Goal: Task Accomplishment & Management: Use online tool/utility

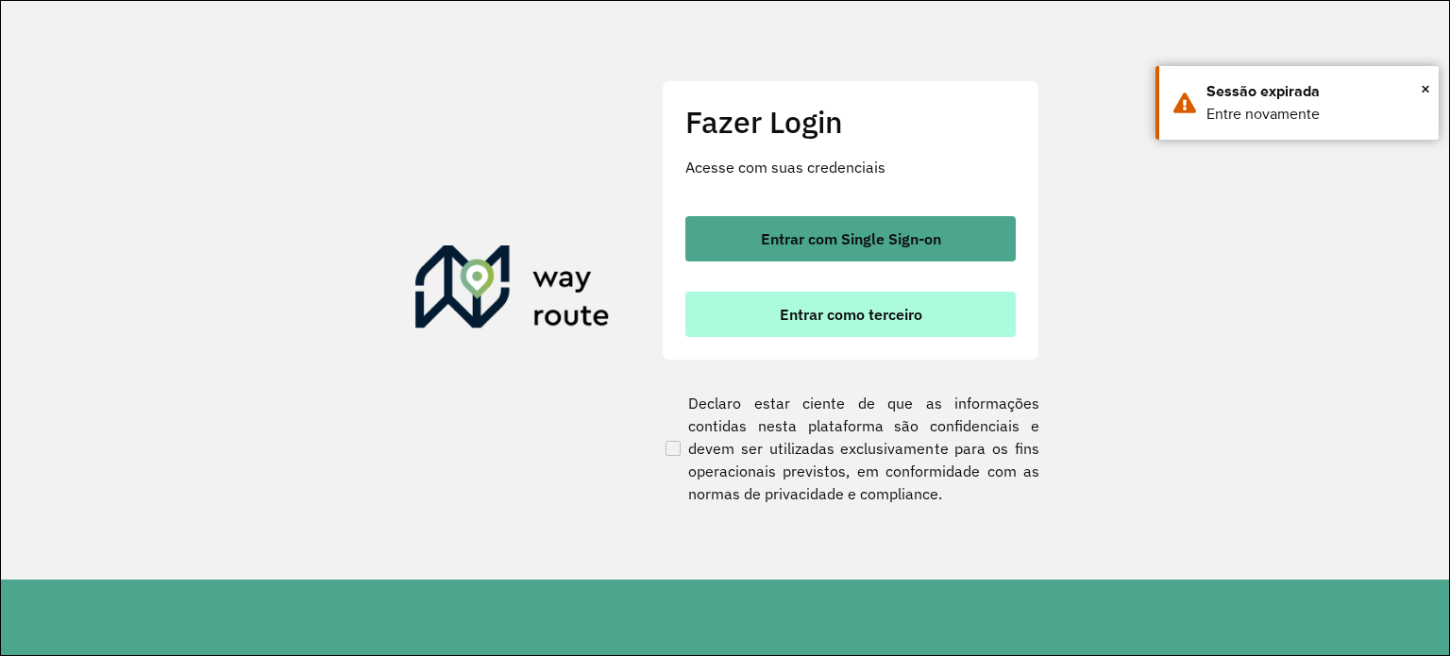
click at [795, 313] on span "Entrar como terceiro" at bounding box center [851, 314] width 143 height 15
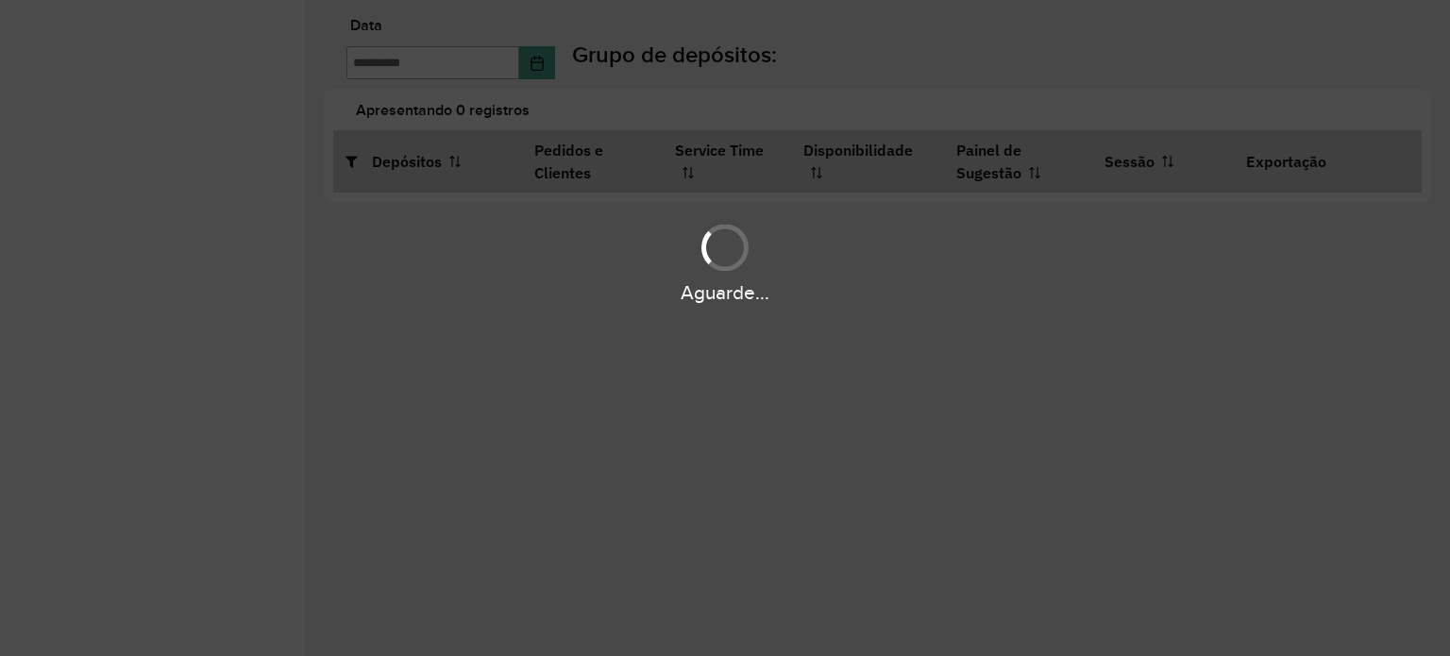
type input "**********"
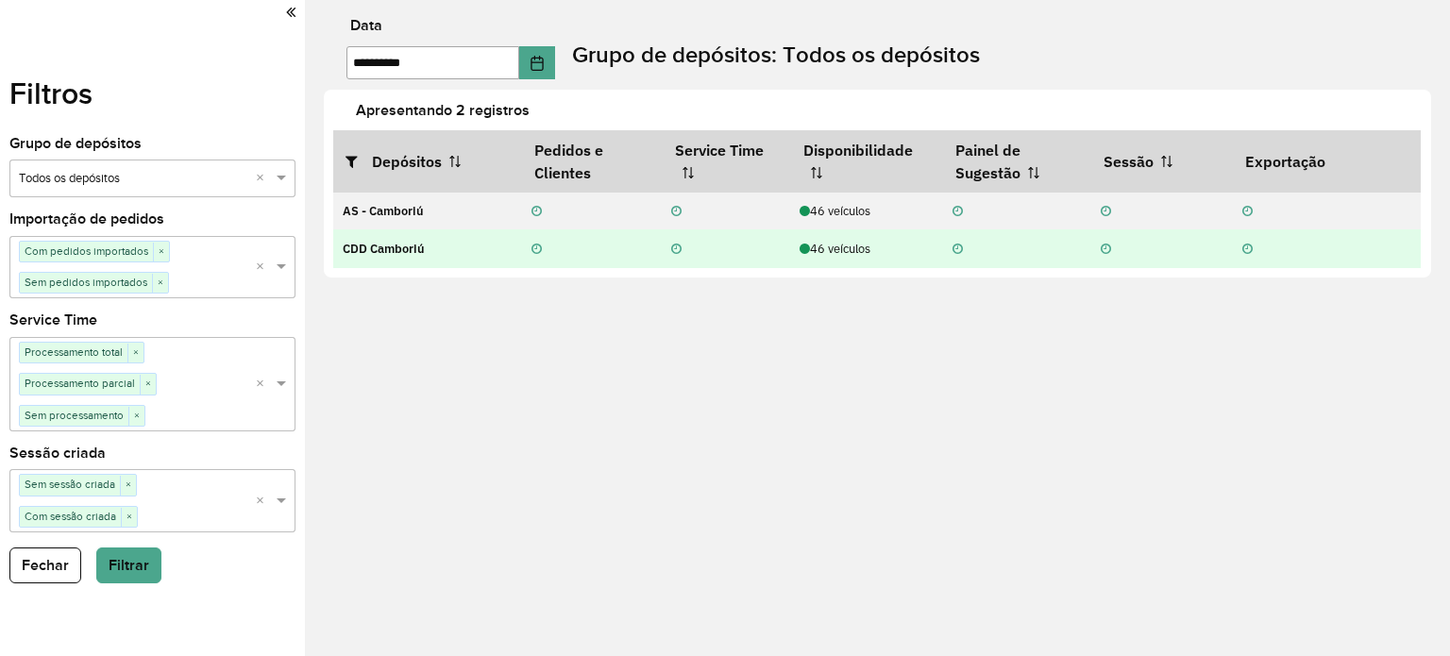
click at [838, 257] on div "46 veículos" at bounding box center [866, 249] width 133 height 18
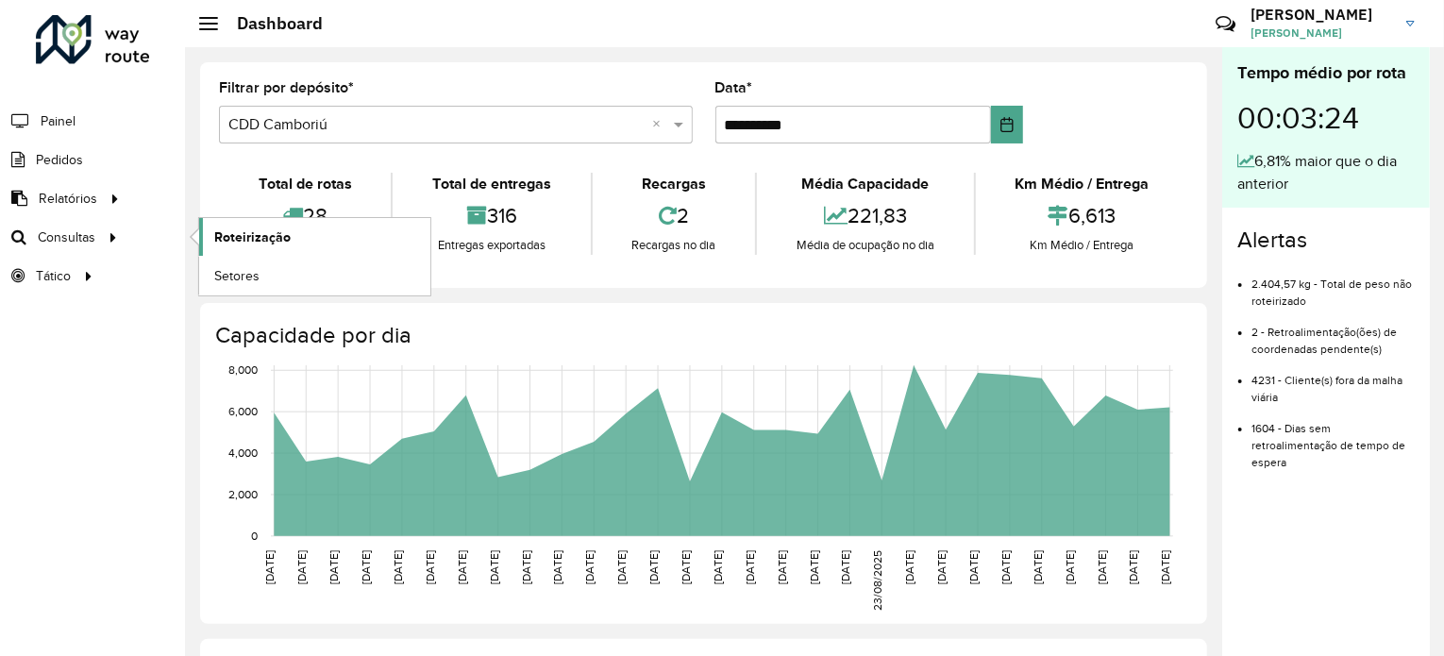
click at [240, 232] on span "Roteirização" at bounding box center [252, 237] width 76 height 20
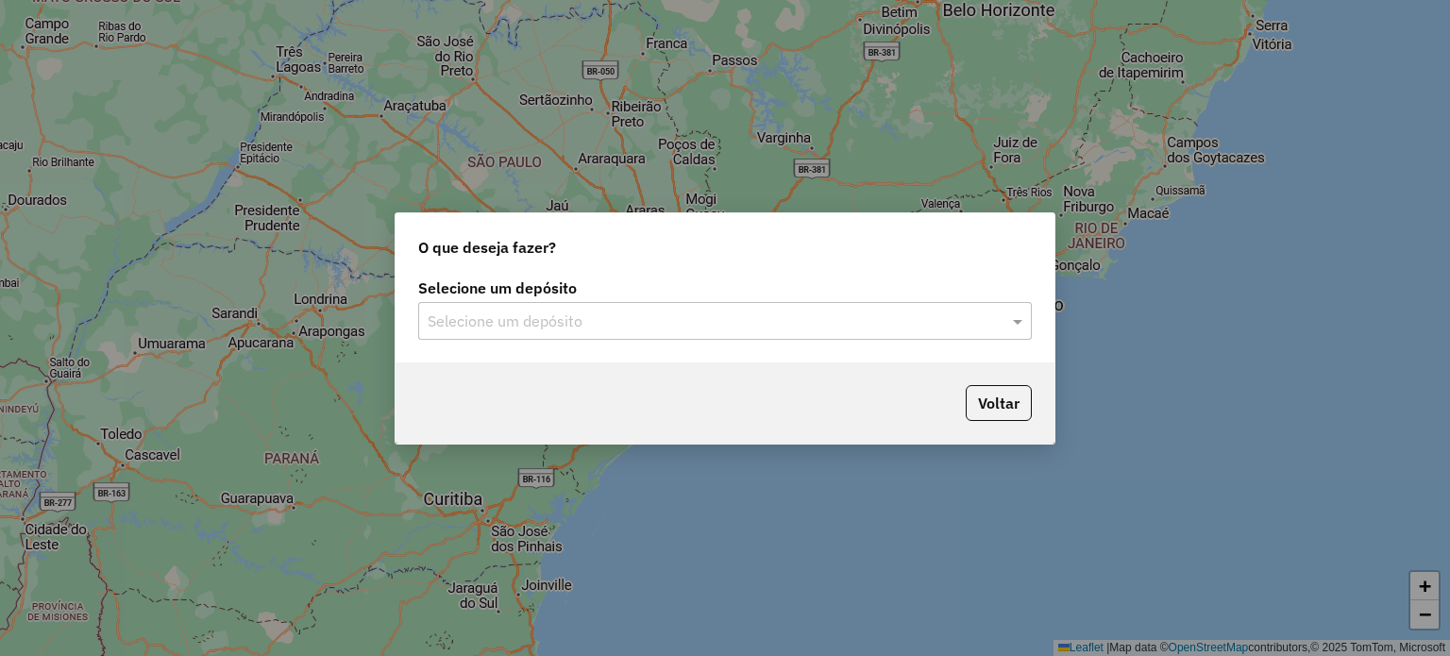
click at [503, 311] on input "text" at bounding box center [706, 322] width 557 height 23
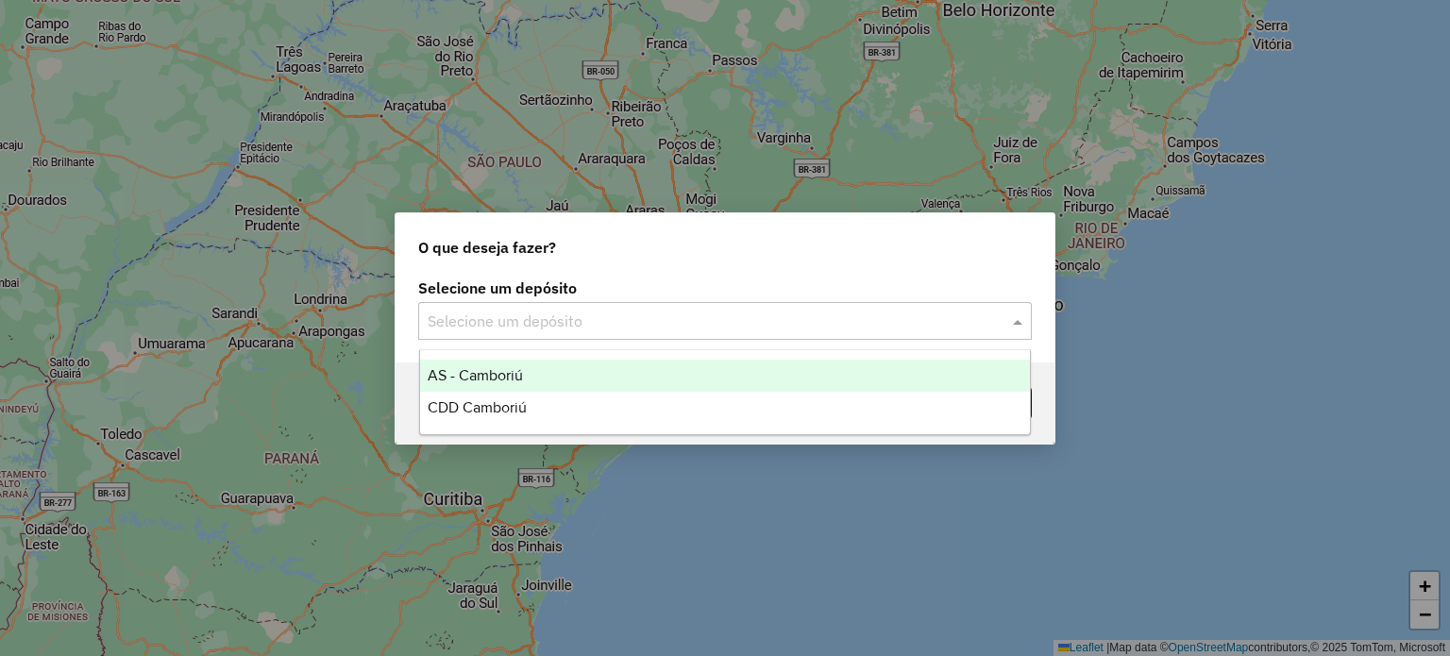
click at [490, 390] on div "AS - Camboriú" at bounding box center [725, 376] width 611 height 32
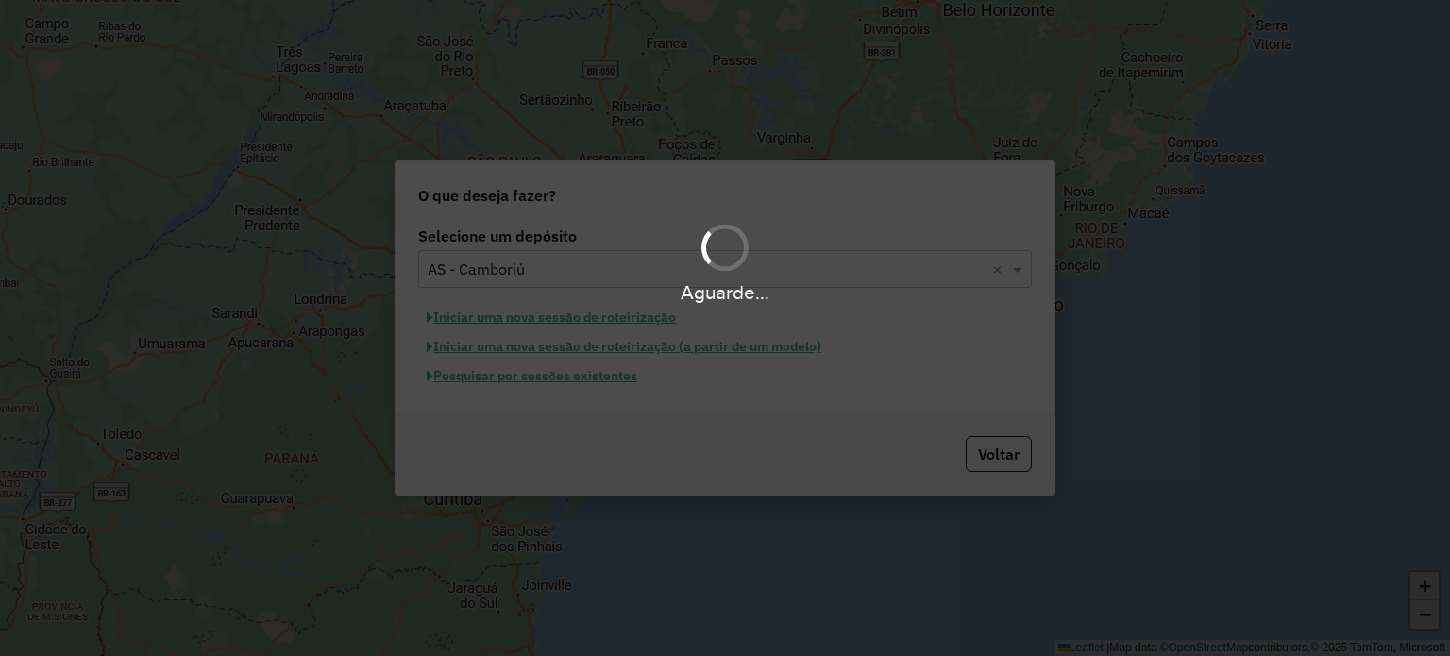
click at [529, 261] on div "Aguarde..." at bounding box center [725, 262] width 1450 height 90
click at [505, 270] on div "Aguarde..." at bounding box center [725, 262] width 1450 height 90
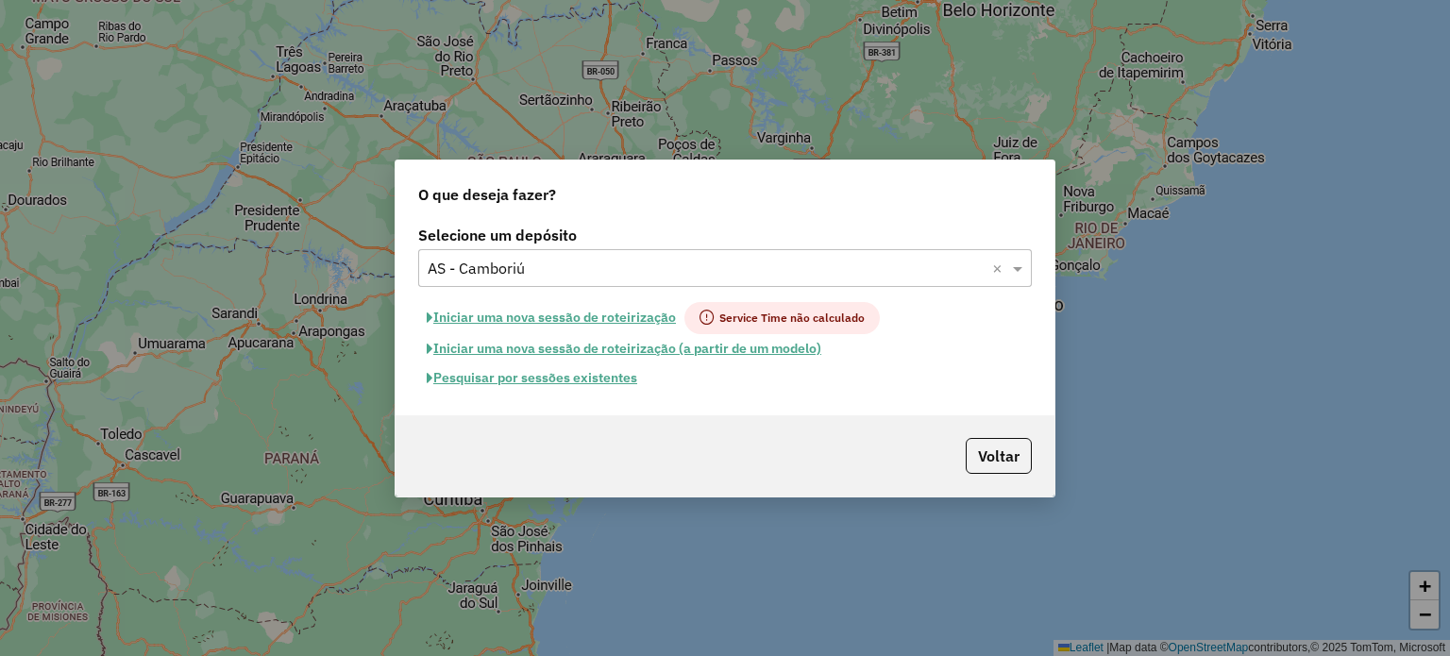
click at [504, 271] on input "text" at bounding box center [706, 269] width 557 height 23
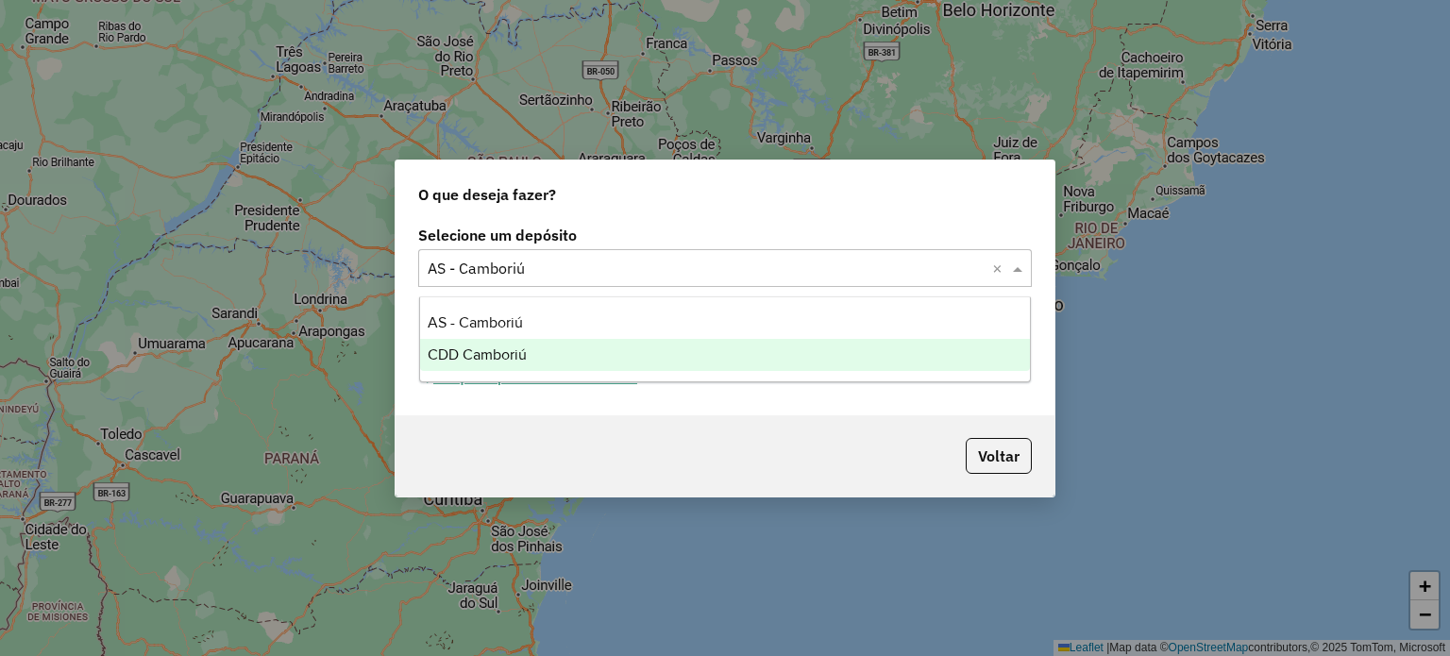
click at [491, 360] on span "CDD Camboriú" at bounding box center [477, 354] width 99 height 16
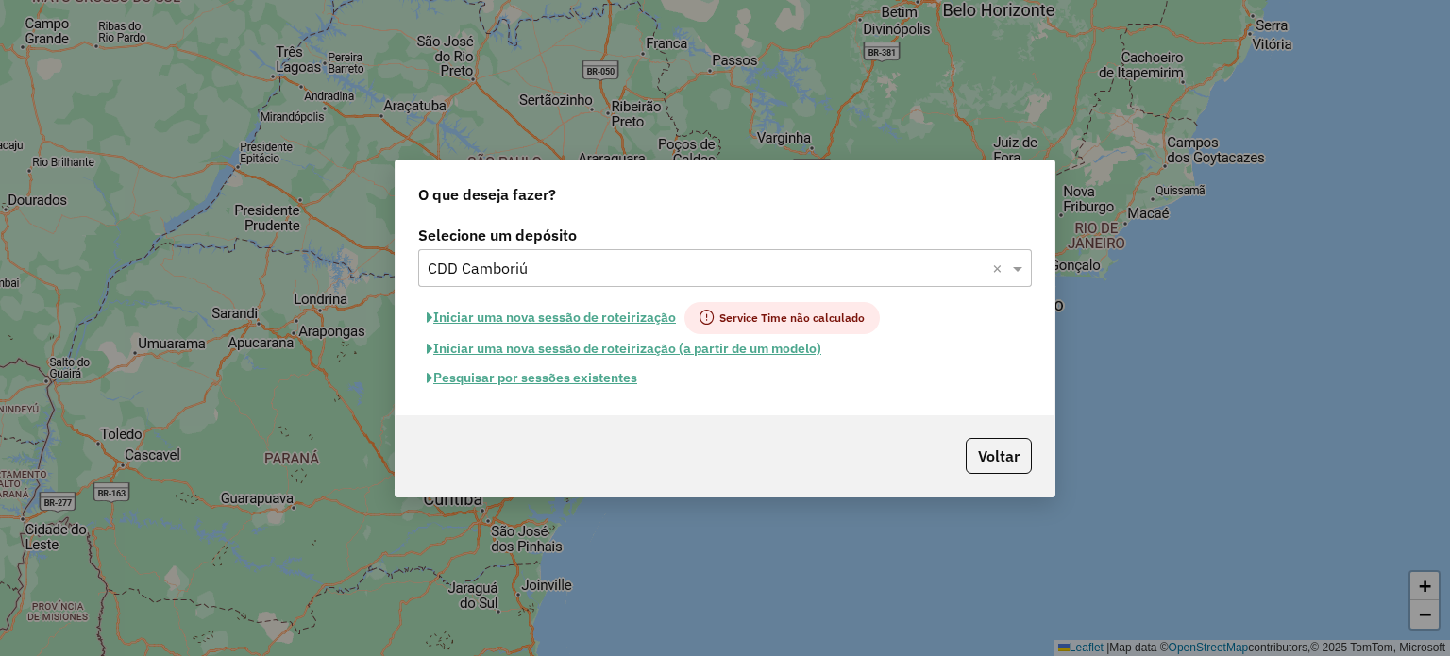
click at [530, 383] on button "Pesquisar por sessões existentes" at bounding box center [531, 377] width 227 height 29
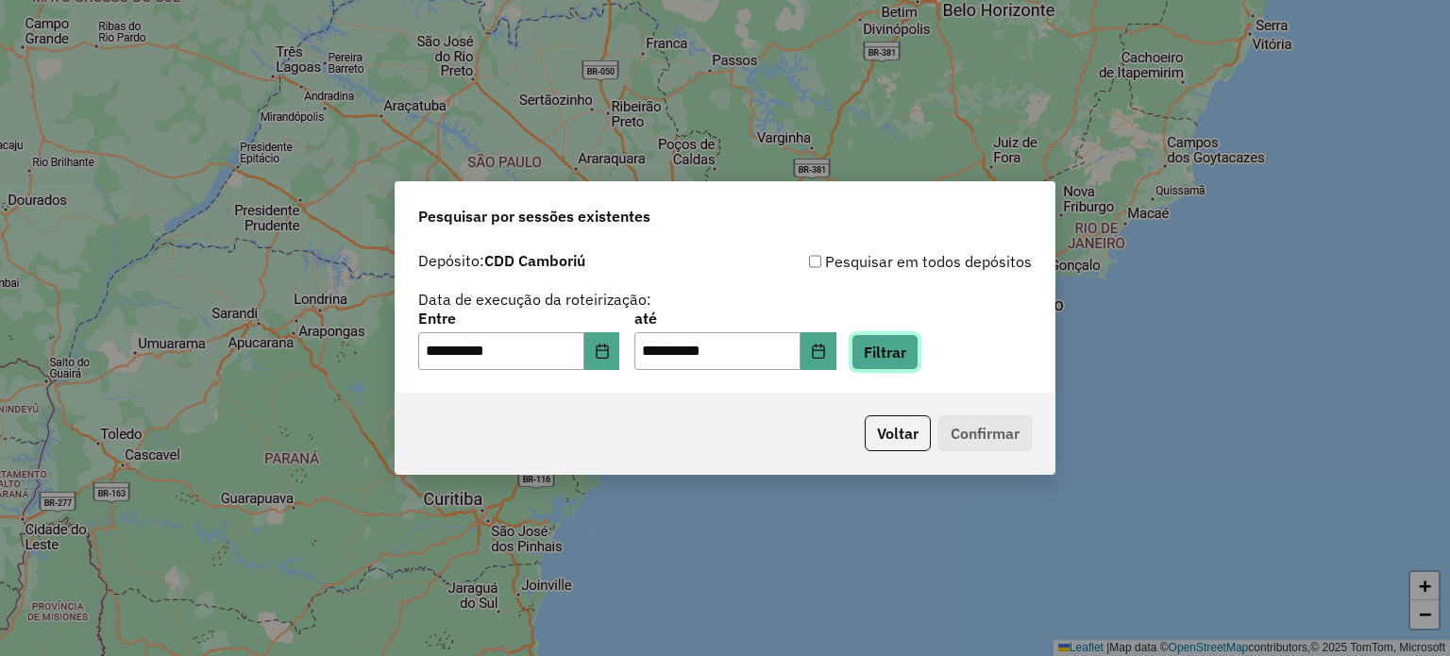
click at [909, 365] on button "Filtrar" at bounding box center [884, 352] width 67 height 36
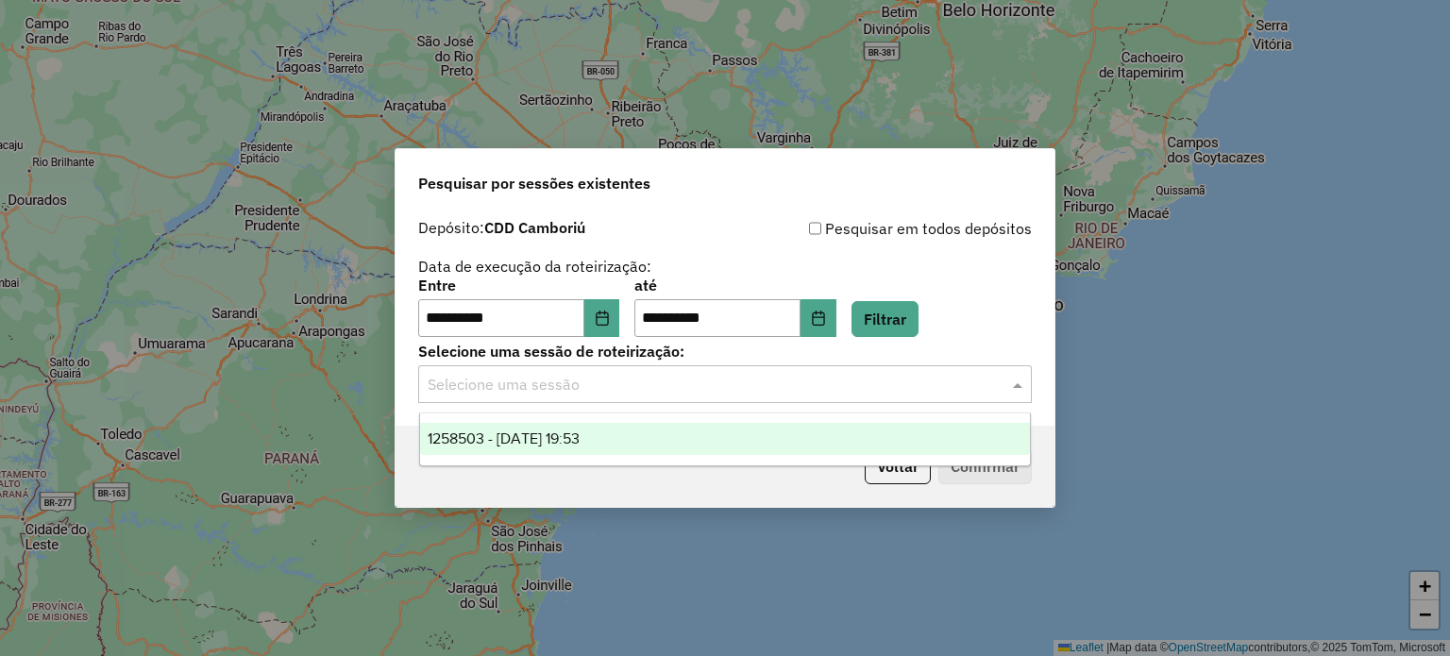
click at [585, 401] on div "Selecione uma sessão" at bounding box center [725, 384] width 614 height 38
click at [549, 439] on span "1258503 - 03/09/2025 19:53" at bounding box center [504, 438] width 152 height 16
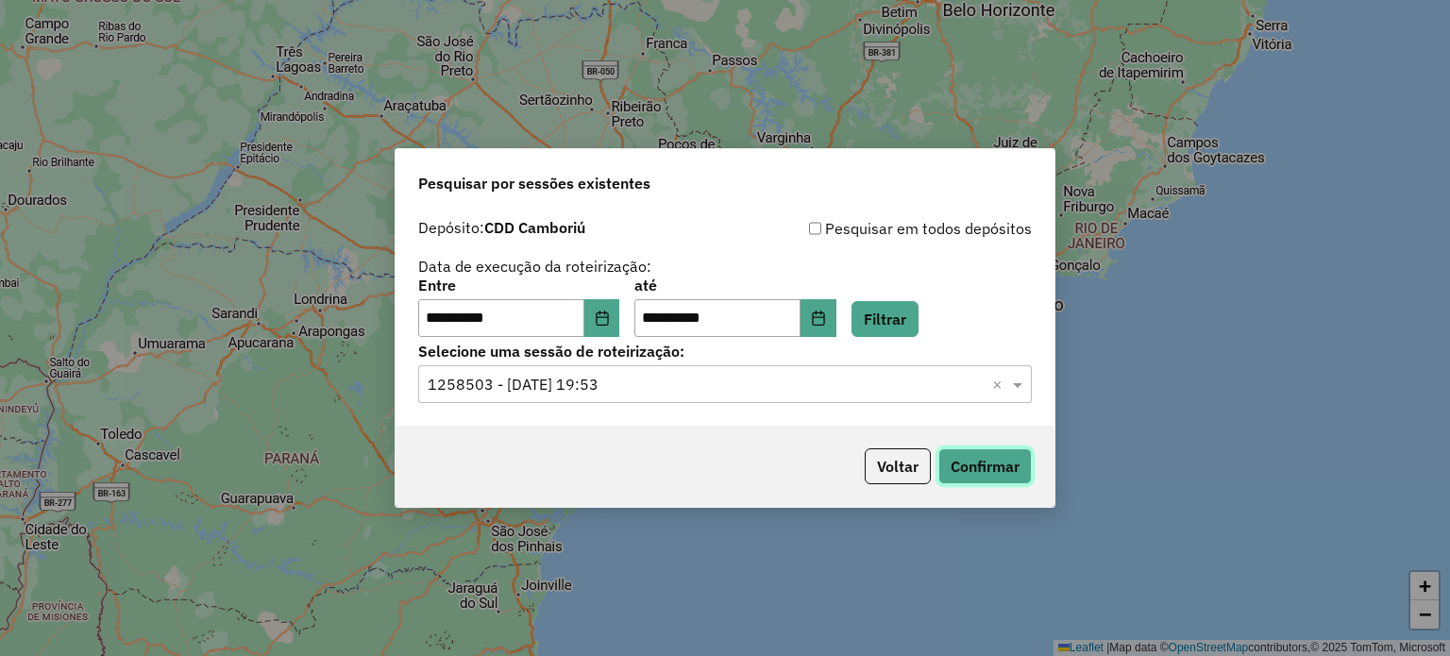
click at [1001, 456] on button "Confirmar" at bounding box center [984, 466] width 93 height 36
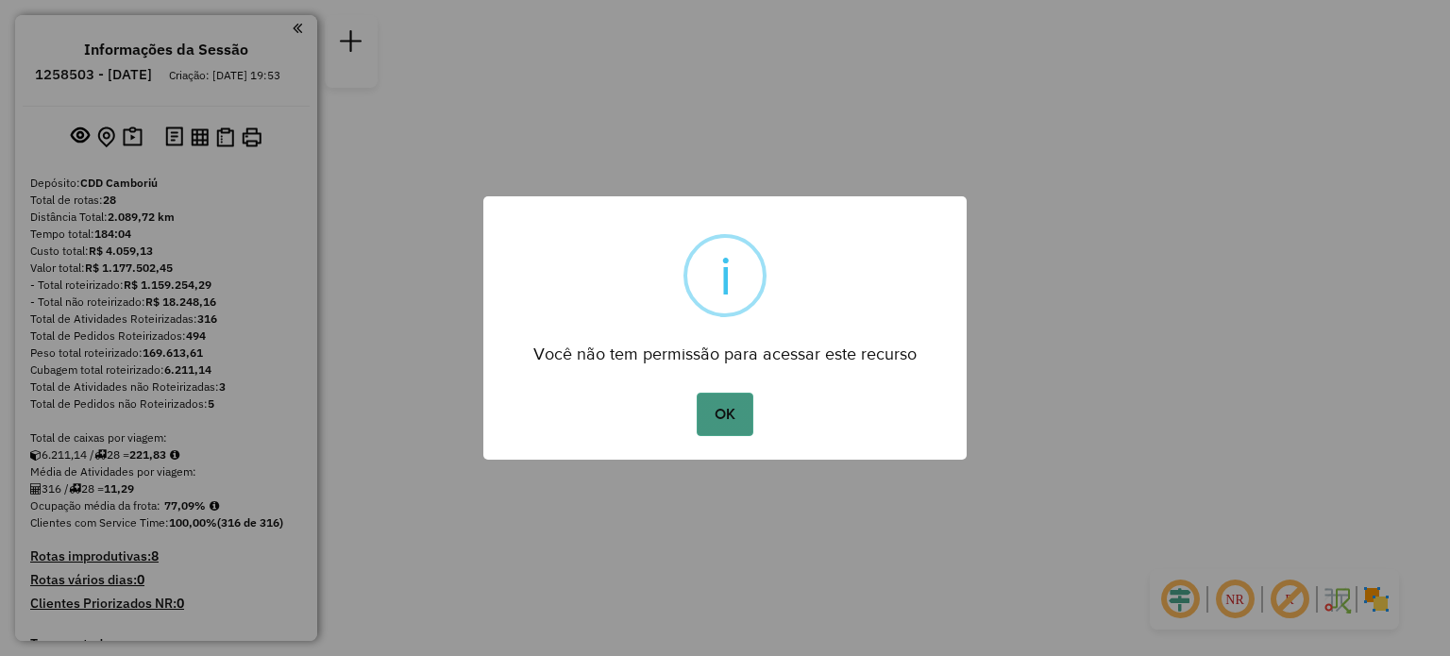
click at [711, 411] on button "OK" at bounding box center [725, 414] width 56 height 43
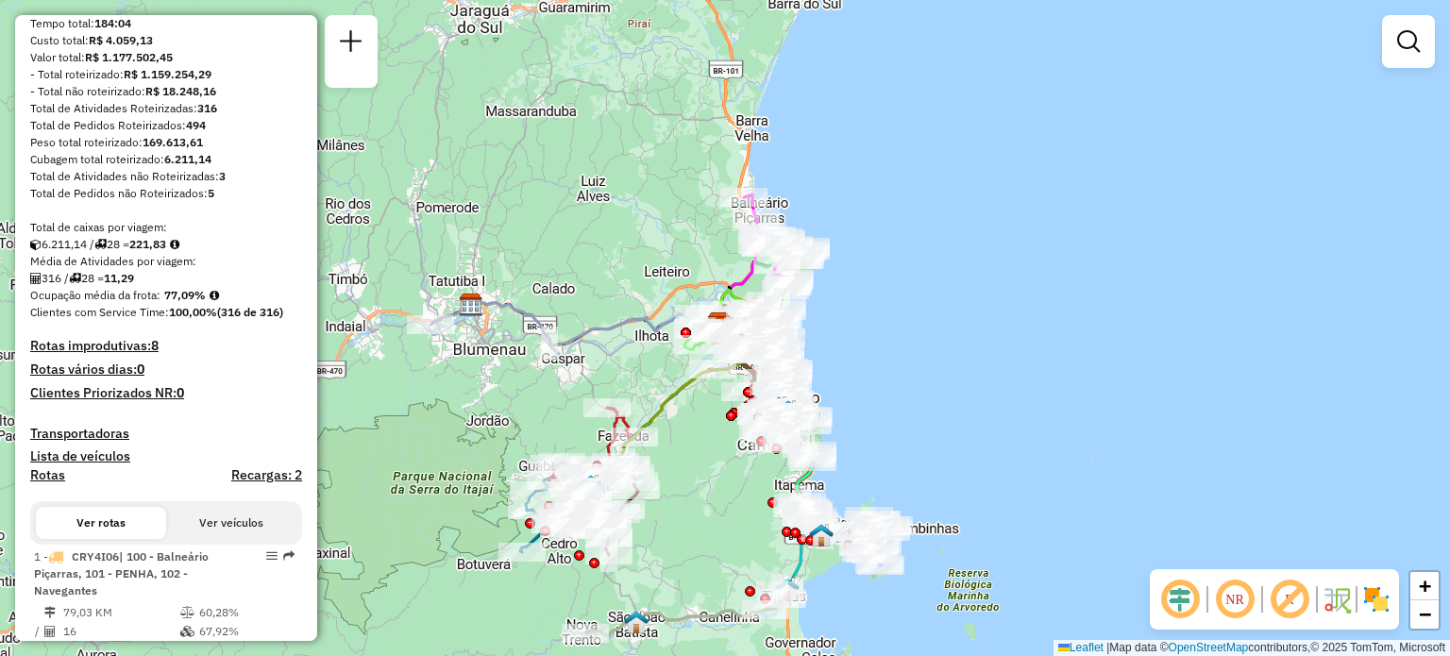
scroll to position [283, 0]
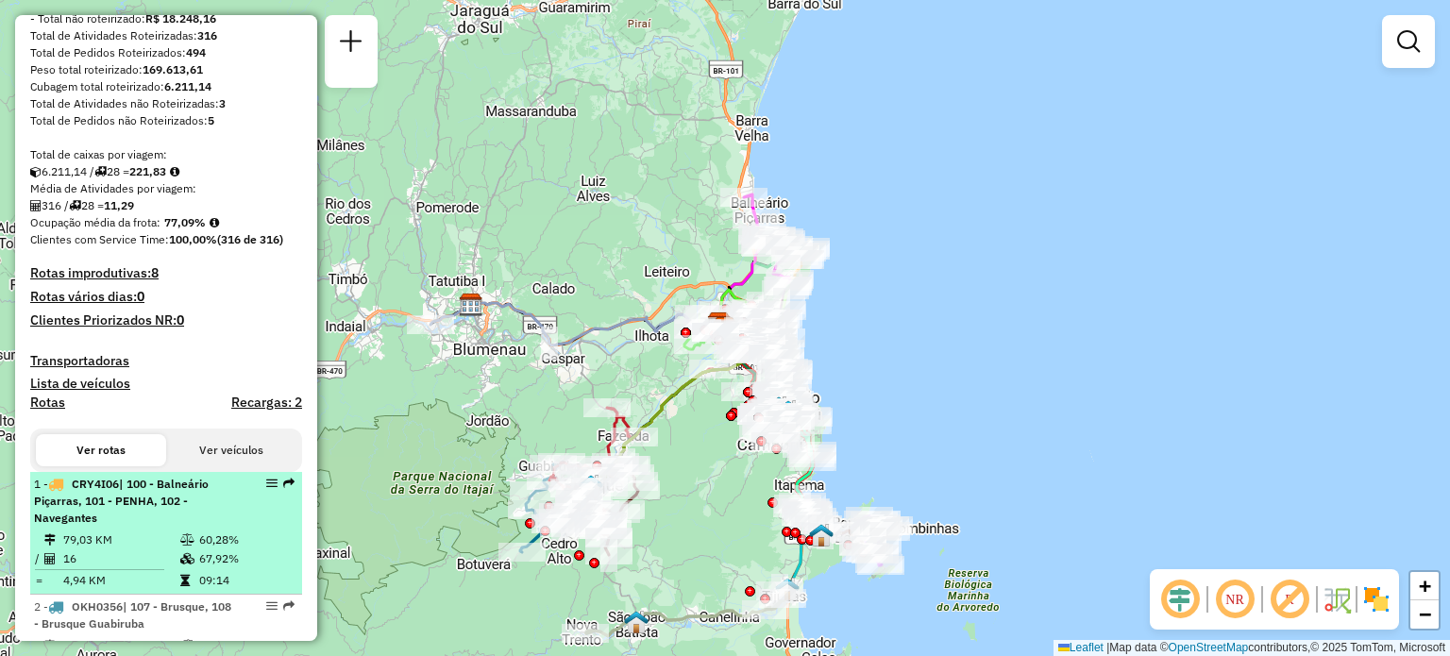
drag, startPoint x: 92, startPoint y: 513, endPoint x: 109, endPoint y: 503, distance: 20.3
click at [91, 513] on span "| 100 - Balneário Piçarras, 101 - PENHA, 102 - Navegantes" at bounding box center [121, 501] width 175 height 48
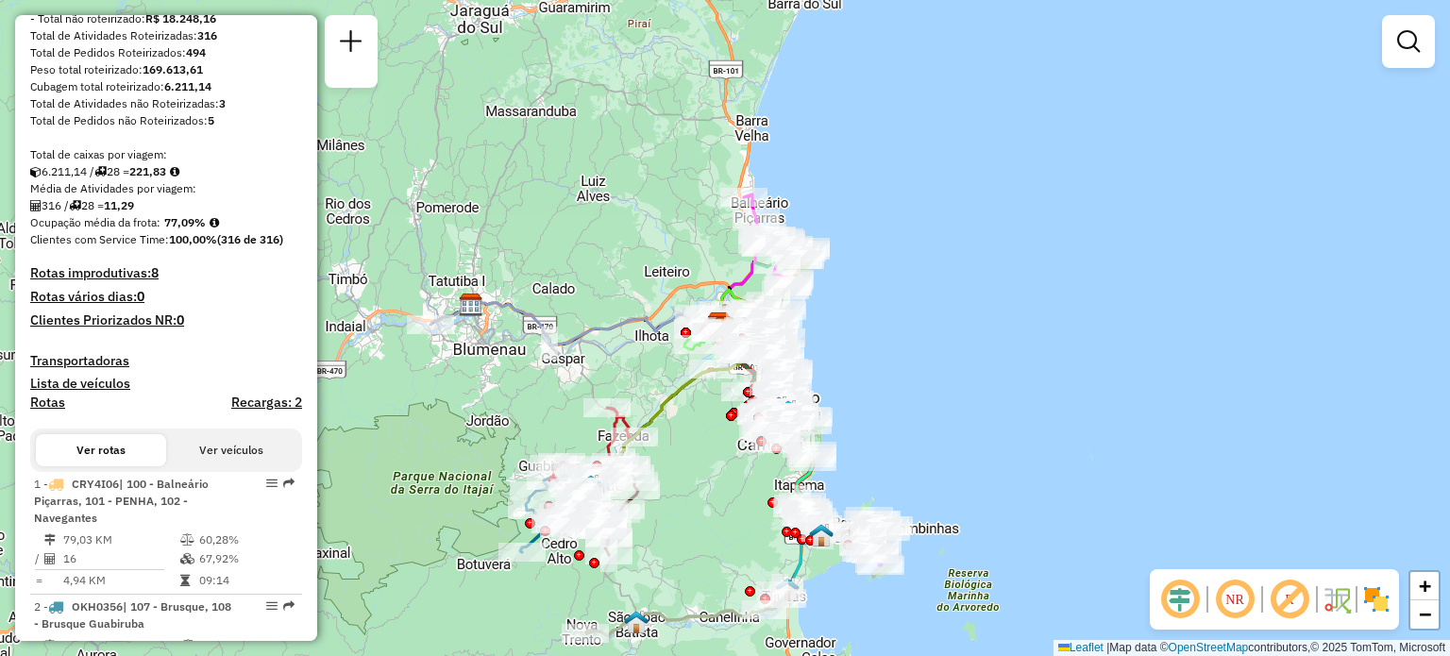
select select "**********"
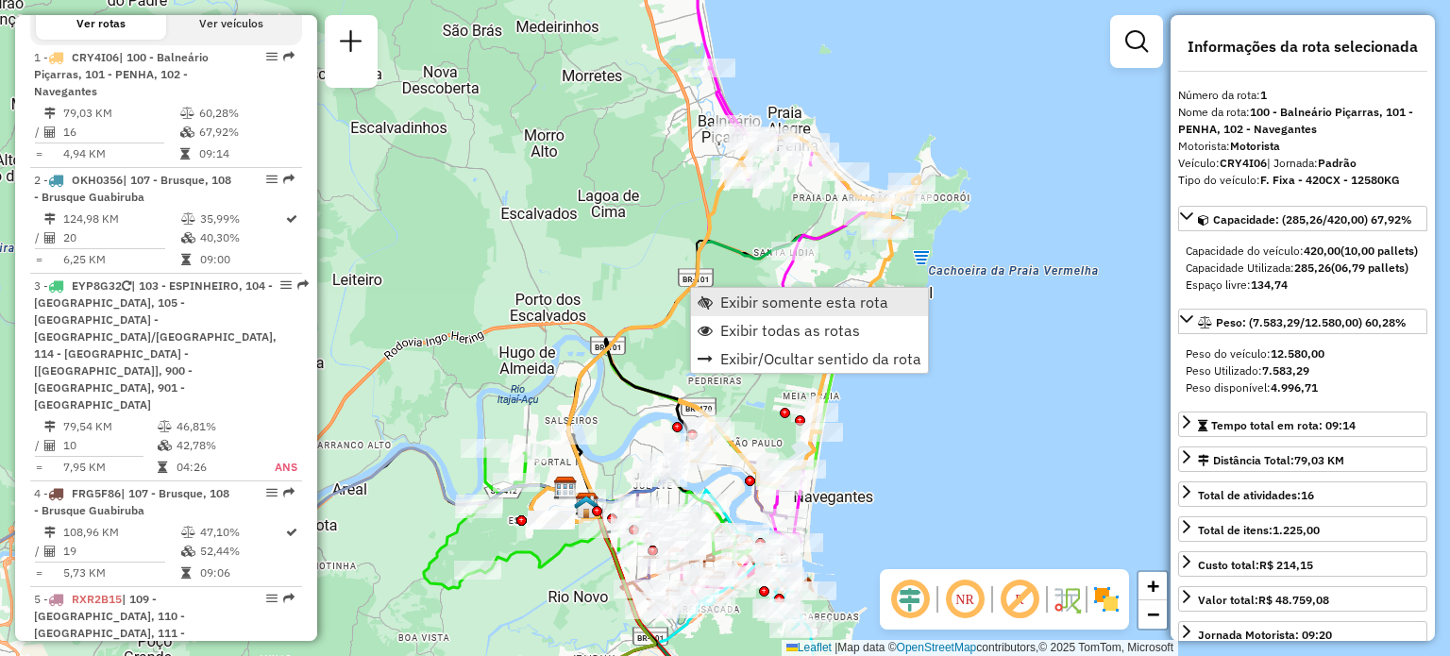
scroll to position [757, 0]
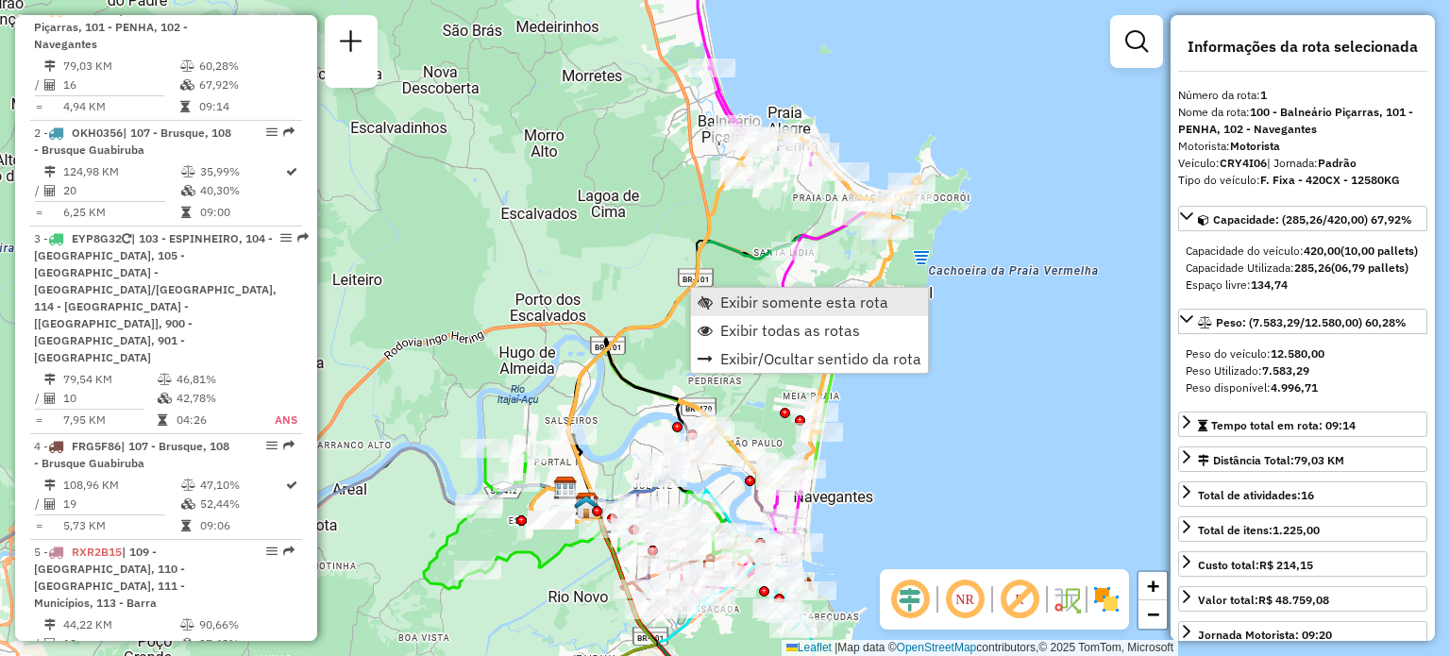
click at [737, 295] on span "Exibir somente esta rota" at bounding box center [804, 302] width 168 height 15
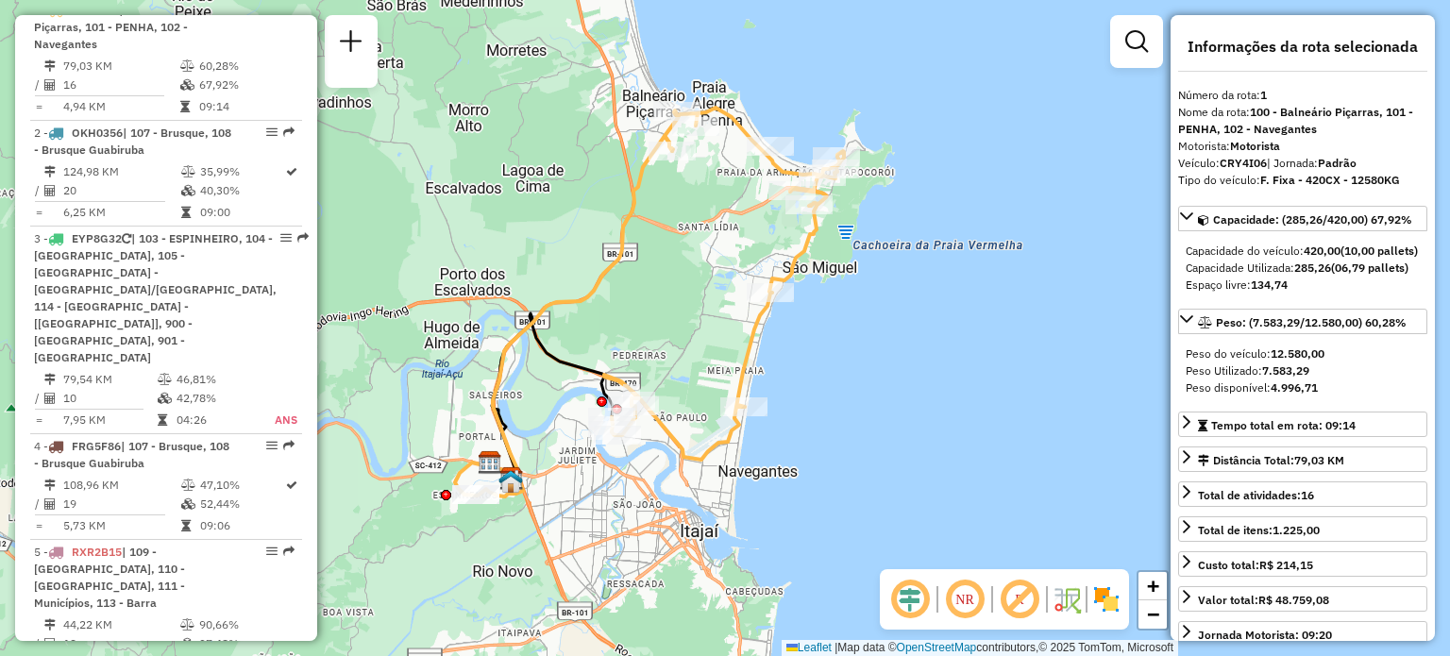
drag, startPoint x: 547, startPoint y: 272, endPoint x: 474, endPoint y: 249, distance: 76.1
click at [474, 249] on div "Janela de atendimento Grade de atendimento Capacidade Transportadoras Veículos …" at bounding box center [725, 328] width 1450 height 656
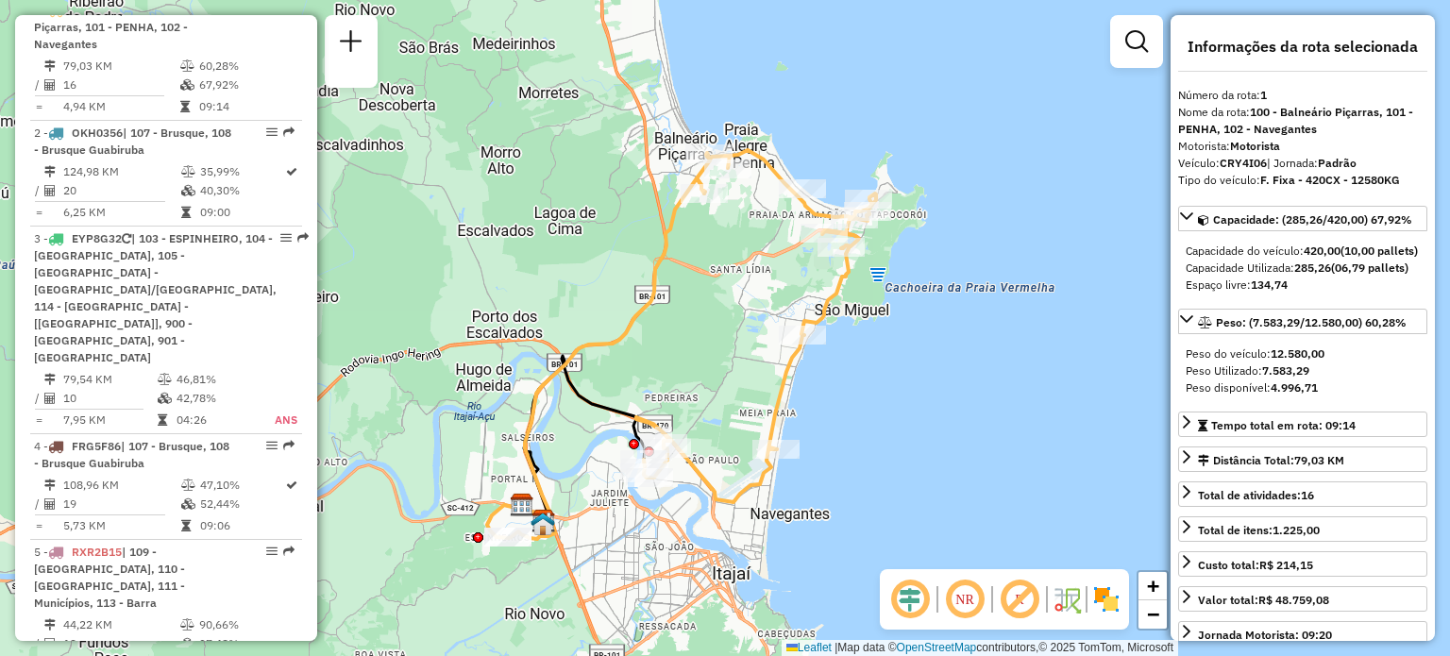
drag, startPoint x: 739, startPoint y: 241, endPoint x: 751, endPoint y: 271, distance: 32.6
click at [751, 271] on div "Janela de atendimento Grade de atendimento Capacidade Transportadoras Veículos …" at bounding box center [725, 328] width 1450 height 656
click at [1119, 599] on img at bounding box center [1106, 599] width 30 height 30
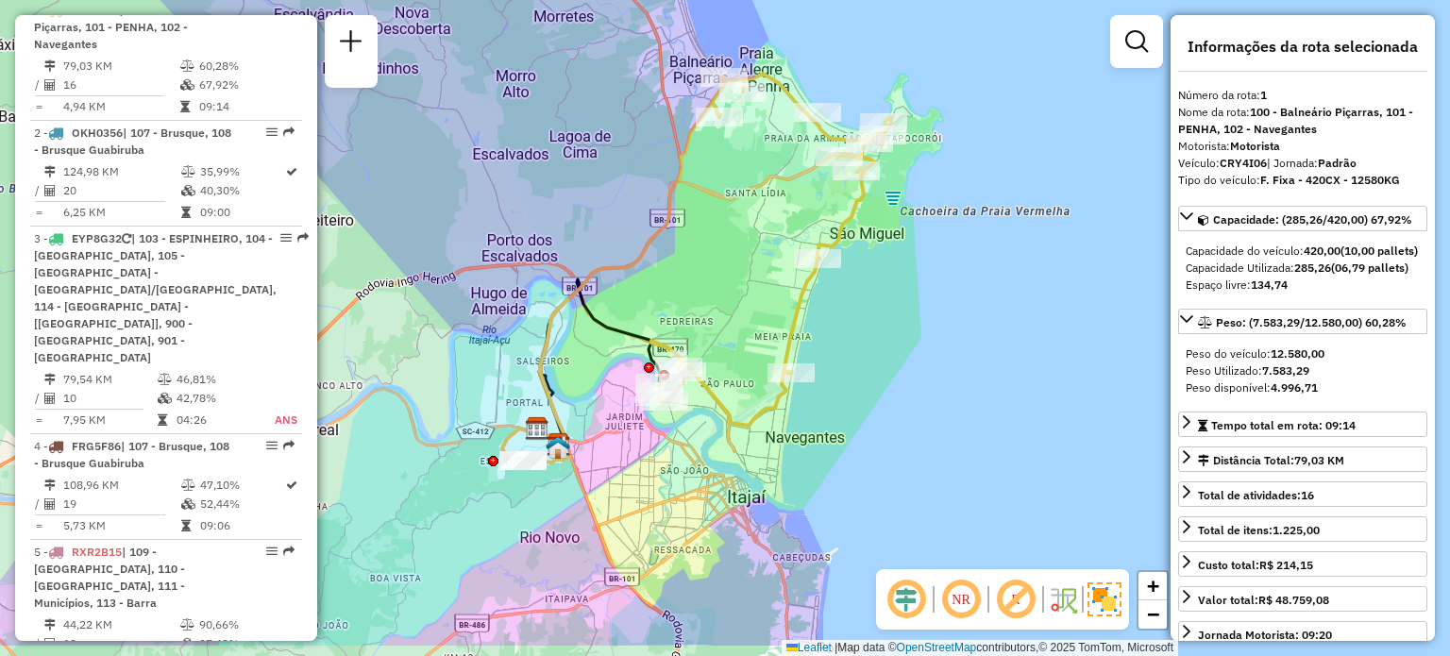
drag, startPoint x: 1017, startPoint y: 325, endPoint x: 1028, endPoint y: 305, distance: 22.8
click at [1028, 305] on div "Janela de atendimento Grade de atendimento Capacidade Transportadoras Veículos …" at bounding box center [725, 328] width 1450 height 656
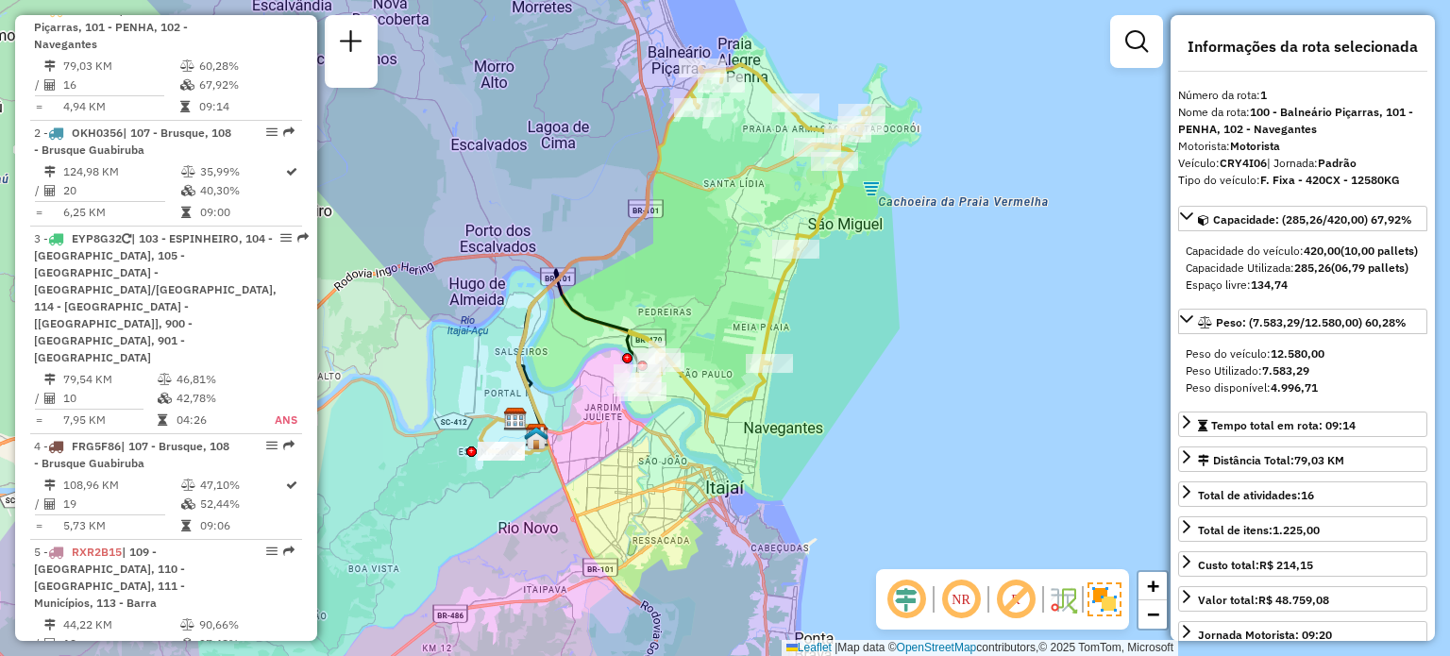
drag, startPoint x: 1035, startPoint y: 297, endPoint x: 1008, endPoint y: 287, distance: 28.4
click at [1008, 287] on div "Janela de atendimento Grade de atendimento Capacidade Transportadoras Veículos …" at bounding box center [725, 328] width 1450 height 656
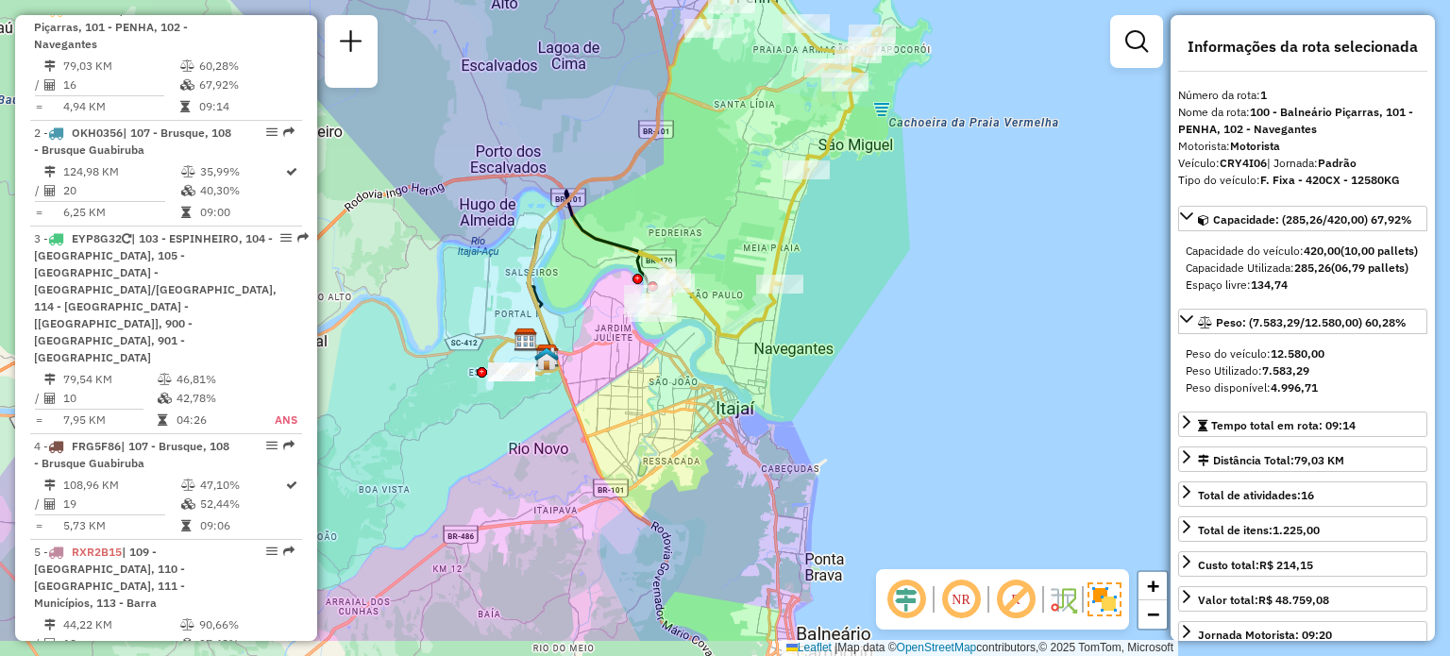
drag, startPoint x: 1004, startPoint y: 384, endPoint x: 733, endPoint y: 300, distance: 283.6
click at [1009, 330] on div "Janela de atendimento Grade de atendimento Capacidade Transportadoras Veículos …" at bounding box center [725, 328] width 1450 height 656
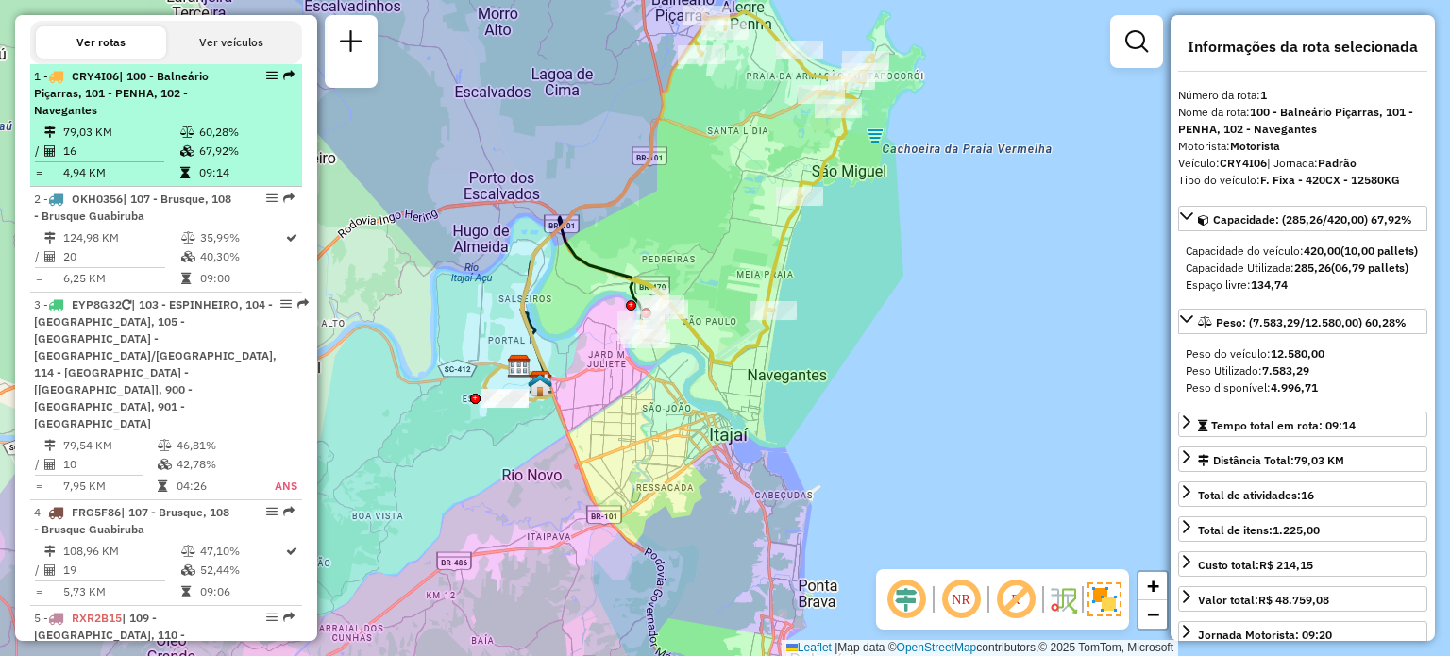
scroll to position [663, 0]
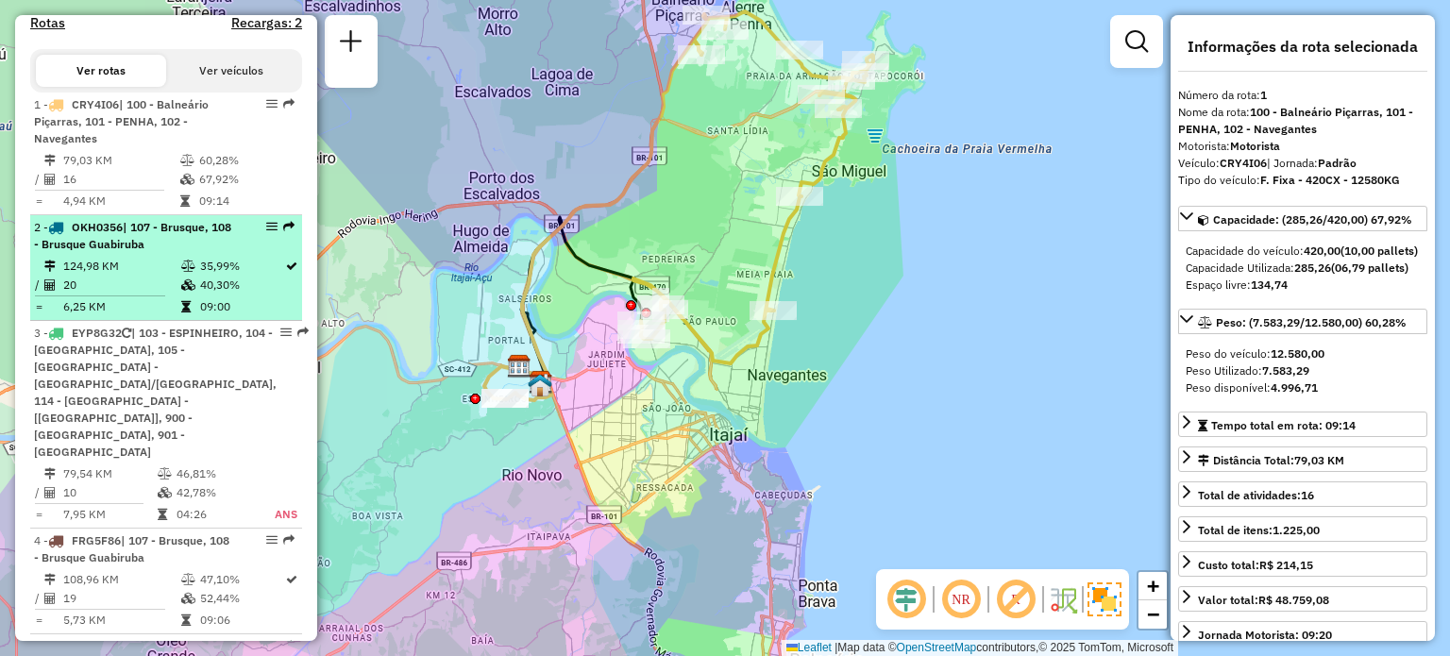
click at [128, 276] on td "124,98 KM" at bounding box center [121, 266] width 118 height 19
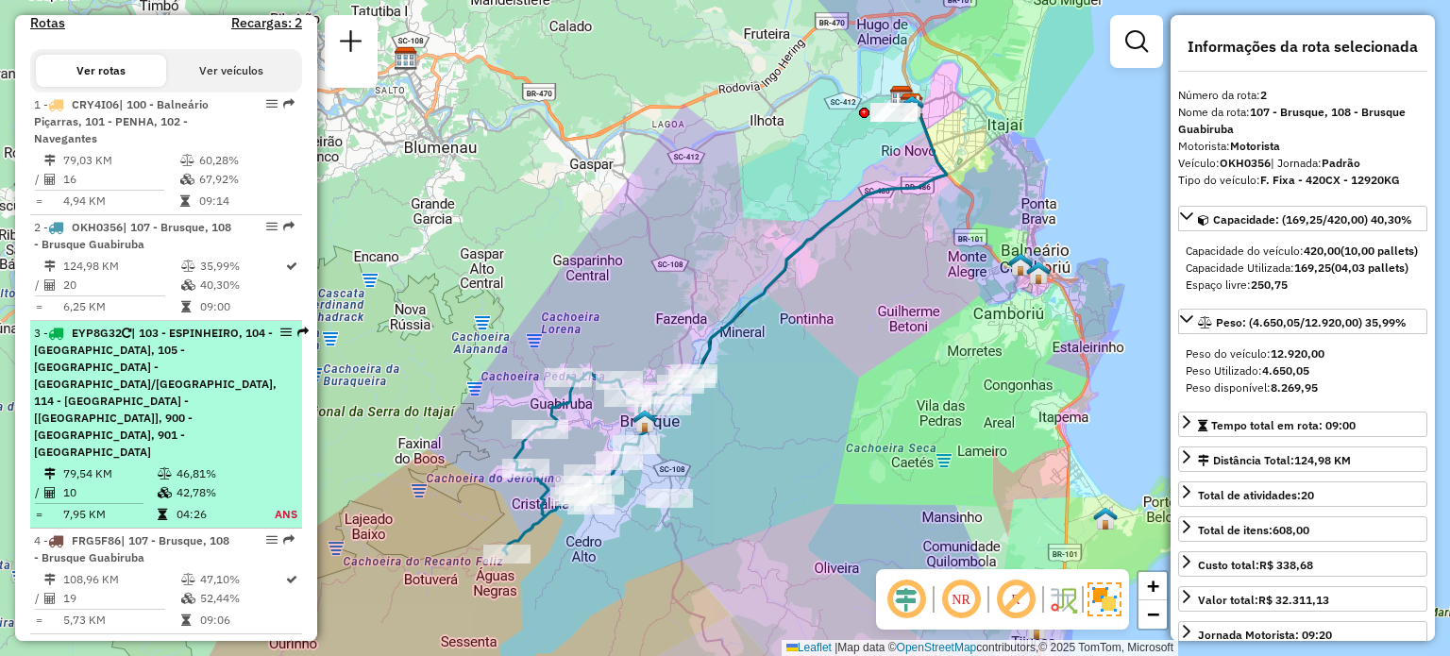
click at [141, 407] on span "| 103 - ESPINHEIRO, 104 - [GEOGRAPHIC_DATA], 105 -[GEOGRAPHIC_DATA] - [GEOGRAPH…" at bounding box center [155, 392] width 243 height 133
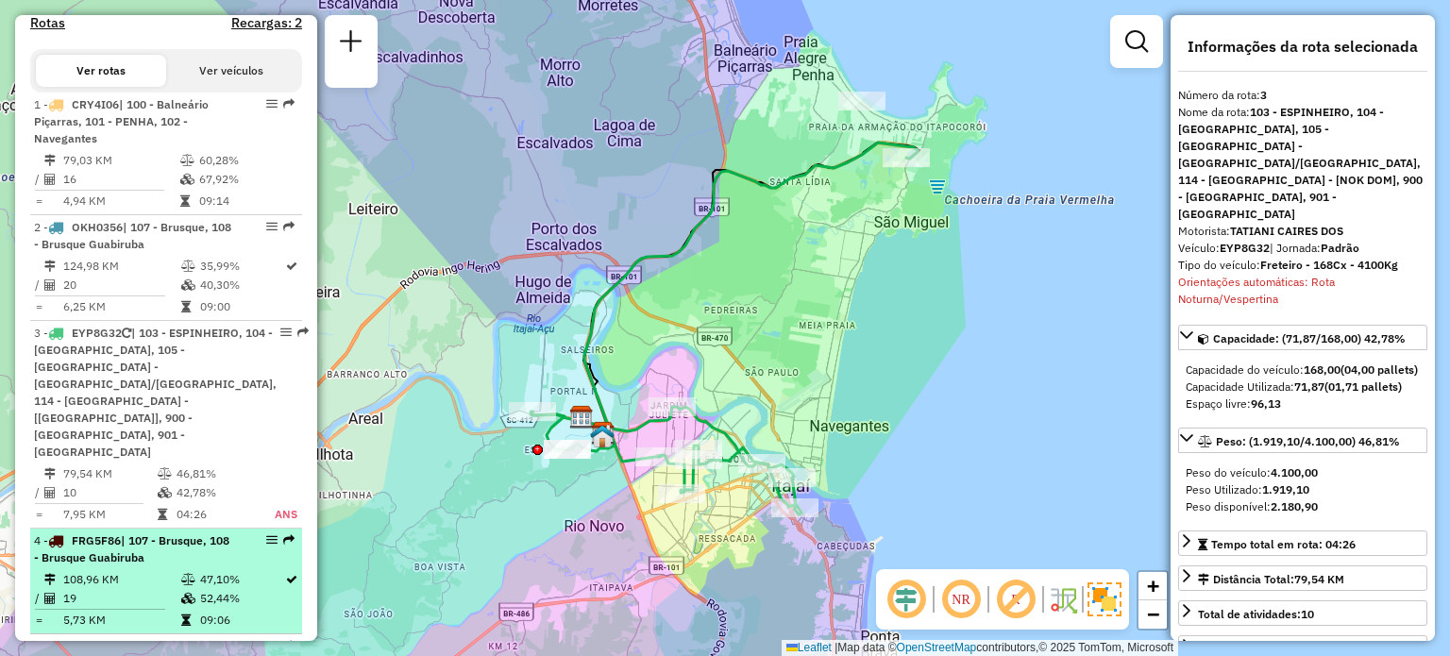
click at [138, 529] on li "4 - FRG5F86 | 107 - Brusque, 108 - Brusque Guabiruba 108,96 KM 47,10% / 19 52,4…" at bounding box center [166, 582] width 272 height 106
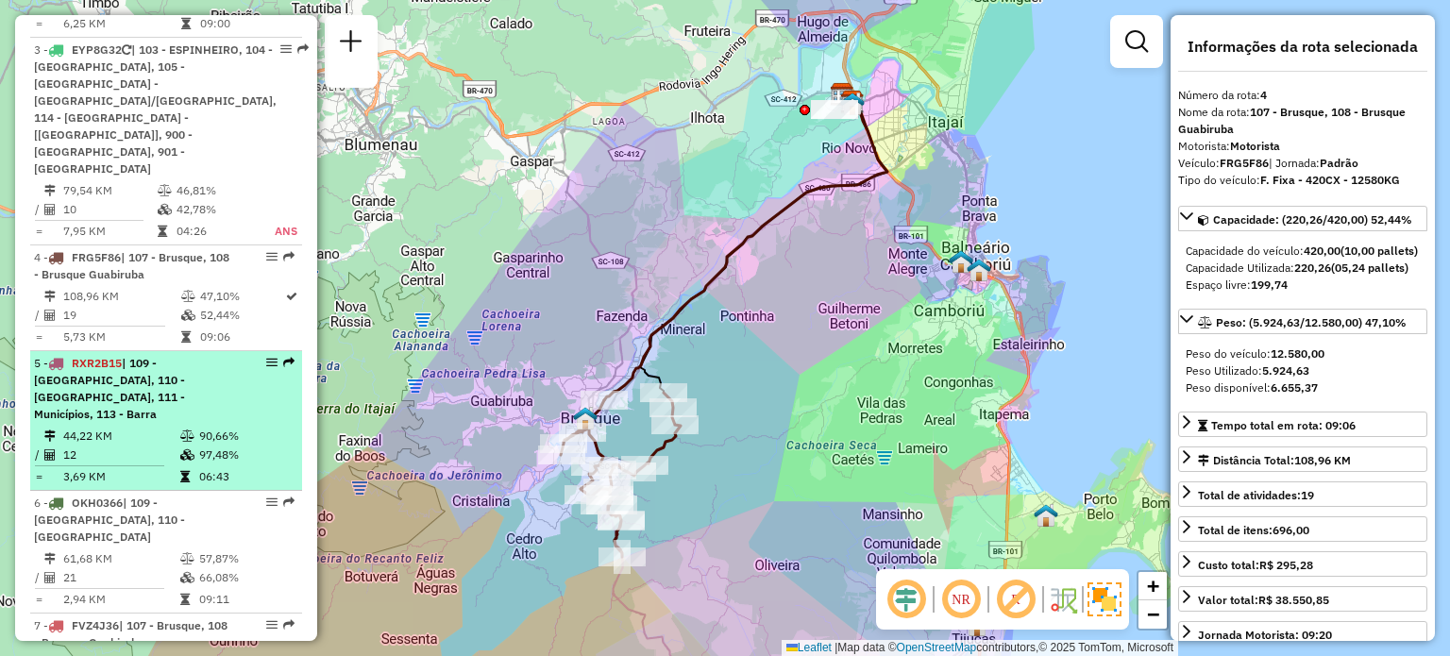
scroll to position [1135, 0]
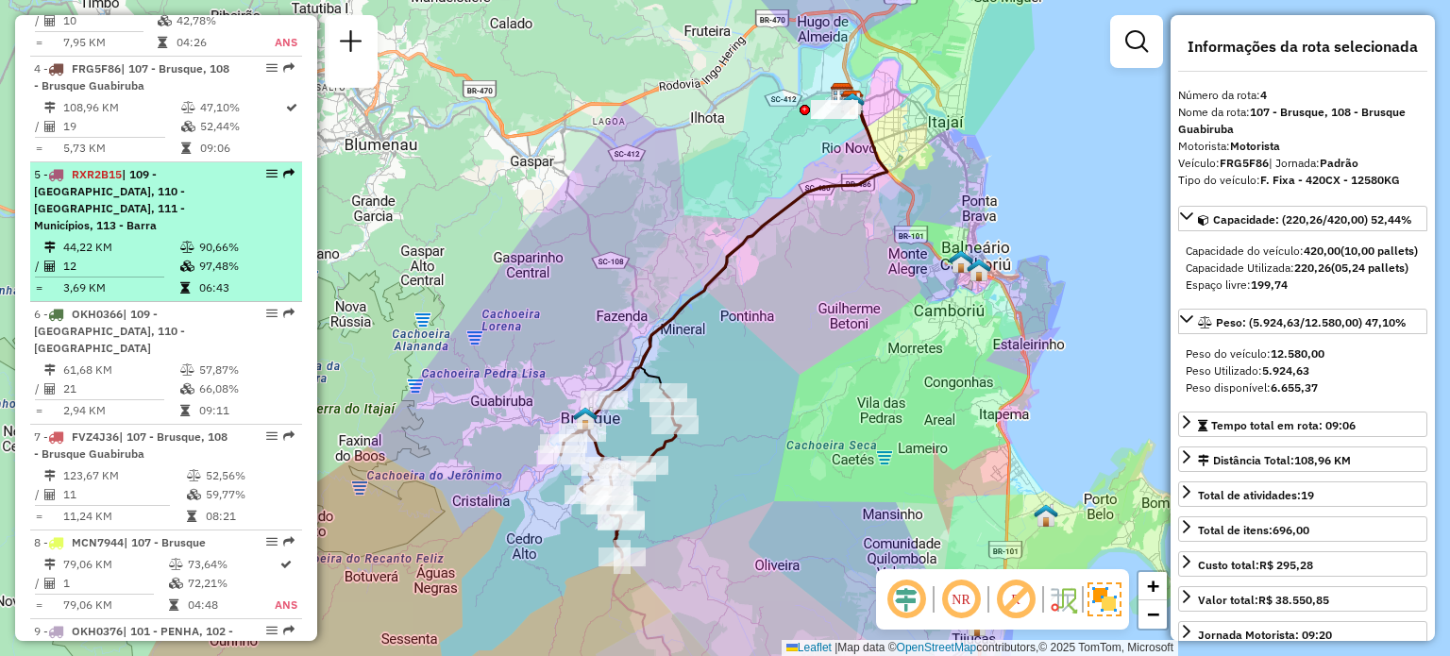
click at [160, 167] on span "| 109 - [GEOGRAPHIC_DATA], 110 - [GEOGRAPHIC_DATA], 111 - Municípios, 113 - Bar…" at bounding box center [109, 199] width 151 height 65
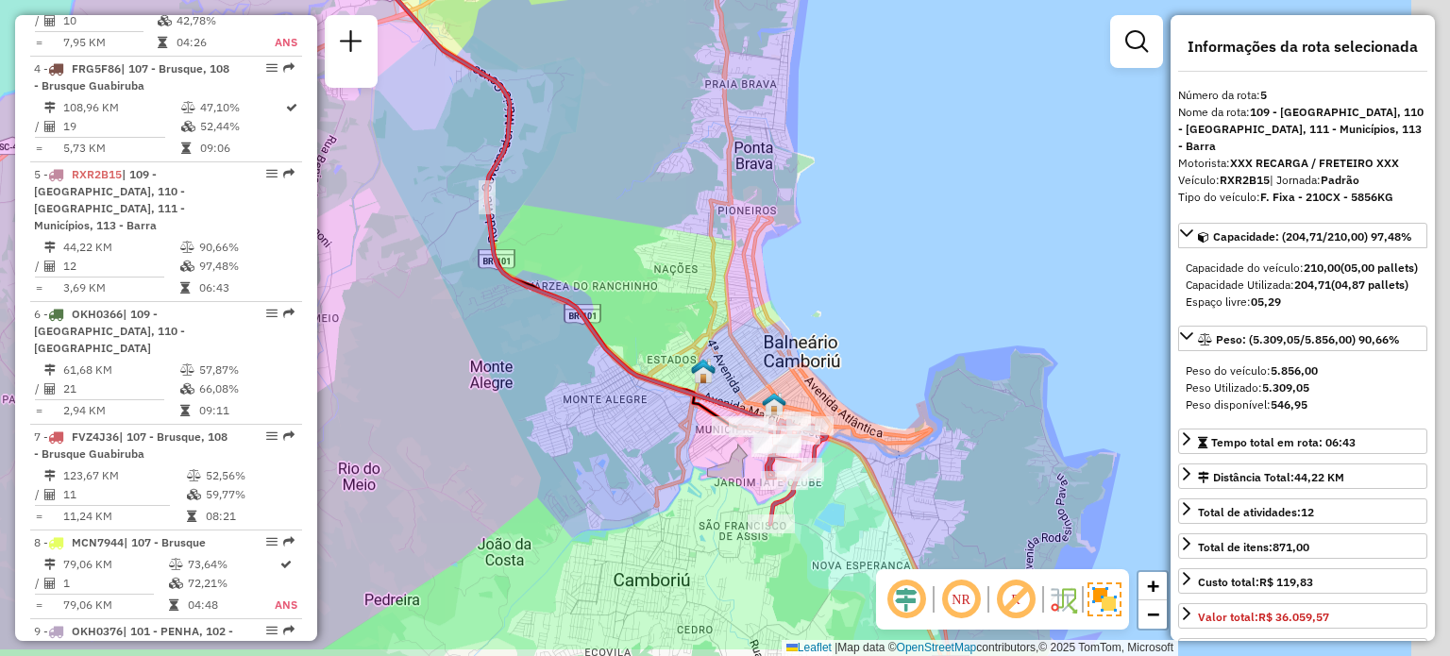
drag, startPoint x: 982, startPoint y: 559, endPoint x: 812, endPoint y: 487, distance: 184.4
click at [813, 490] on div "Janela de atendimento Grade de atendimento Capacidade Transportadoras Veículos …" at bounding box center [725, 328] width 1450 height 656
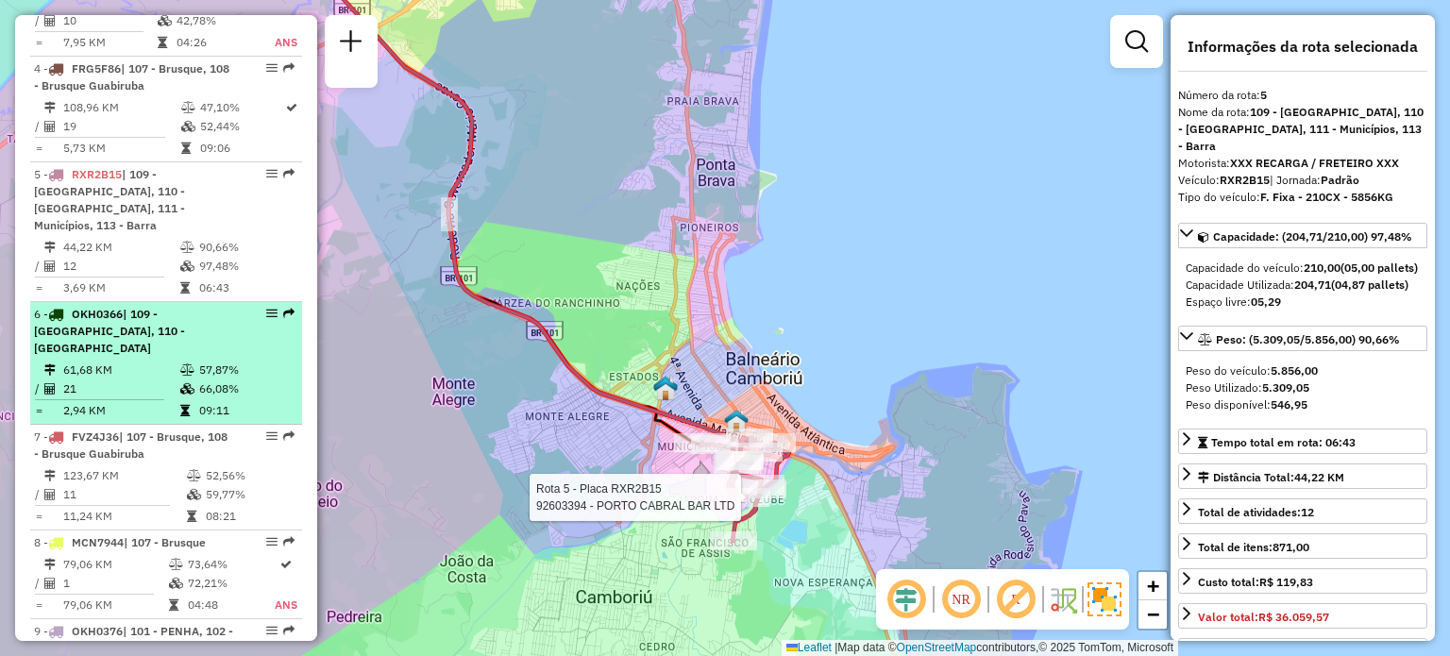
click at [102, 307] on span "OKH0366" at bounding box center [97, 314] width 51 height 14
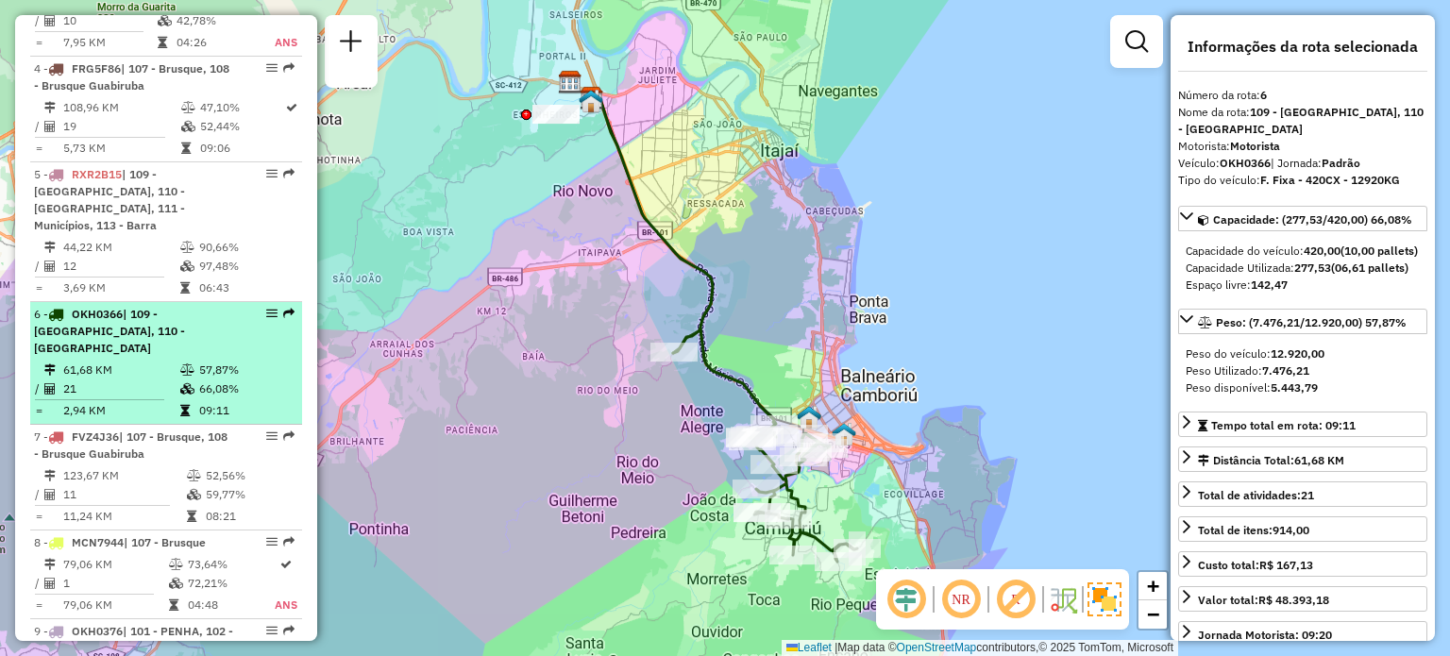
click at [152, 307] on span "| 109 - [GEOGRAPHIC_DATA], 110 - [GEOGRAPHIC_DATA]" at bounding box center [109, 331] width 151 height 48
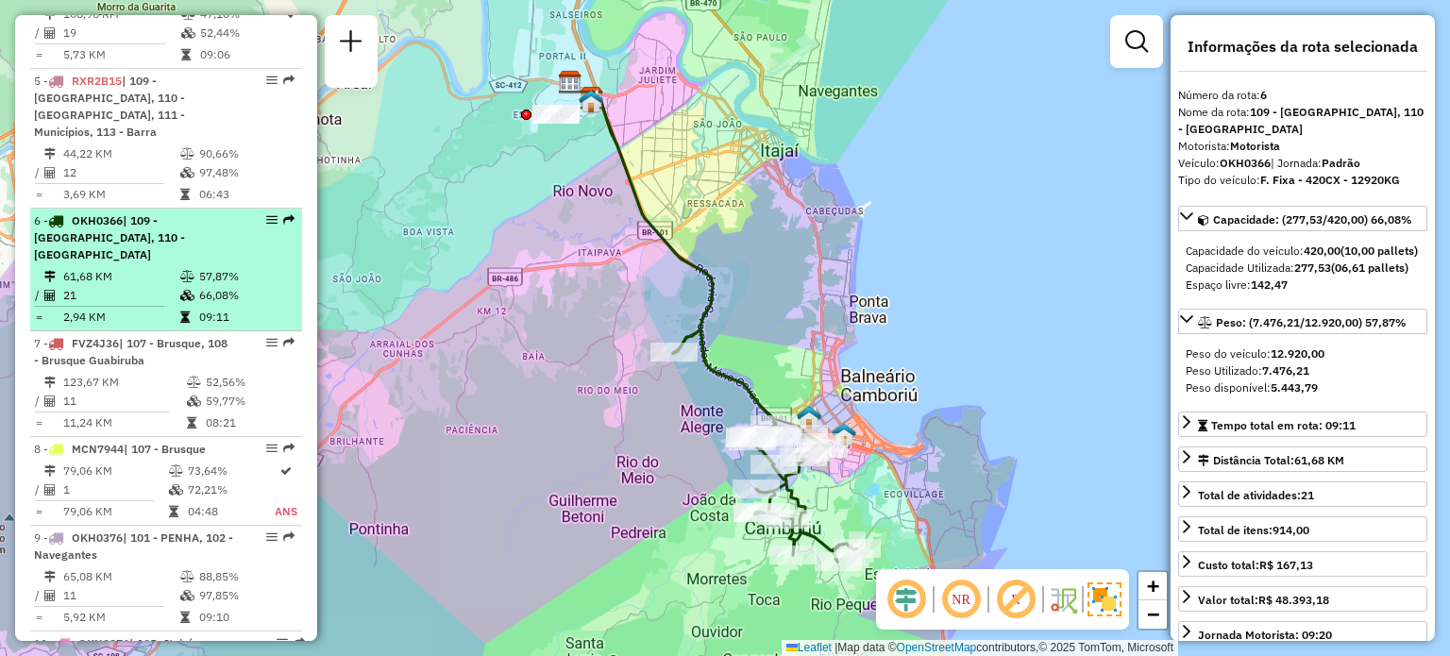
scroll to position [1229, 0]
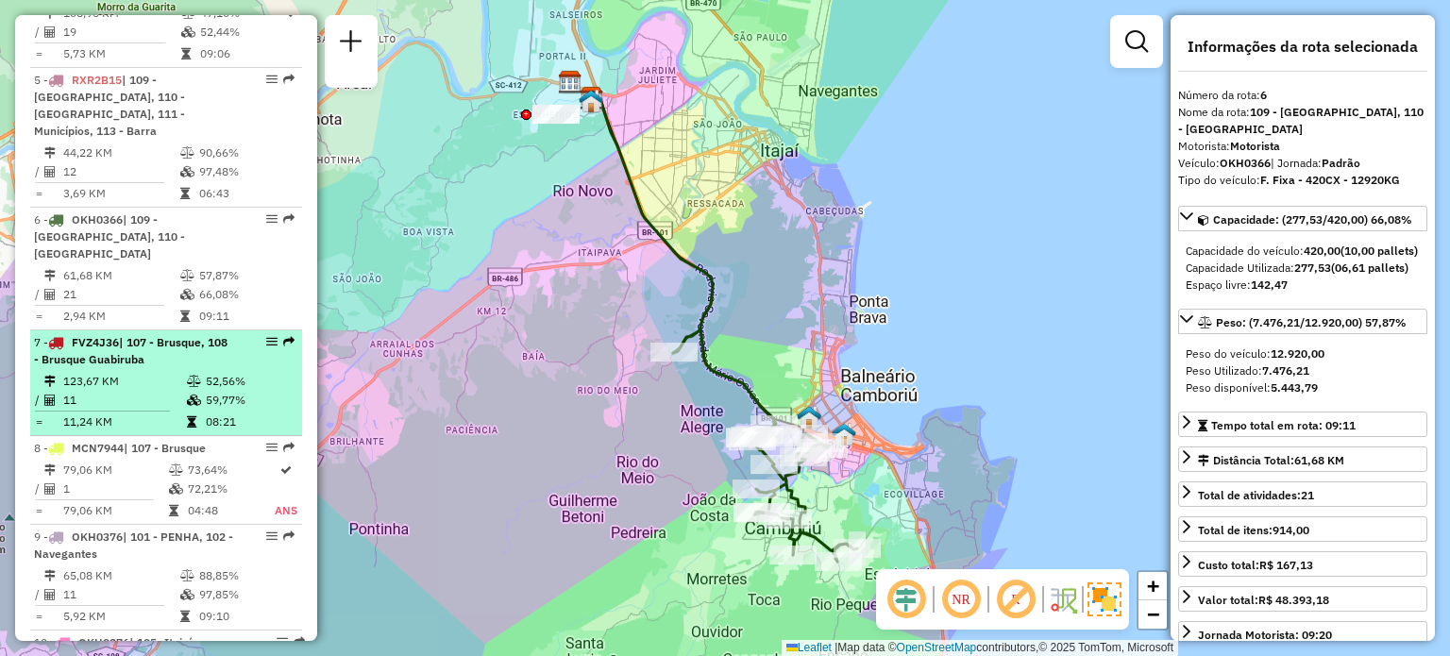
click at [129, 372] on td "123,67 KM" at bounding box center [124, 381] width 124 height 19
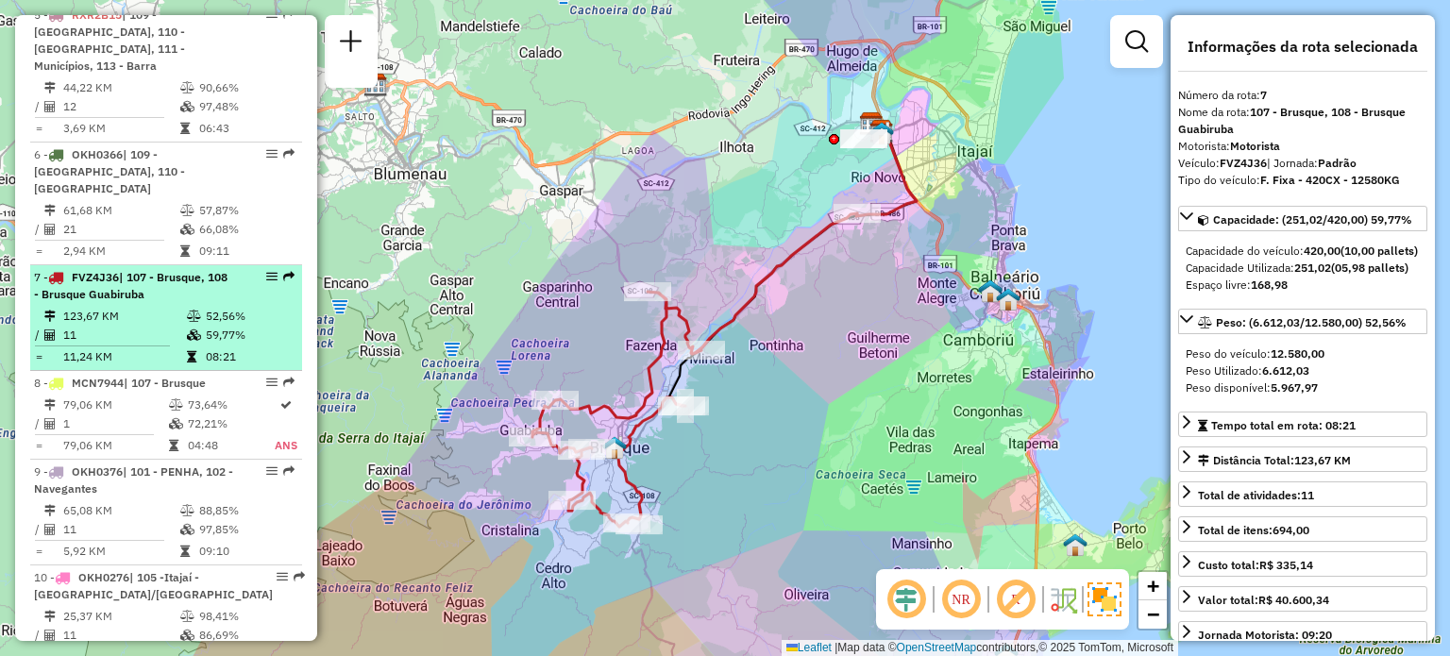
scroll to position [1323, 0]
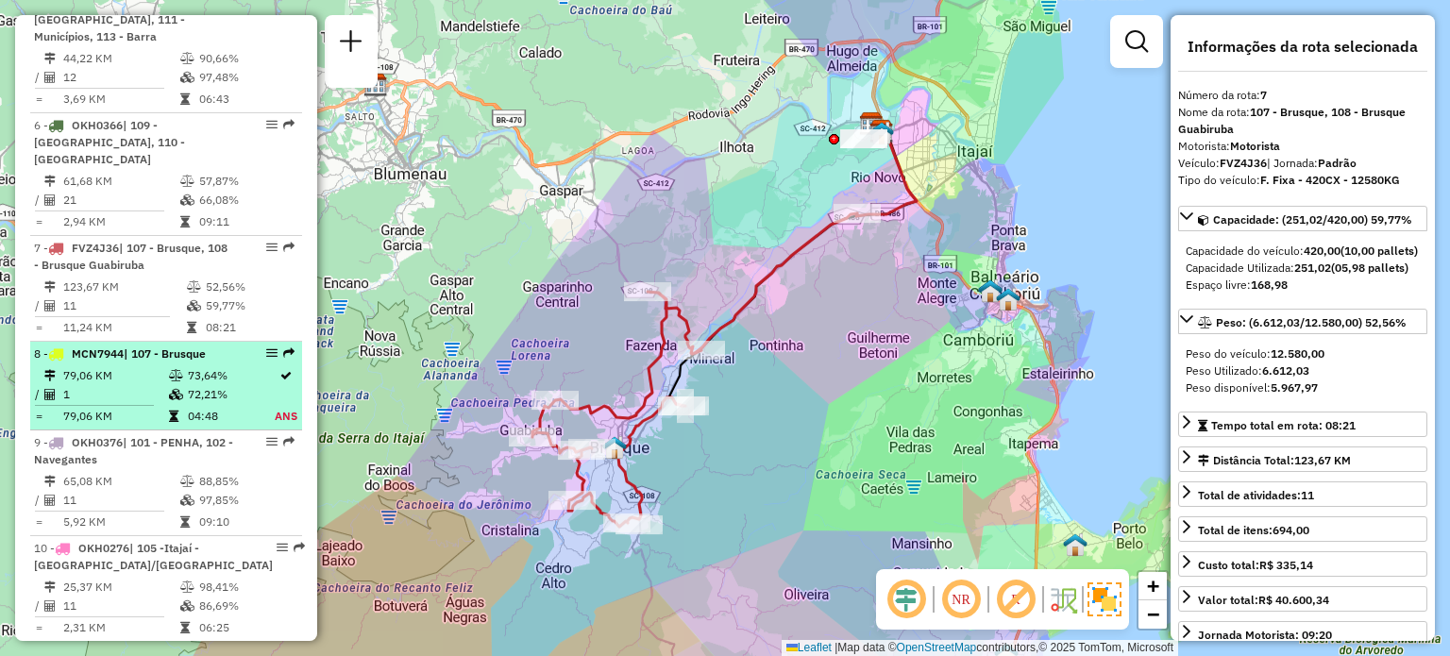
click at [130, 346] on span "| 107 - Brusque" at bounding box center [165, 353] width 82 height 14
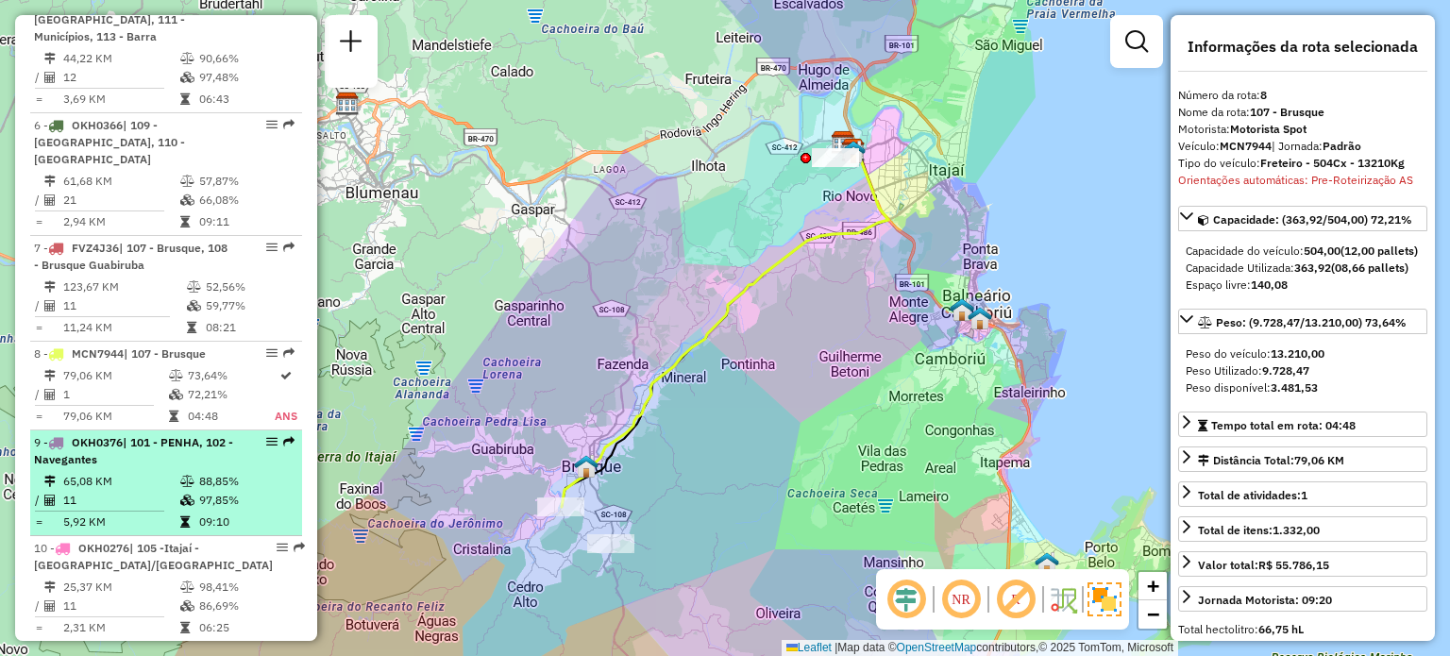
click at [140, 435] on span "| 101 - PENHA, 102 - Navegantes" at bounding box center [133, 450] width 199 height 31
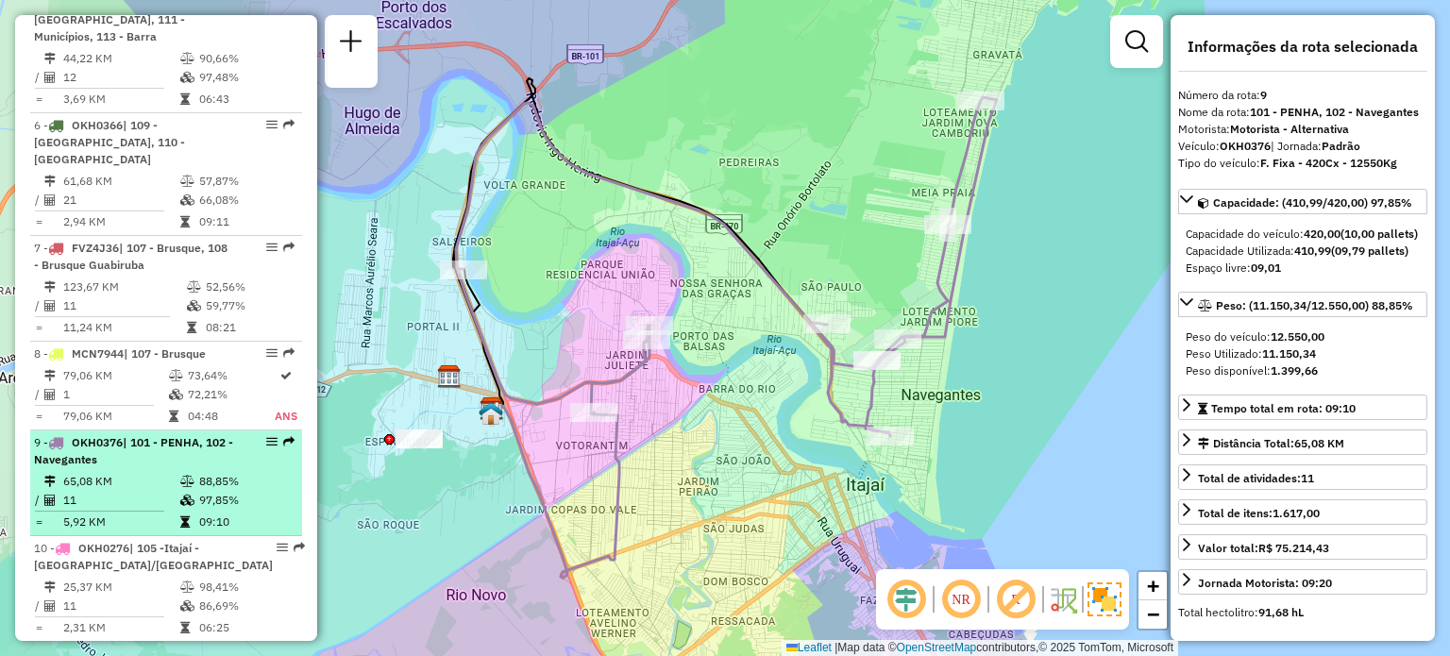
scroll to position [1418, 0]
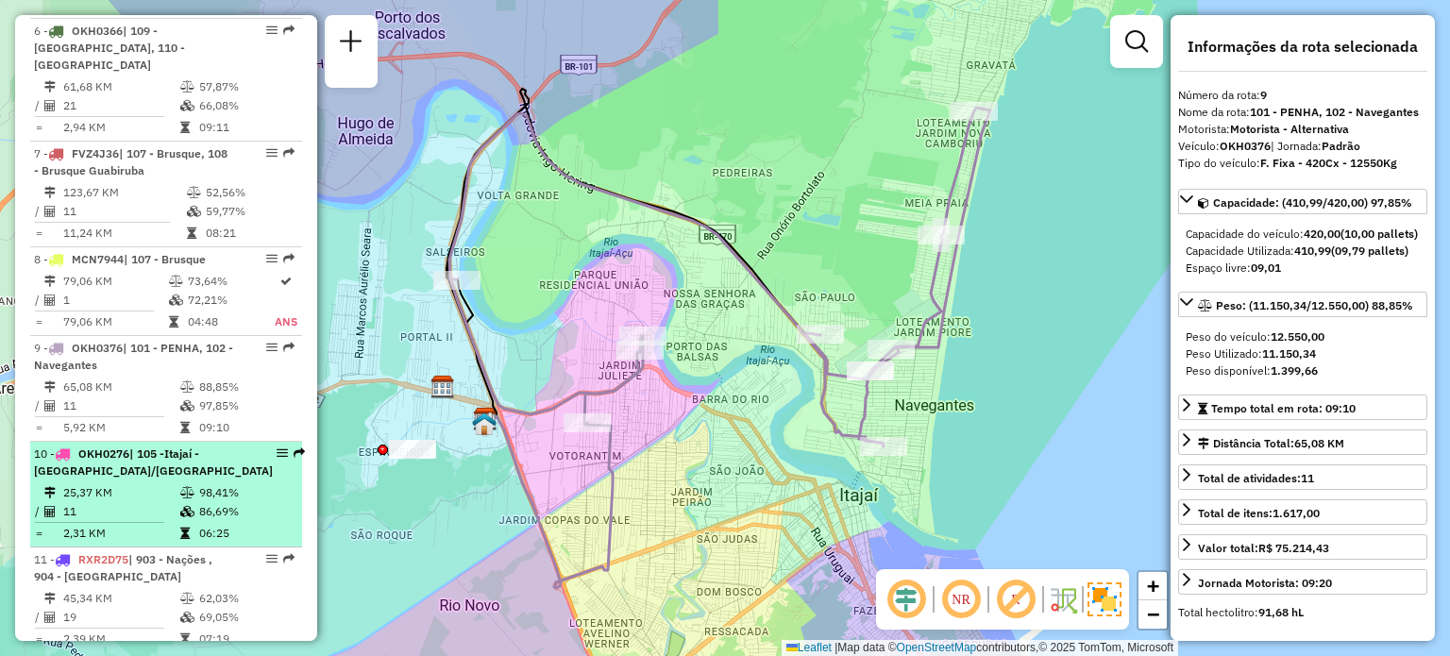
click at [189, 442] on li "10 - OKH0276 | 105 -Itajaí - [GEOGRAPHIC_DATA]/[GEOGRAPHIC_DATA] 25,37 KM 98,41…" at bounding box center [166, 495] width 272 height 106
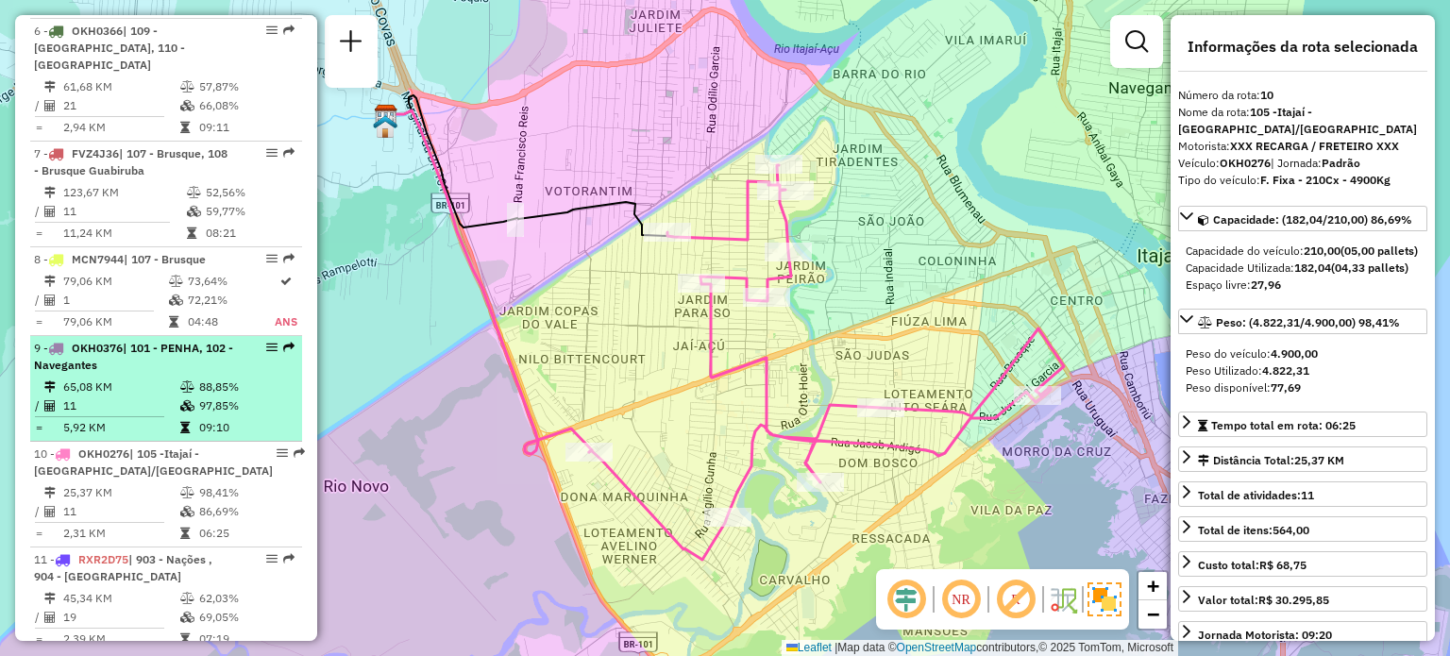
drag, startPoint x: 12, startPoint y: 292, endPoint x: 49, endPoint y: 291, distance: 36.8
click at [12, 291] on div "Janela de atendimento Grade de atendimento Capacidade Transportadoras Veículos …" at bounding box center [725, 328] width 1450 height 656
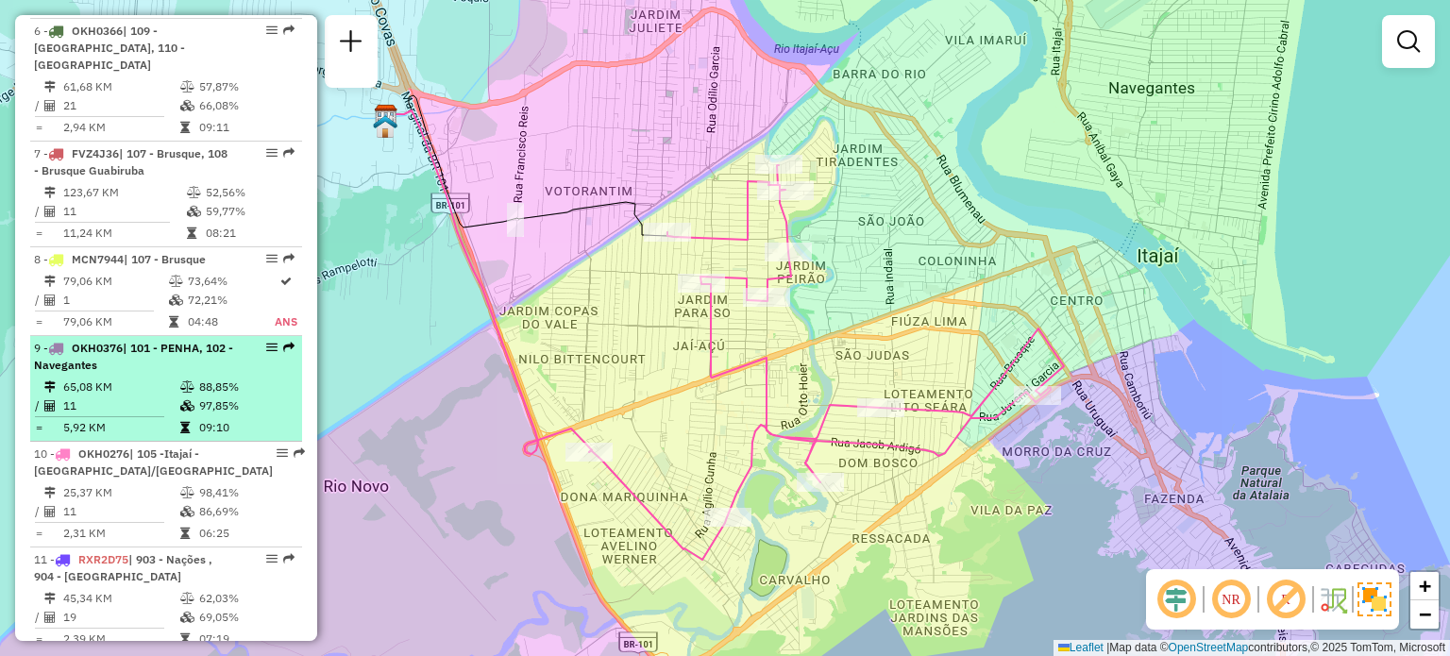
click at [50, 341] on span "| 101 - PENHA, 102 - Navegantes" at bounding box center [133, 356] width 199 height 31
select select "**********"
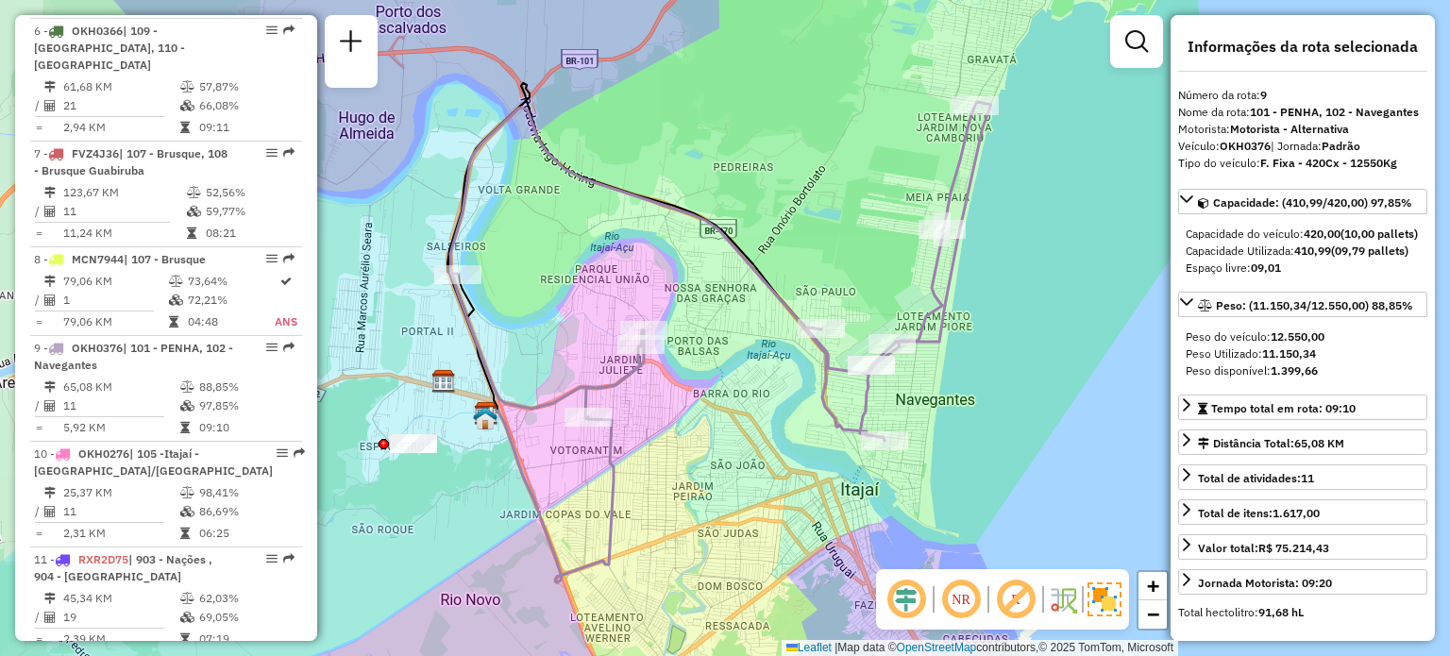
drag, startPoint x: 1018, startPoint y: 308, endPoint x: 996, endPoint y: 323, distance: 26.4
click at [997, 323] on div "Janela de atendimento Grade de atendimento Capacidade Transportadoras Veículos …" at bounding box center [725, 328] width 1450 height 656
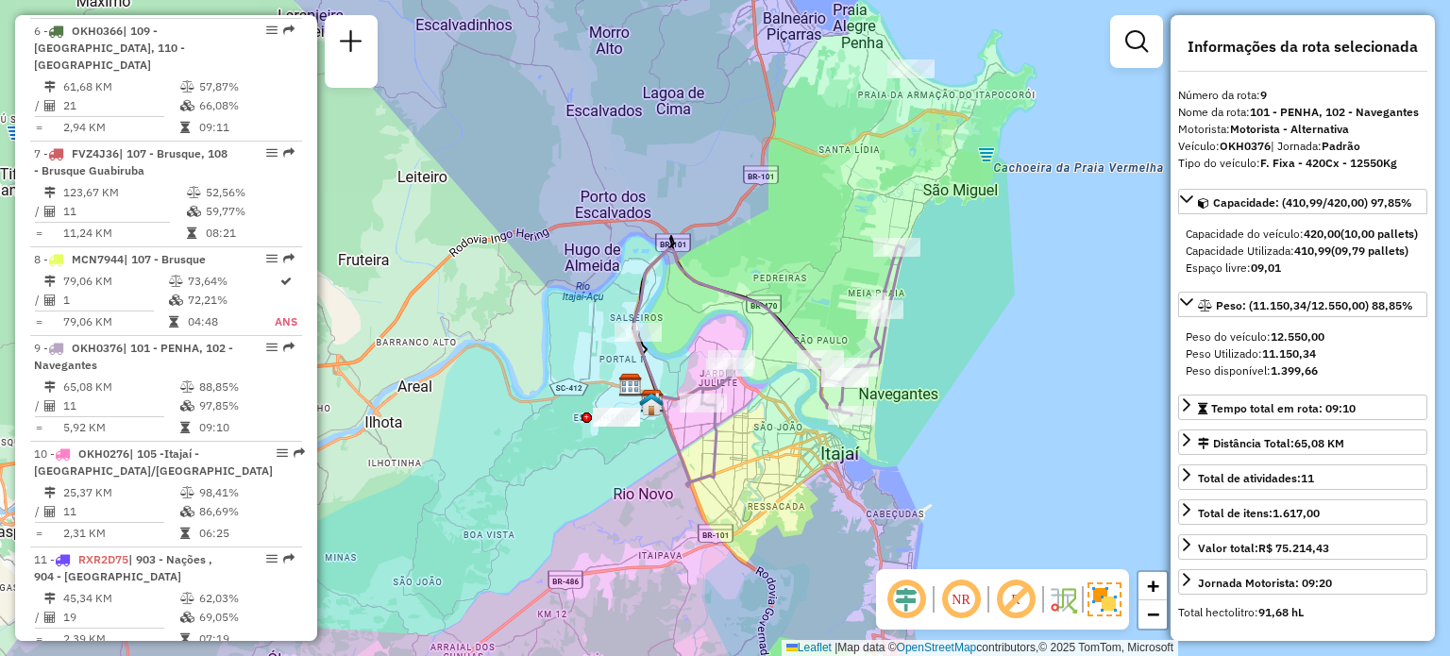
drag, startPoint x: 1010, startPoint y: 307, endPoint x: 938, endPoint y: 326, distance: 74.2
click at [938, 326] on div "Janela de atendimento Grade de atendimento Capacidade Transportadoras Veículos …" at bounding box center [725, 328] width 1450 height 656
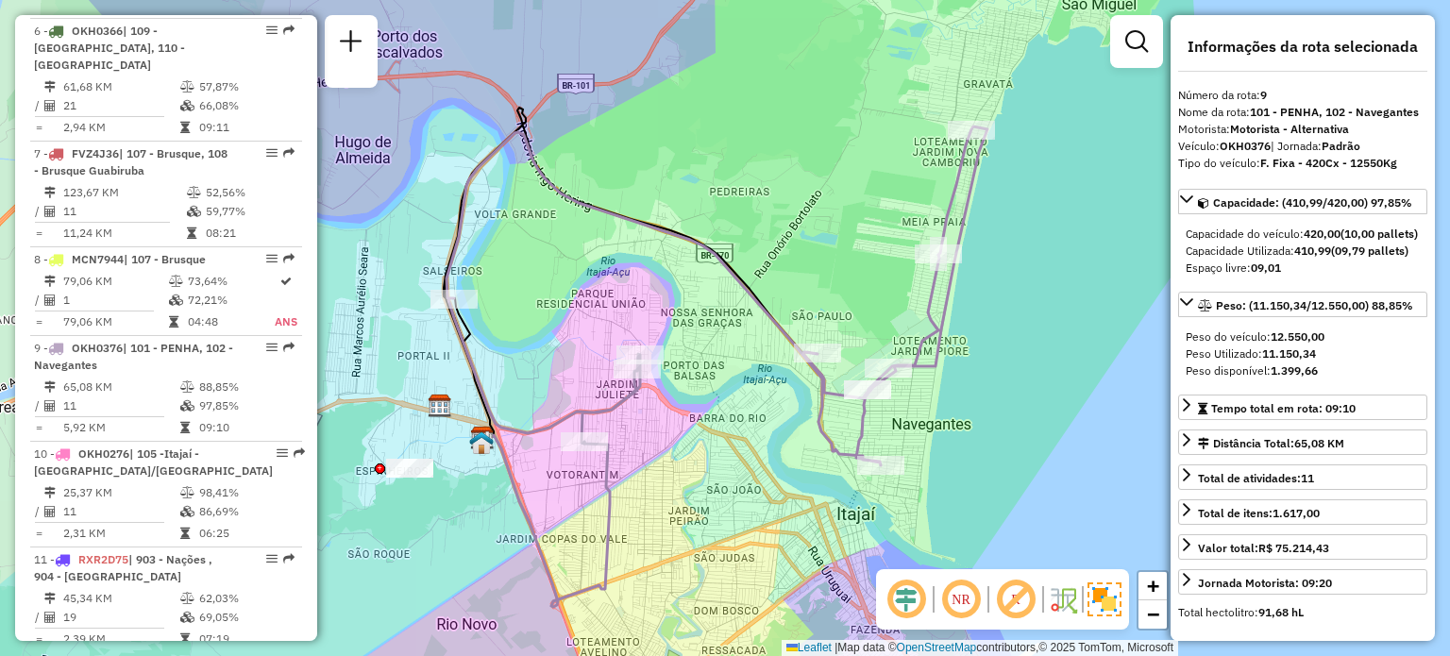
drag, startPoint x: 1067, startPoint y: 372, endPoint x: 1047, endPoint y: 379, distance: 20.9
click at [1047, 379] on div "Janela de atendimento Grade de atendimento Capacidade Transportadoras Veículos …" at bounding box center [725, 328] width 1450 height 656
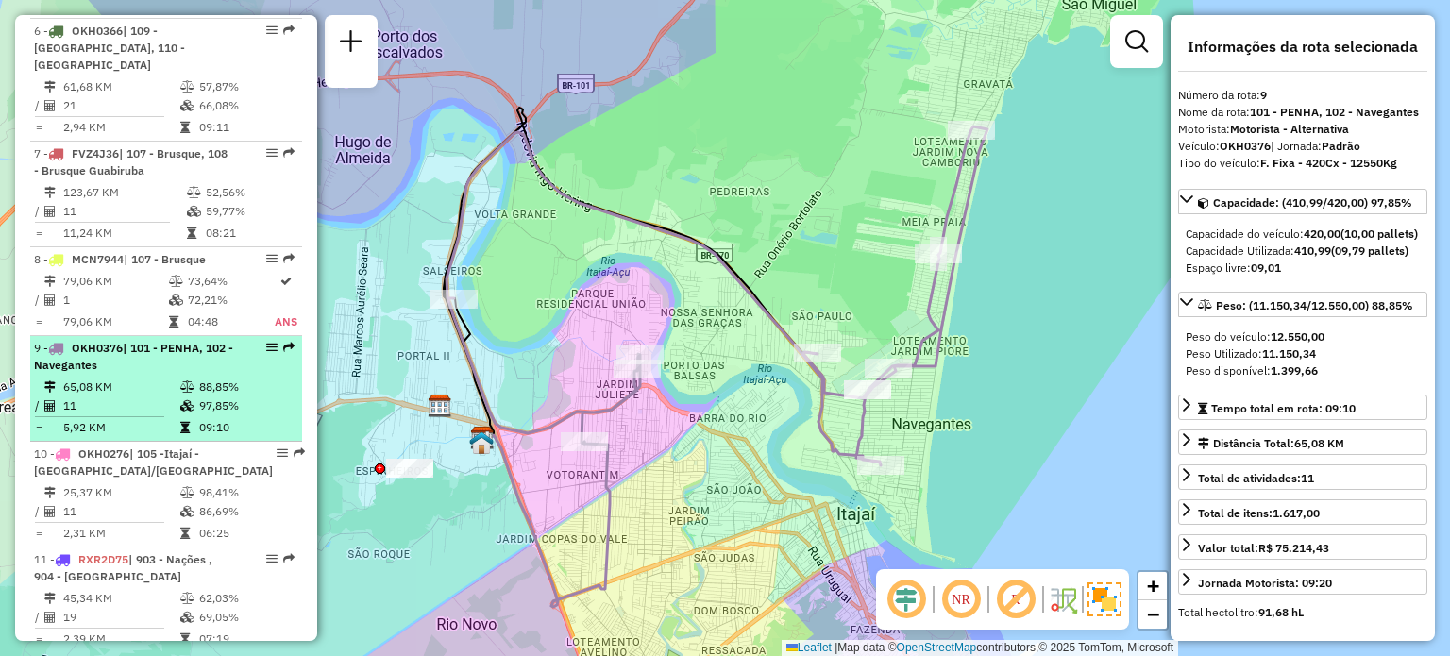
drag, startPoint x: 180, startPoint y: 353, endPoint x: 177, endPoint y: 389, distance: 36.0
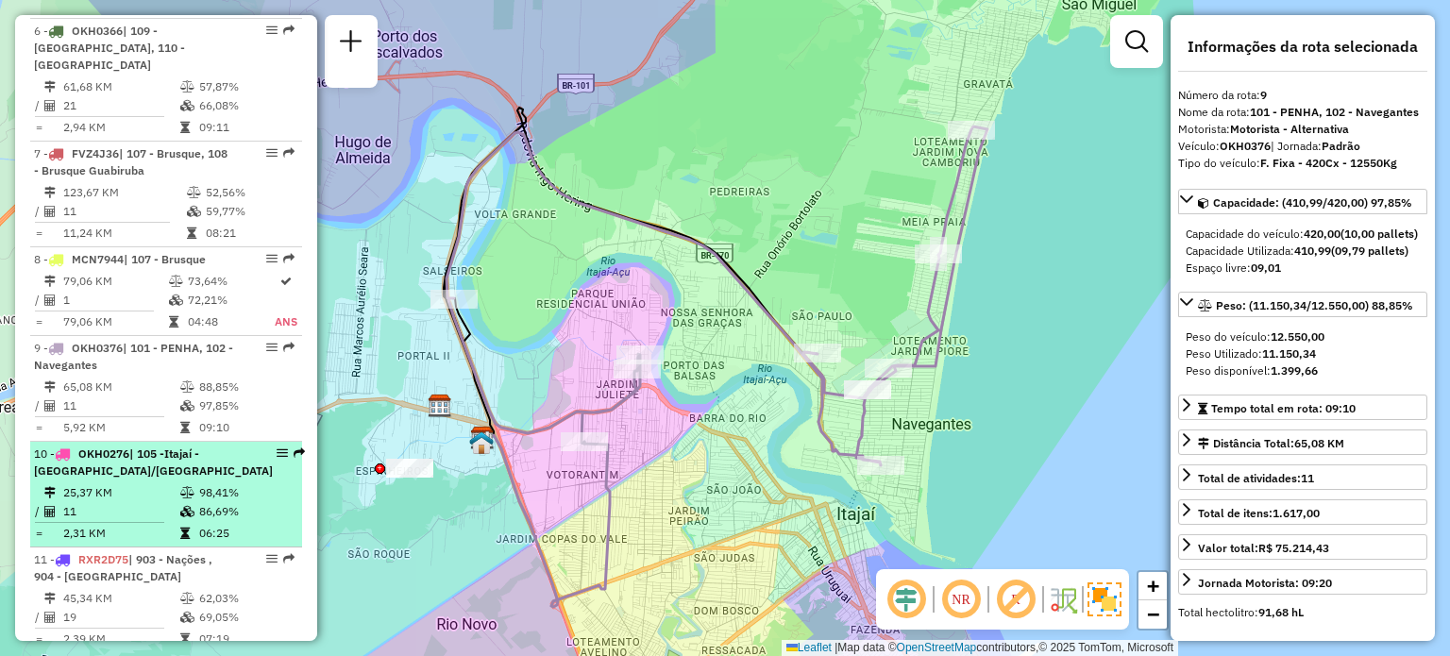
click at [180, 422] on icon at bounding box center [184, 427] width 9 height 11
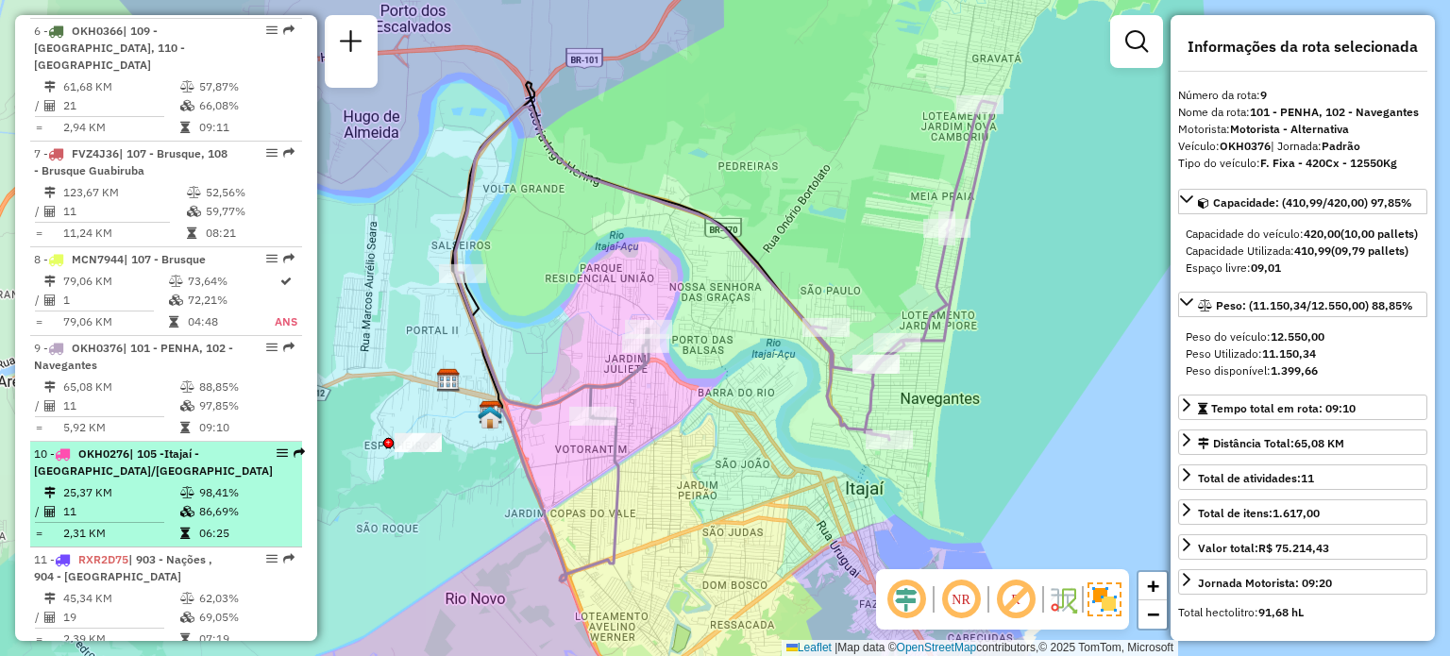
click at [176, 446] on div "10 - OKH0276 | 105 -Itajaí - [GEOGRAPHIC_DATA]/[GEOGRAPHIC_DATA]" at bounding box center [153, 463] width 239 height 34
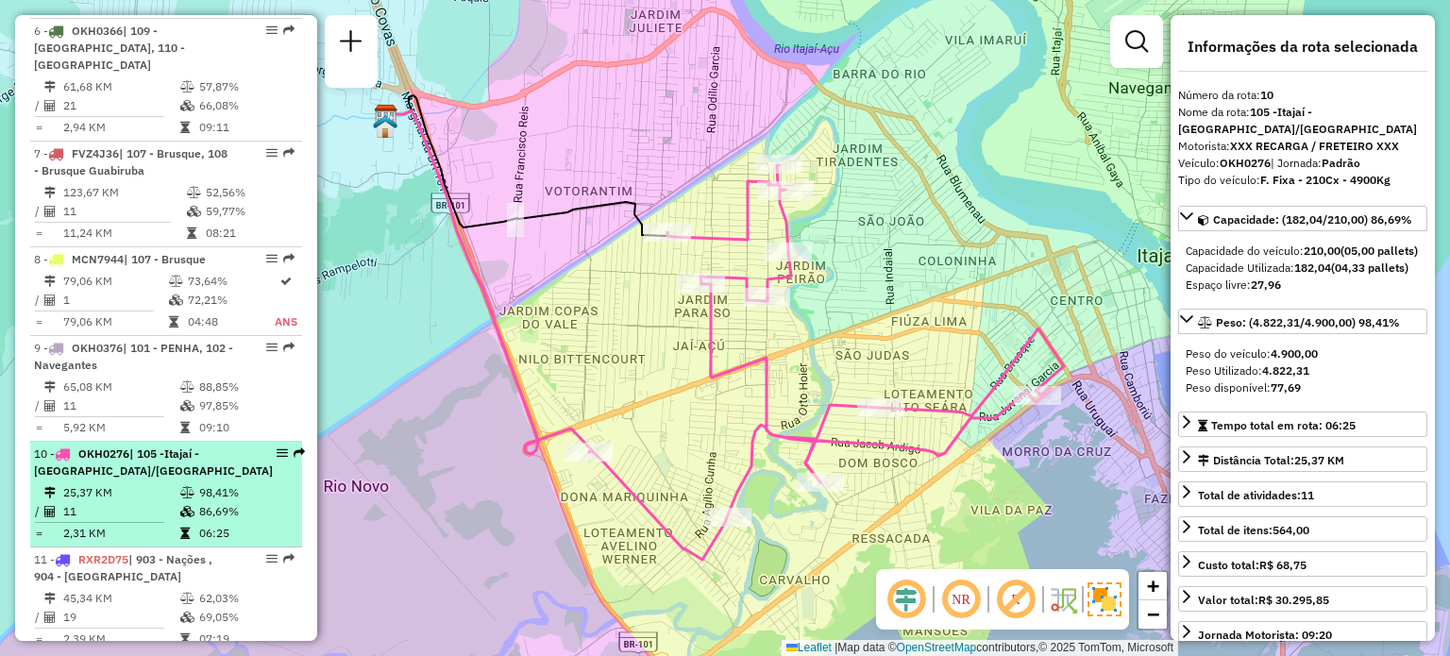
click at [126, 446] on span "| 105 -Itajaí - [GEOGRAPHIC_DATA]/[GEOGRAPHIC_DATA]" at bounding box center [153, 461] width 239 height 31
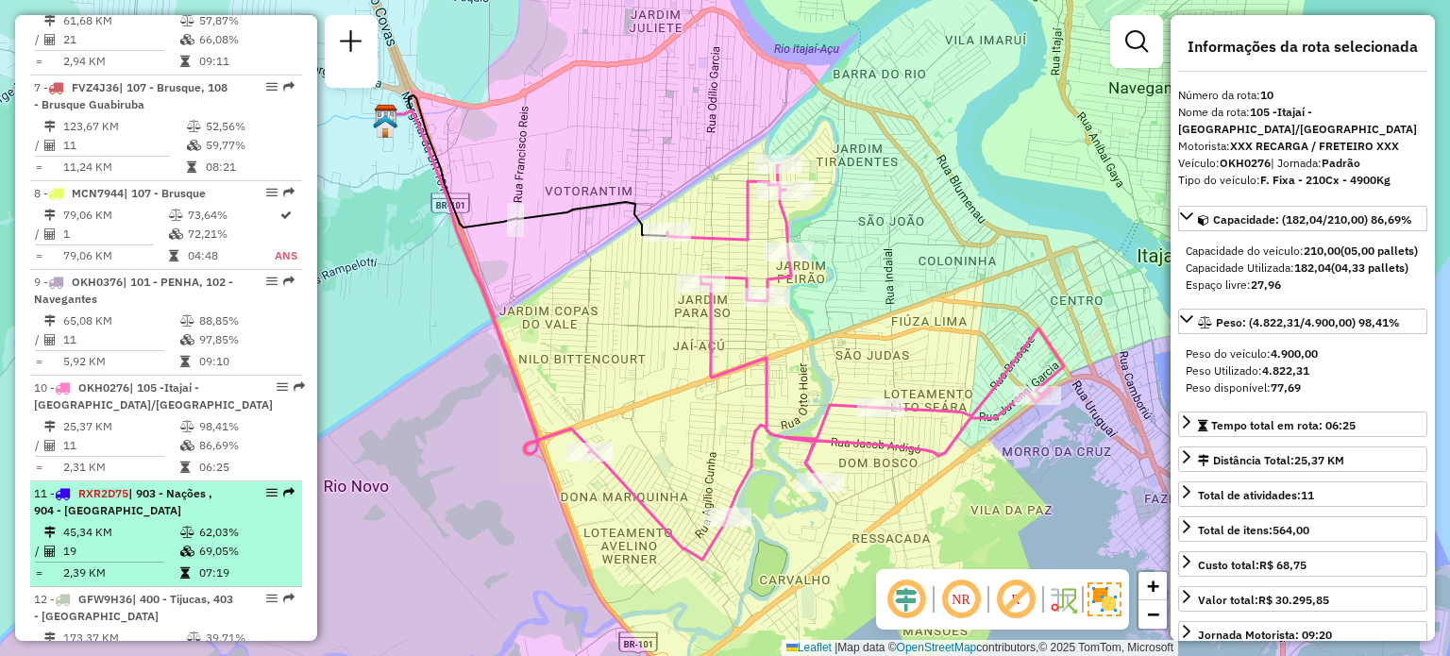
scroll to position [1512, 0]
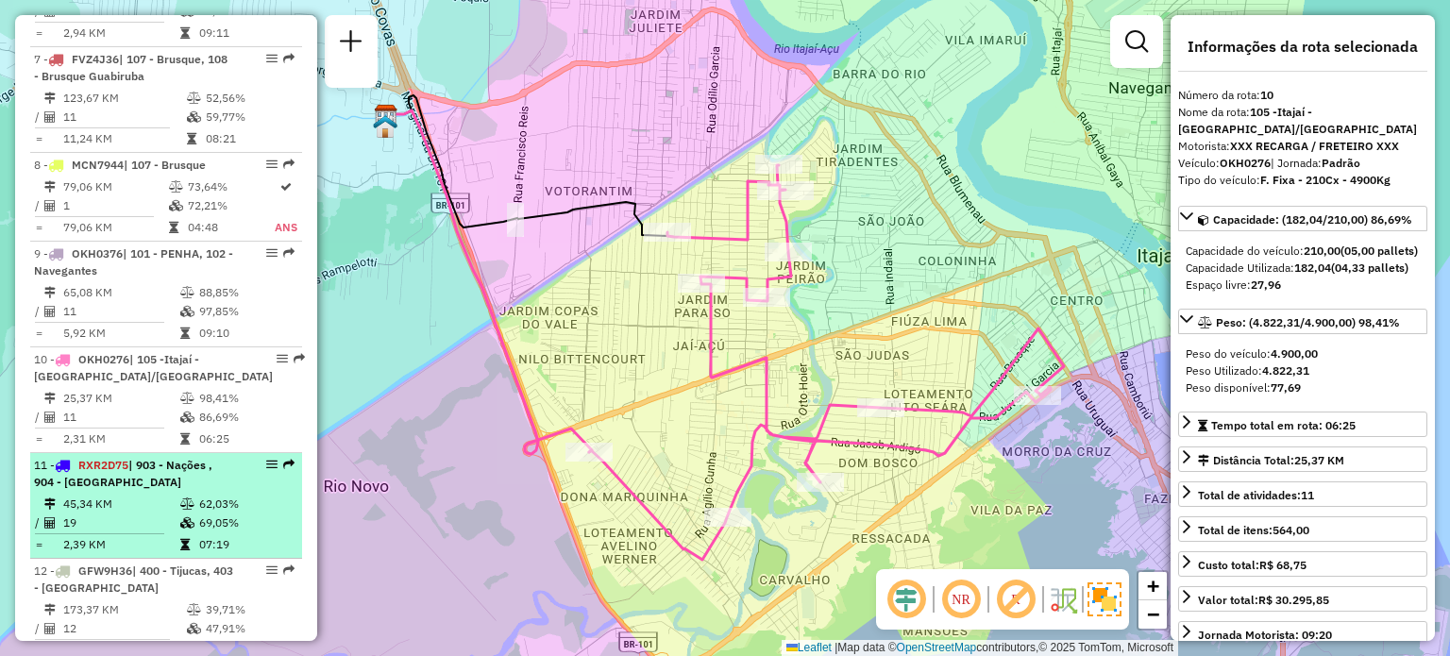
click at [155, 457] on div "11 - RXR2D75 | 903 - Nações , 904 - [GEOGRAPHIC_DATA]" at bounding box center [134, 474] width 200 height 34
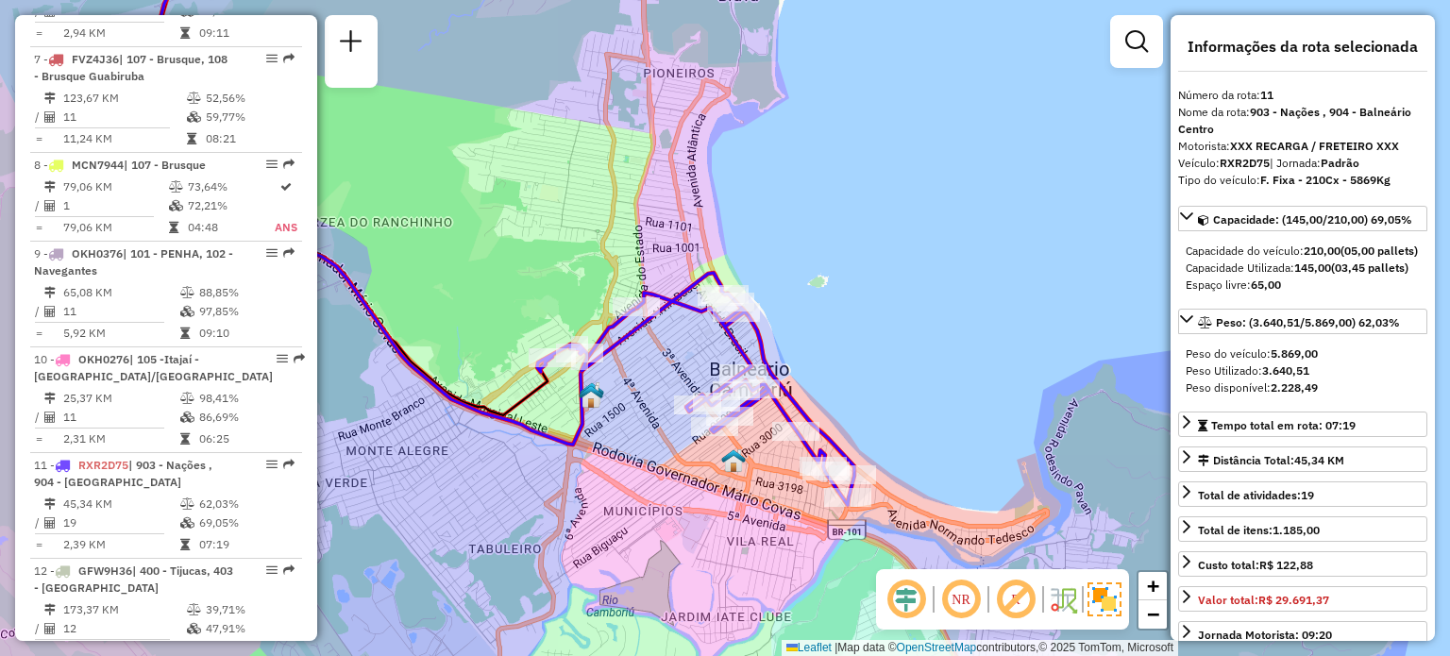
drag, startPoint x: 684, startPoint y: 421, endPoint x: 642, endPoint y: 390, distance: 52.7
click at [642, 390] on div "Janela de atendimento Grade de atendimento Capacidade Transportadoras Veículos …" at bounding box center [725, 328] width 1450 height 656
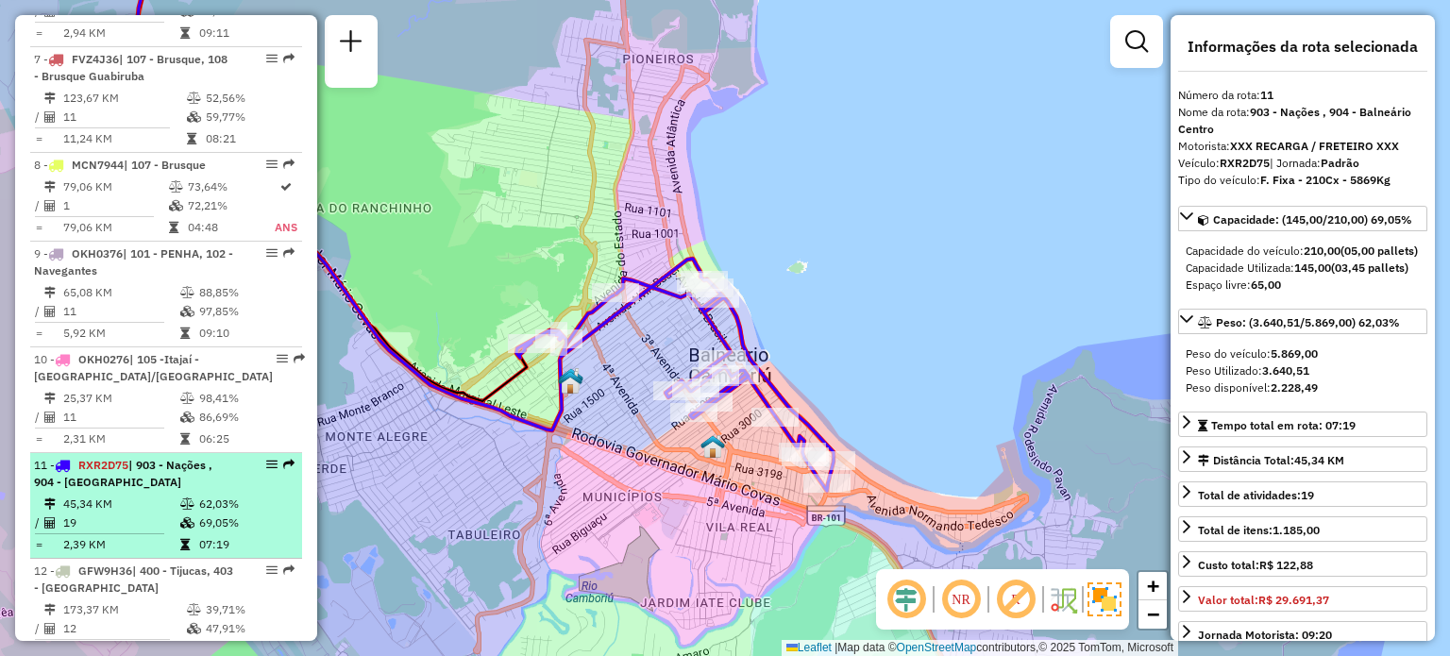
click at [189, 453] on li "11 - RXR2D75 | 903 - Nações , 904 - [GEOGRAPHIC_DATA] 45,34 KM 62,03% / 19 69,0…" at bounding box center [166, 506] width 272 height 106
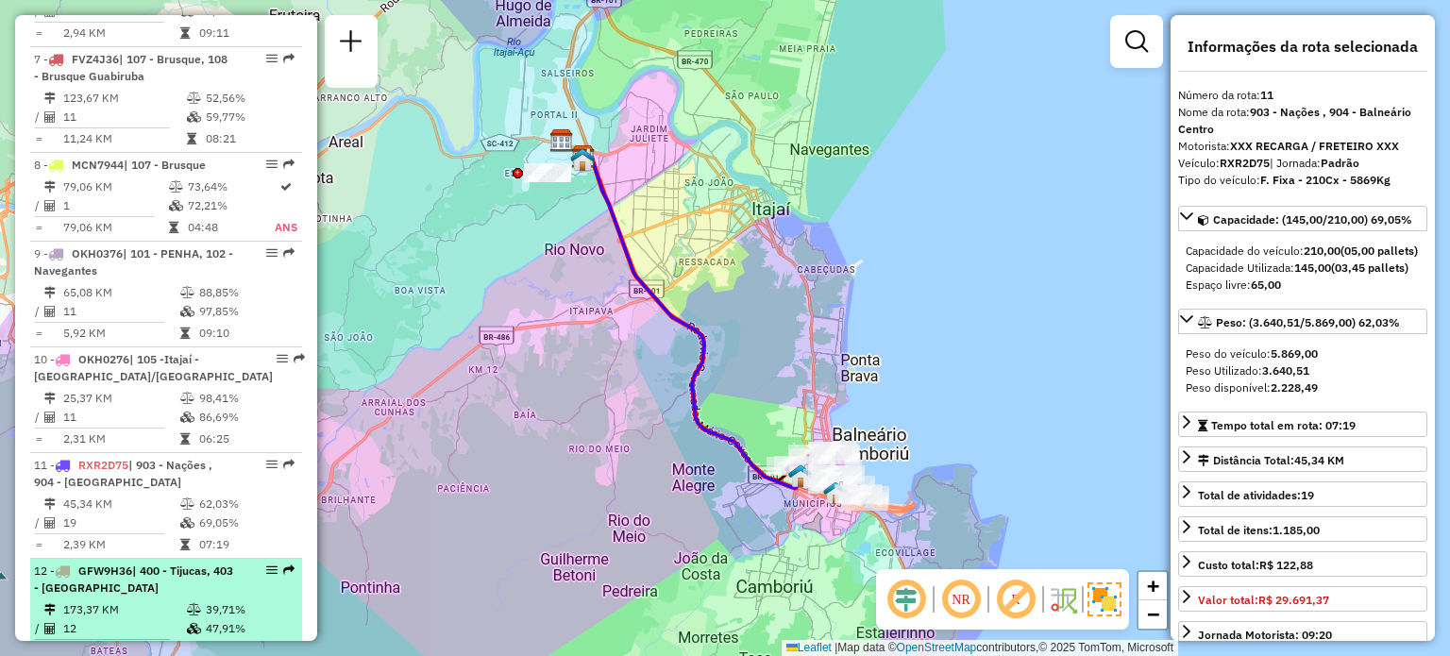
click at [140, 563] on div "12 - GFW9H36 | 400 - Tijucas, 403 - [GEOGRAPHIC_DATA]" at bounding box center [134, 580] width 200 height 34
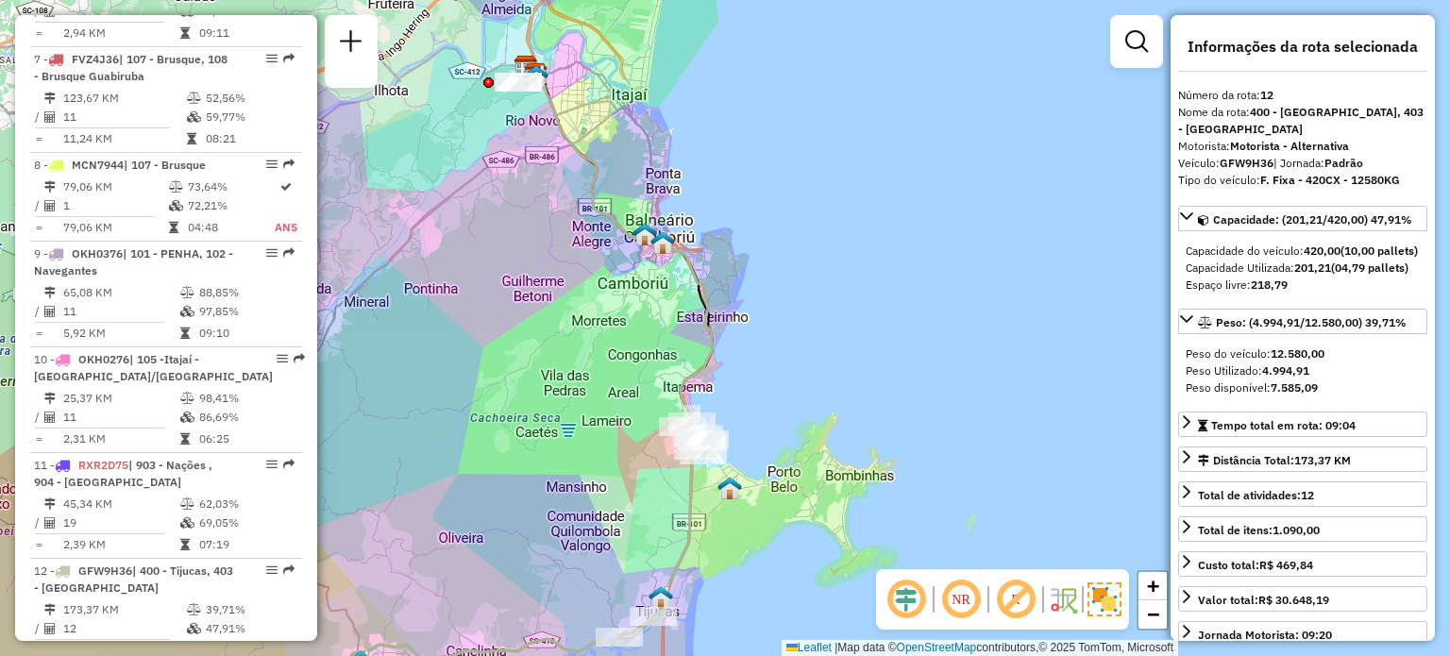
drag, startPoint x: 789, startPoint y: 263, endPoint x: 556, endPoint y: 337, distance: 244.5
click at [556, 337] on div "Janela de atendimento Grade de atendimento Capacidade Transportadoras Veículos …" at bounding box center [725, 328] width 1450 height 656
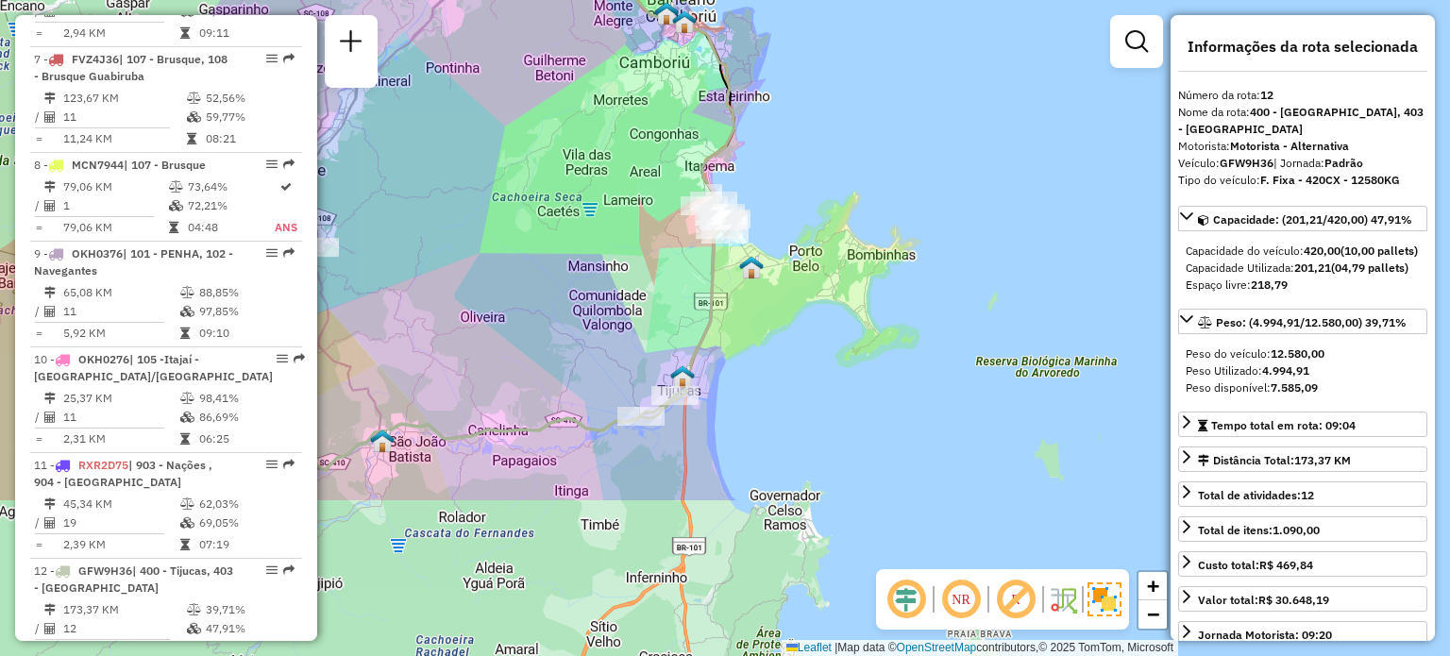
drag, startPoint x: 620, startPoint y: 388, endPoint x: 659, endPoint y: 129, distance: 261.5
click at [659, 119] on div "Janela de atendimento Grade de atendimento Capacidade Transportadoras Veículos …" at bounding box center [725, 328] width 1450 height 656
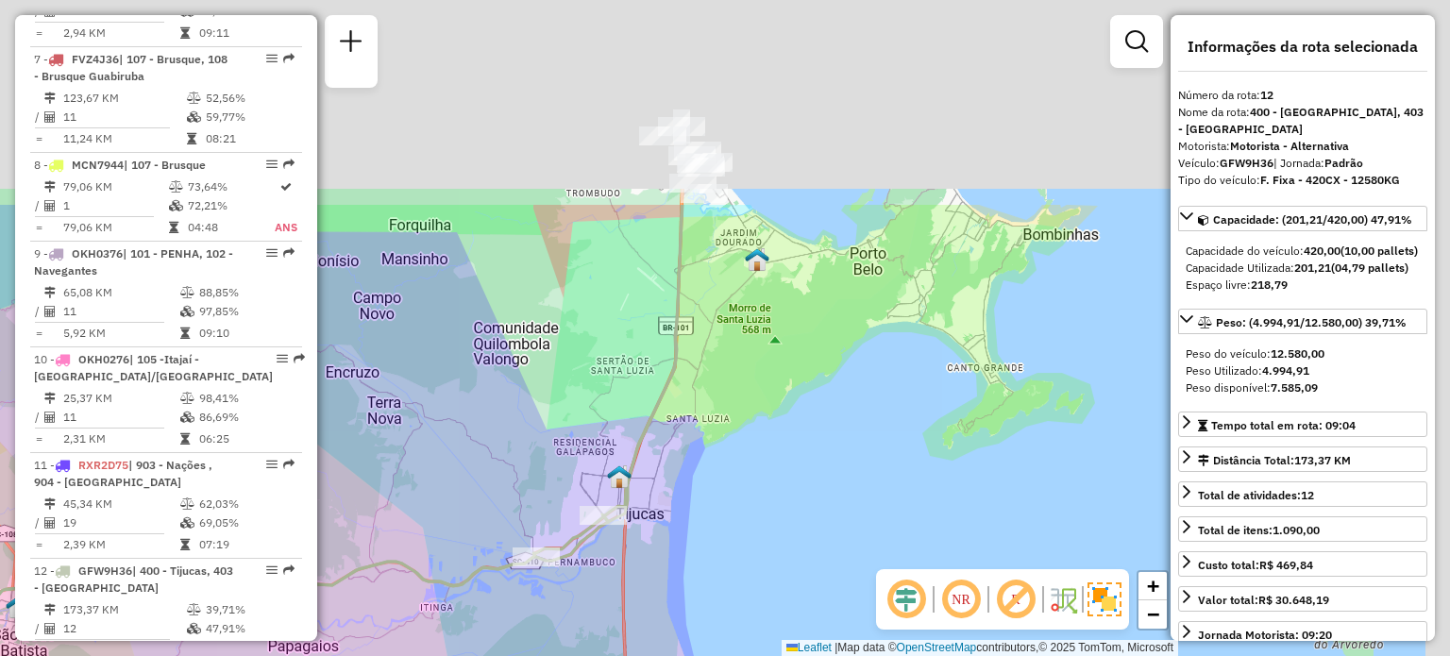
drag, startPoint x: 652, startPoint y: 210, endPoint x: 564, endPoint y: 380, distance: 191.2
click at [562, 490] on div "Janela de atendimento Grade de atendimento Capacidade Transportadoras Veículos …" at bounding box center [725, 328] width 1450 height 656
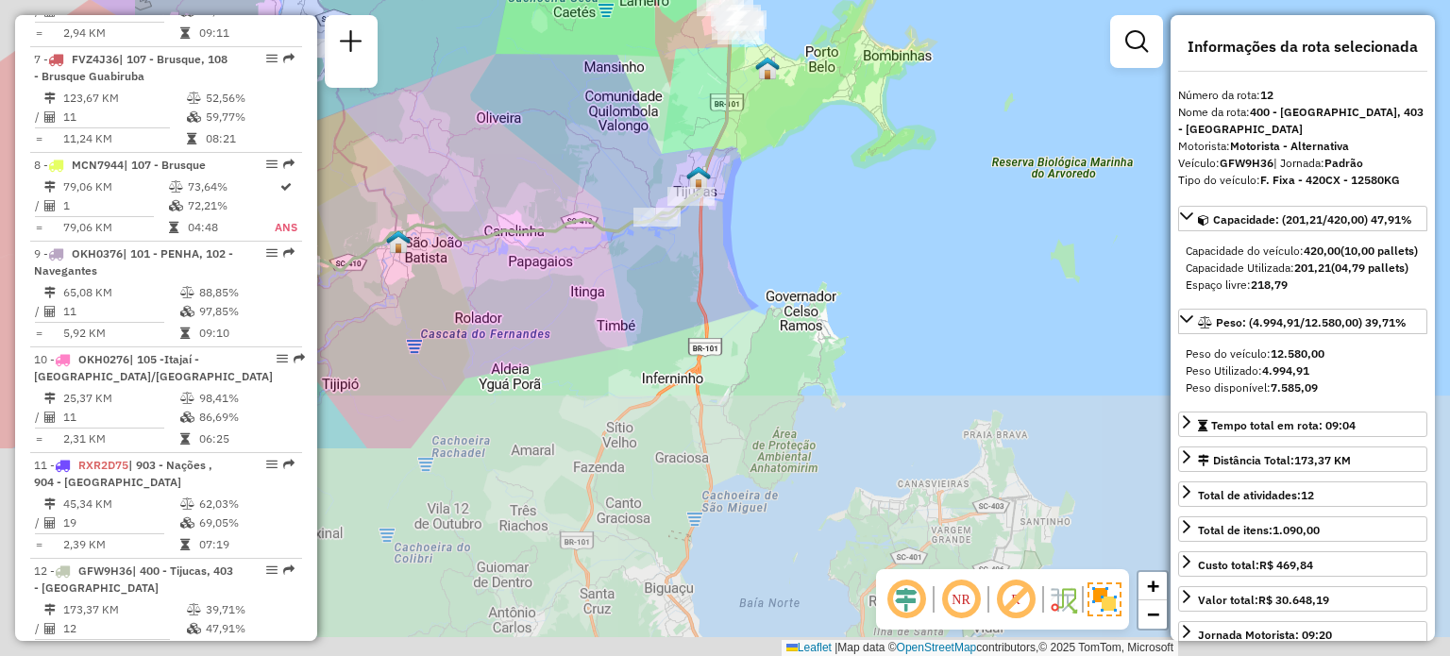
drag, startPoint x: 578, startPoint y: 329, endPoint x: 694, endPoint y: 112, distance: 246.2
click at [694, 112] on div "Janela de atendimento Grade de atendimento Capacidade Transportadoras Veículos …" at bounding box center [725, 328] width 1450 height 656
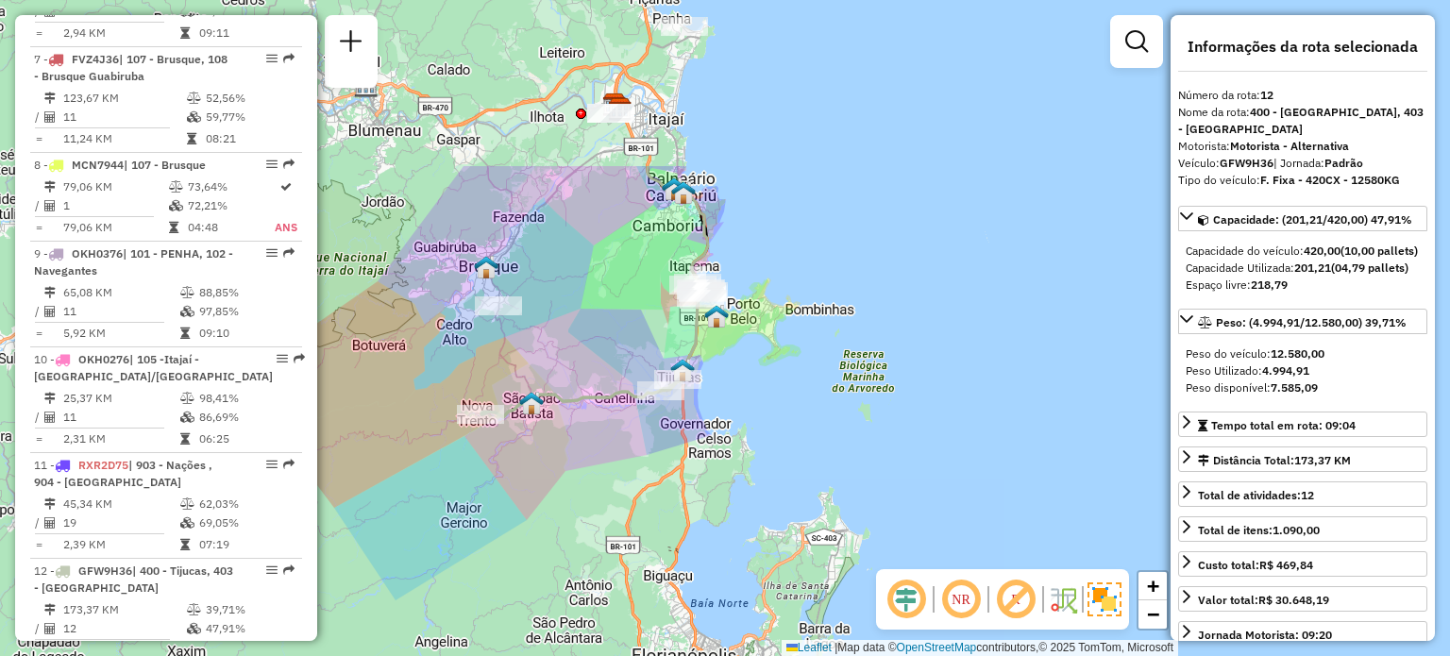
drag, startPoint x: 621, startPoint y: 101, endPoint x: 608, endPoint y: 314, distance: 213.7
click at [608, 314] on div "Janela de atendimento Grade de atendimento Capacidade Transportadoras Veículos …" at bounding box center [725, 328] width 1450 height 656
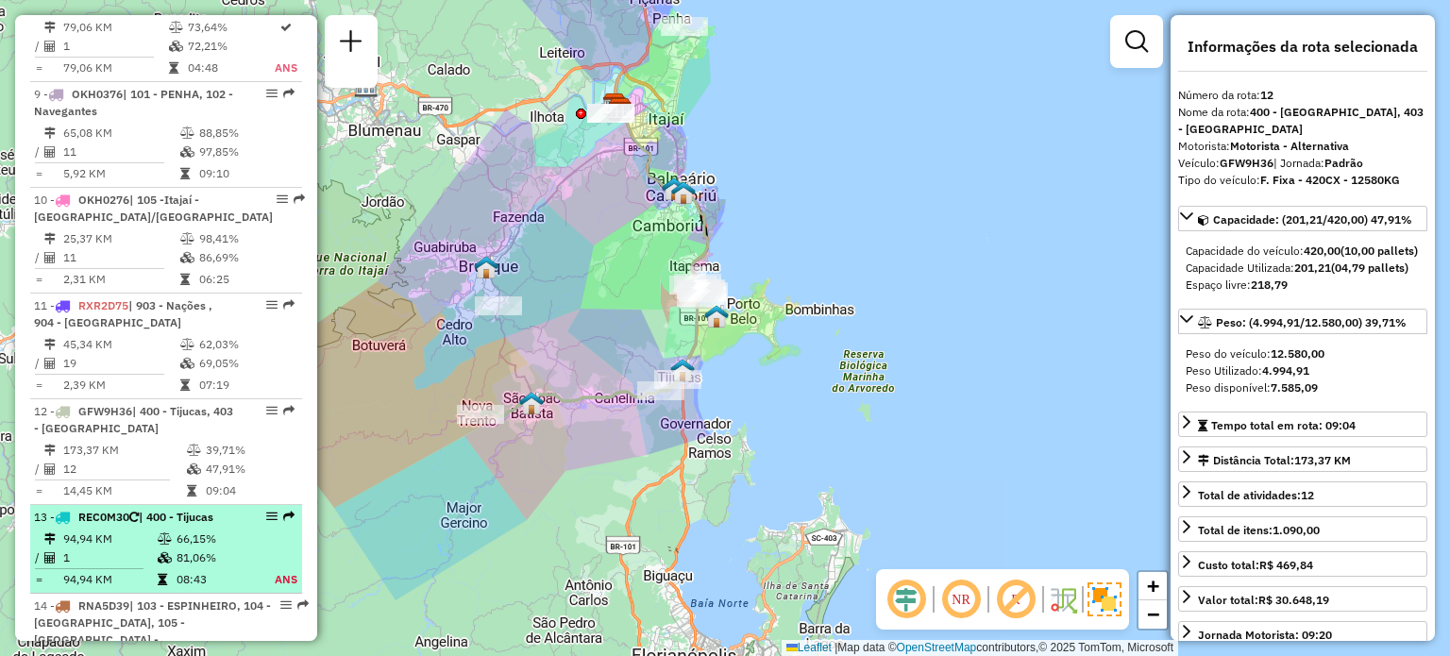
scroll to position [1701, 0]
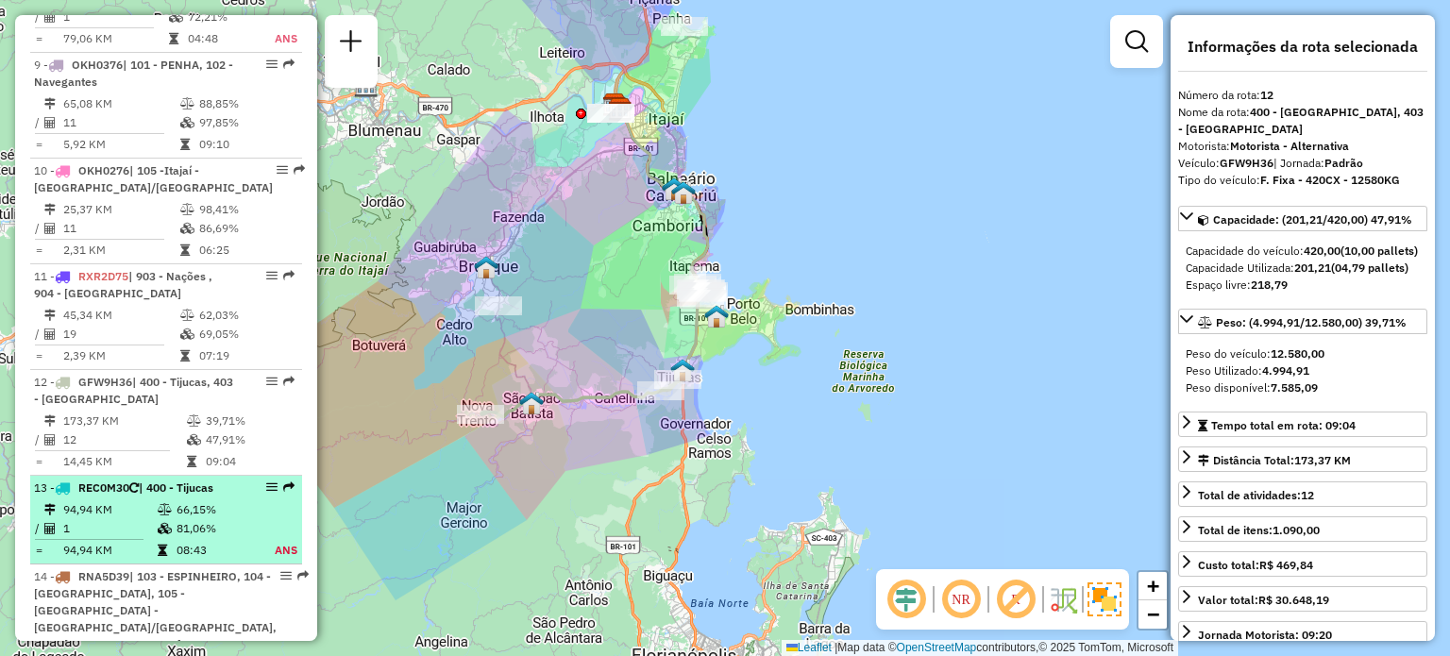
click at [149, 480] on span "| 400 - Tijucas" at bounding box center [176, 487] width 75 height 14
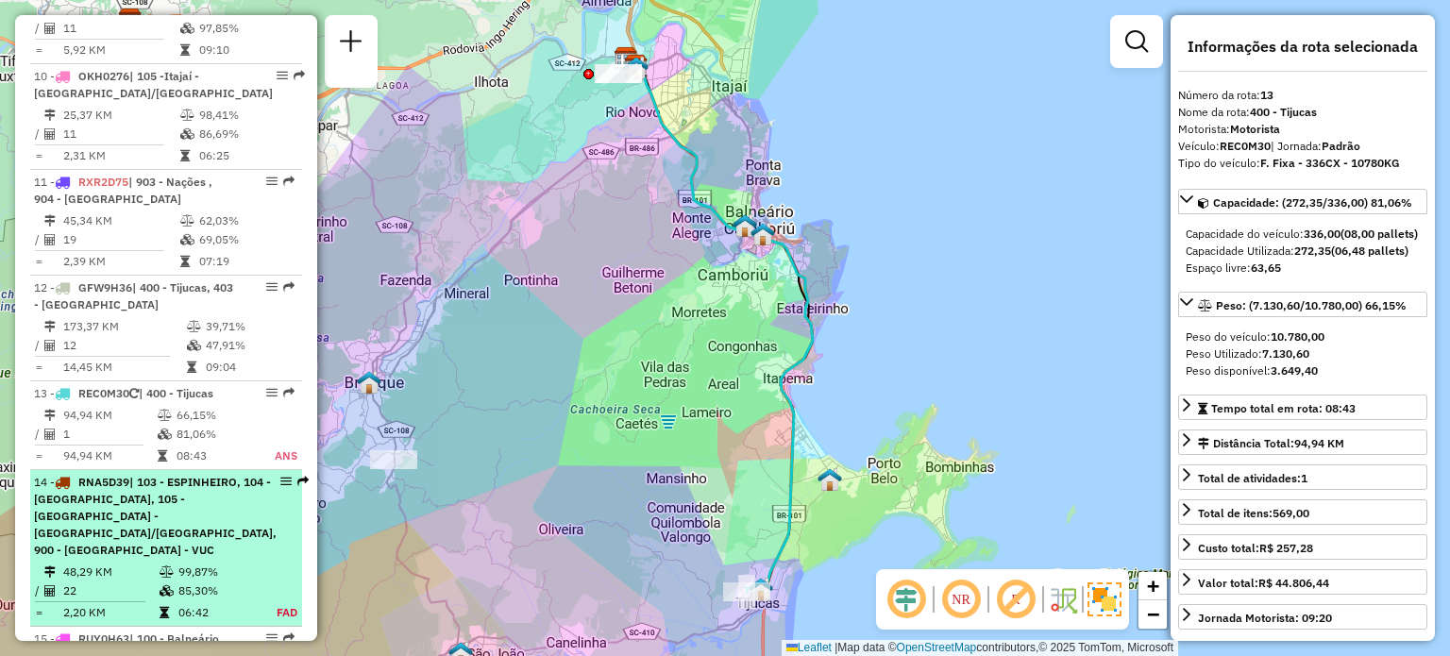
click at [127, 474] on div "14 - RNA5D39 | 103 - ESPINHEIRO, 104 - [GEOGRAPHIC_DATA], 105 -[GEOGRAPHIC_DATA…" at bounding box center [155, 516] width 243 height 85
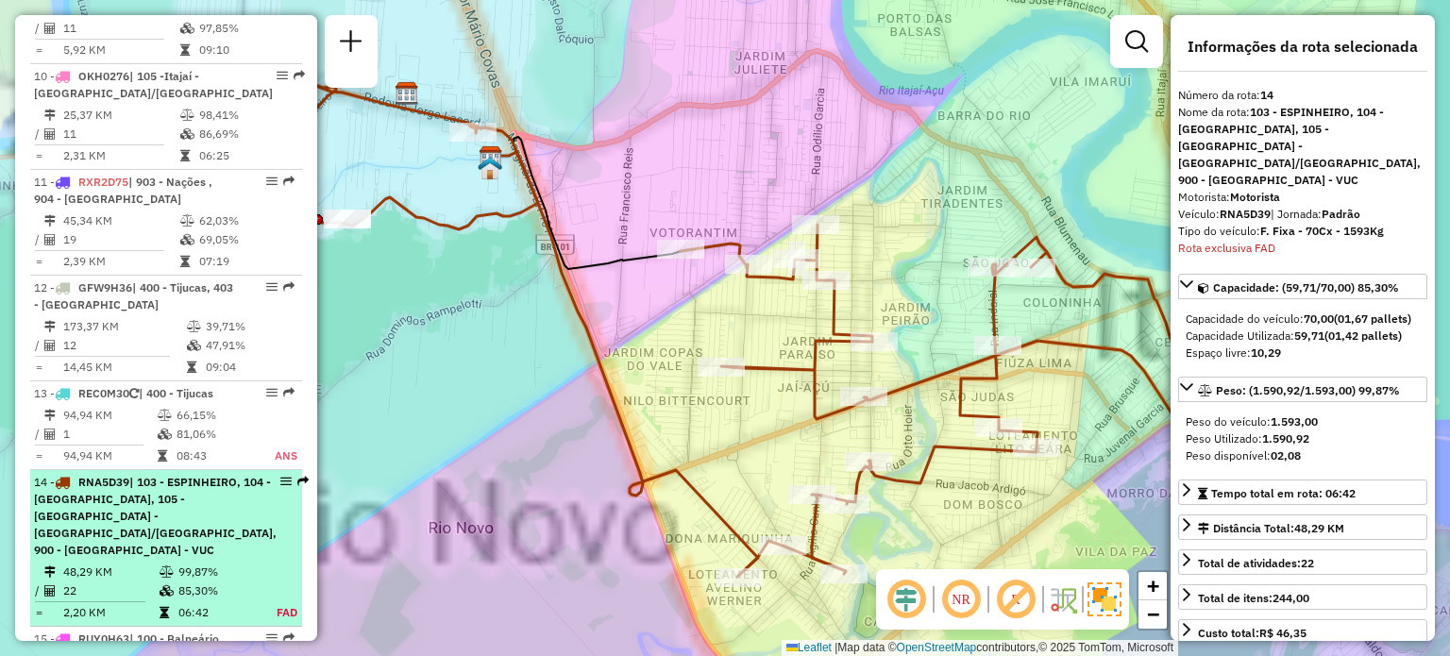
scroll to position [2179, 0]
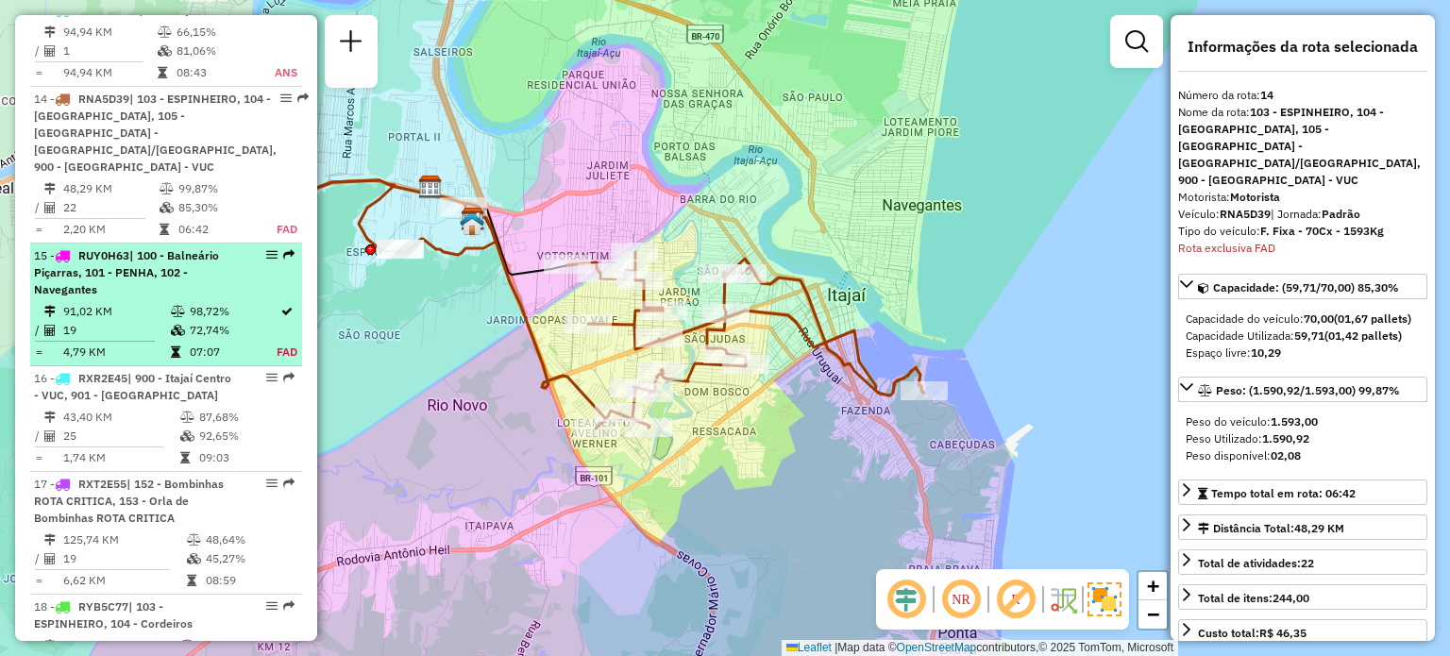
click at [171, 248] on span "| 100 - Balneário Piçarras, 101 - PENHA, 102 - Navegantes" at bounding box center [126, 272] width 185 height 48
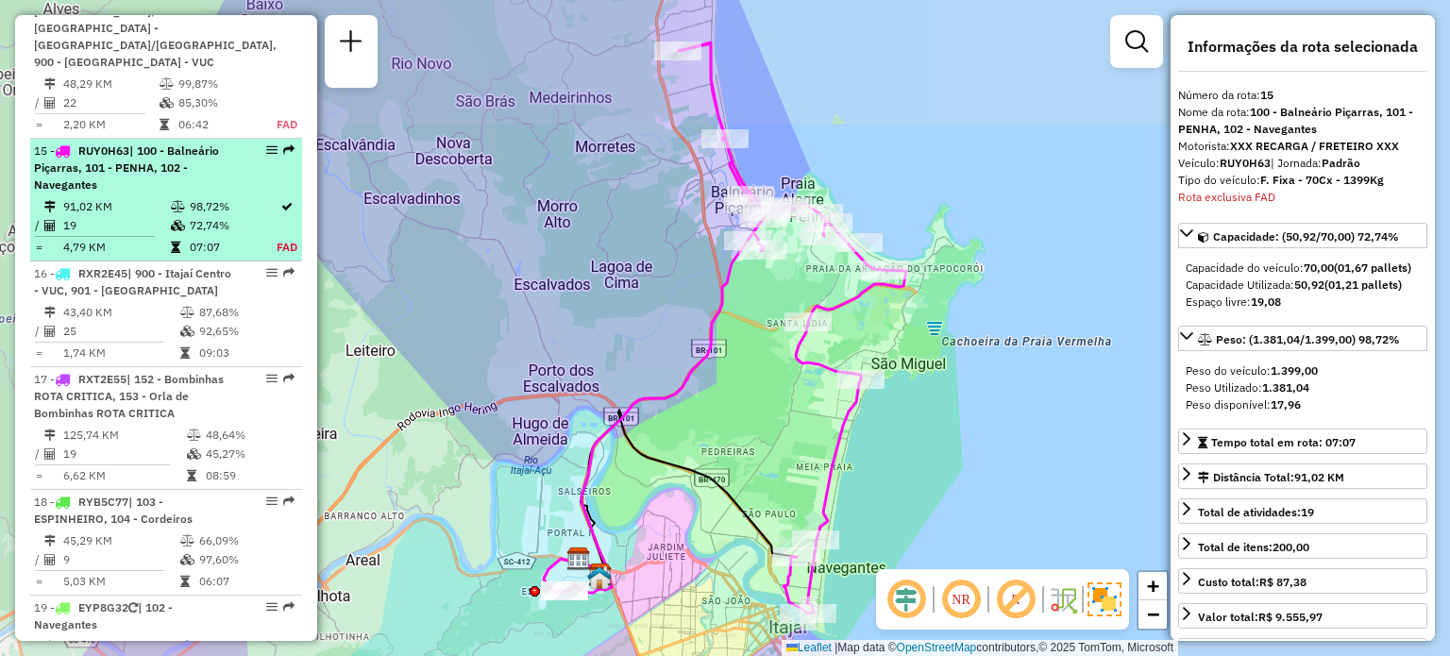
scroll to position [2318, 0]
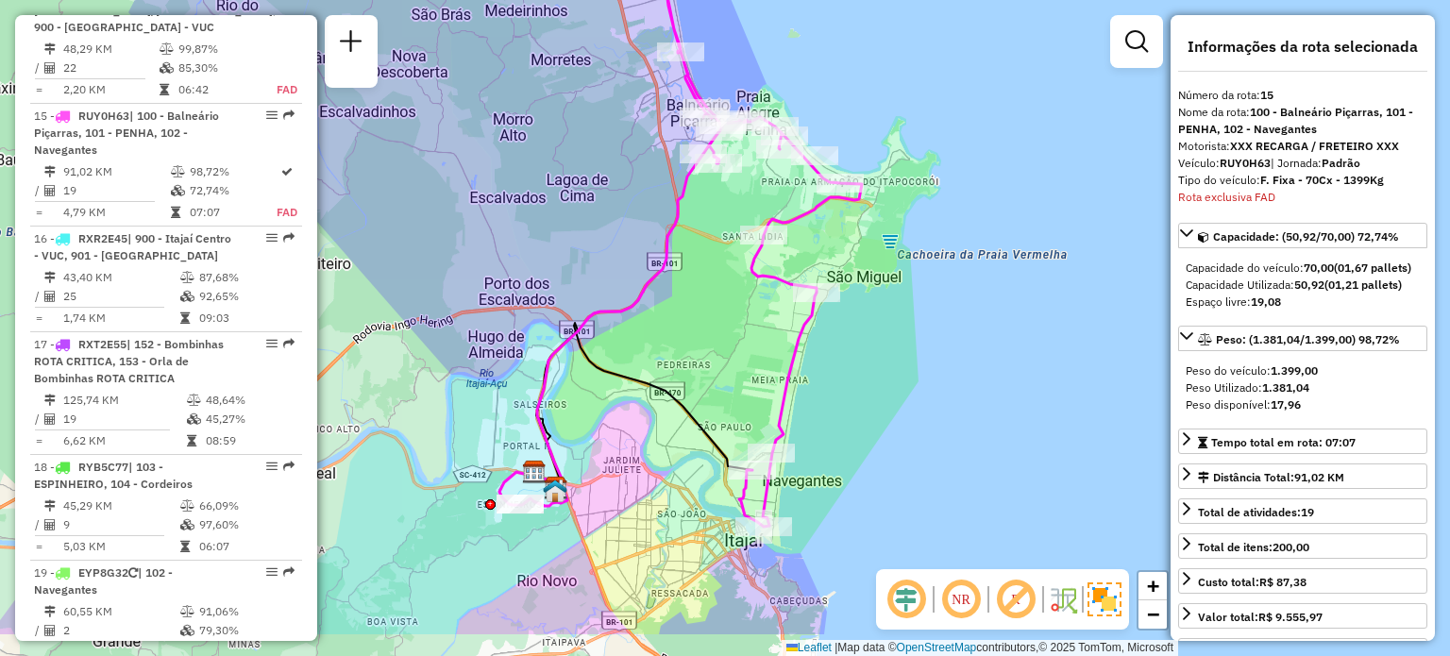
drag, startPoint x: 514, startPoint y: 315, endPoint x: 476, endPoint y: 244, distance: 80.7
click at [476, 244] on div "Janela de atendimento Grade de atendimento Capacidade Transportadoras Veículos …" at bounding box center [725, 328] width 1450 height 656
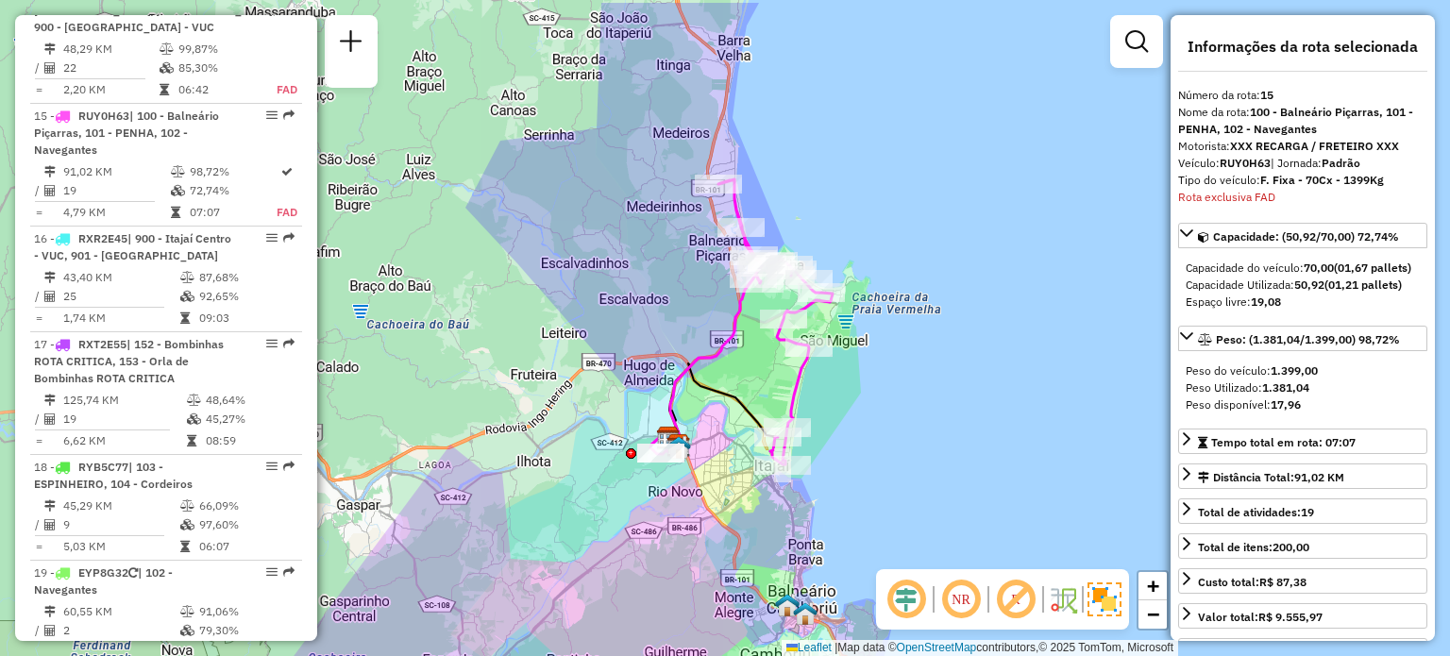
drag, startPoint x: 676, startPoint y: 196, endPoint x: 683, endPoint y: 291, distance: 94.7
click at [683, 291] on div "Janela de atendimento Grade de atendimento Capacidade Transportadoras Veículos …" at bounding box center [725, 328] width 1450 height 656
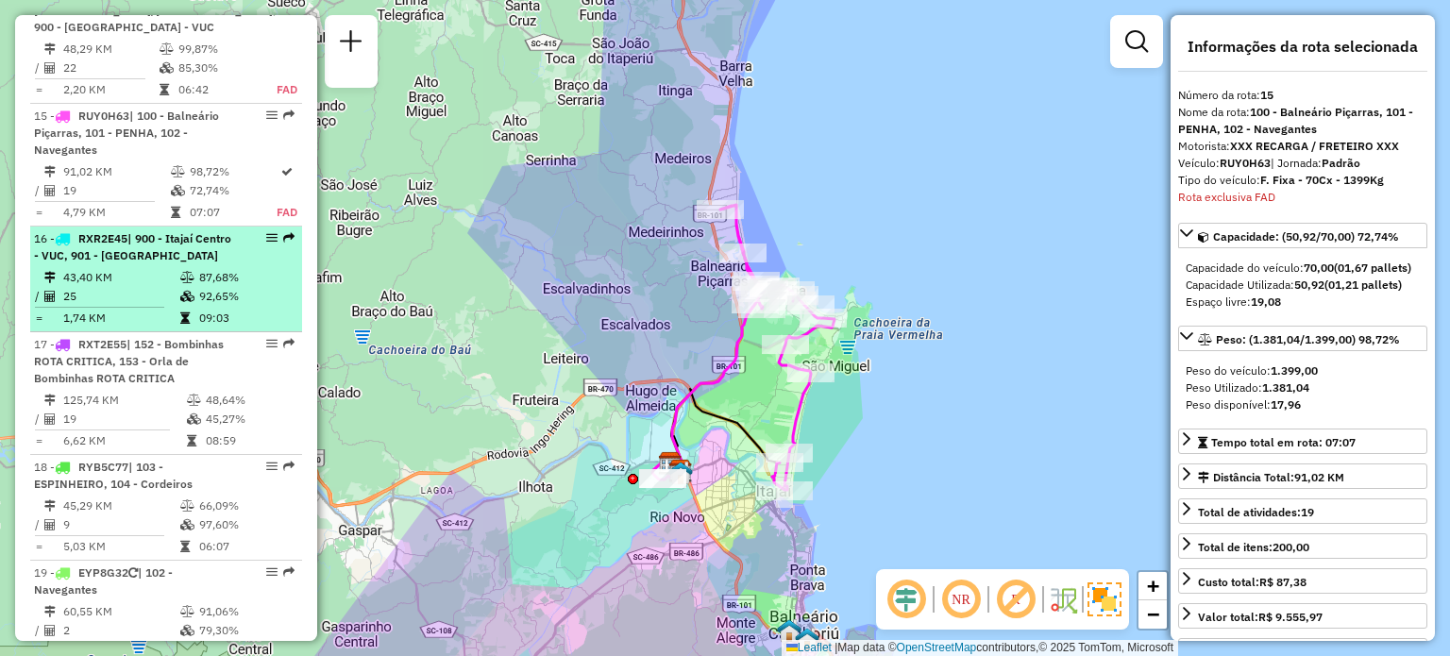
click at [143, 268] on td "43,40 KM" at bounding box center [120, 277] width 117 height 19
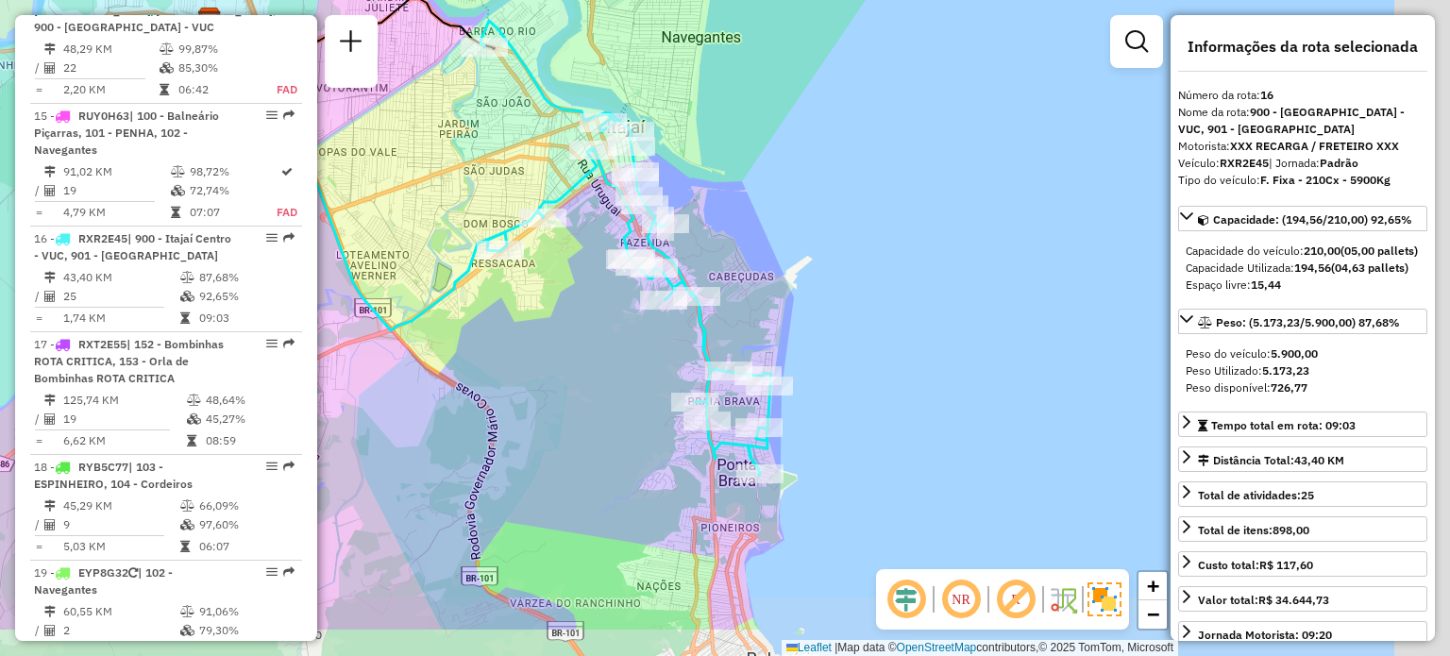
drag, startPoint x: 698, startPoint y: 397, endPoint x: 543, endPoint y: 322, distance: 172.2
click at [543, 322] on div "Janela de atendimento Grade de atendimento Capacidade Transportadoras Veículos …" at bounding box center [725, 328] width 1450 height 656
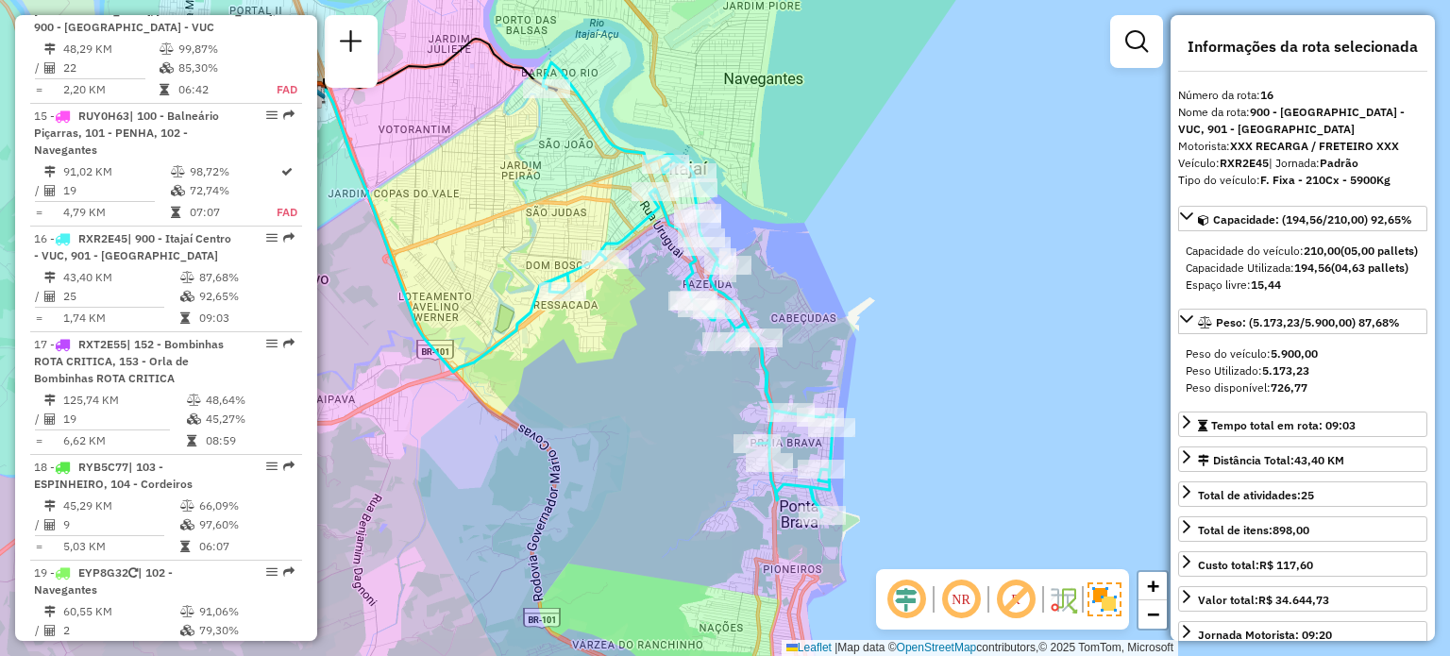
drag, startPoint x: 615, startPoint y: 337, endPoint x: 716, endPoint y: 396, distance: 116.7
click at [716, 396] on div "Janela de atendimento Grade de atendimento Capacidade Transportadoras Veículos …" at bounding box center [725, 328] width 1450 height 656
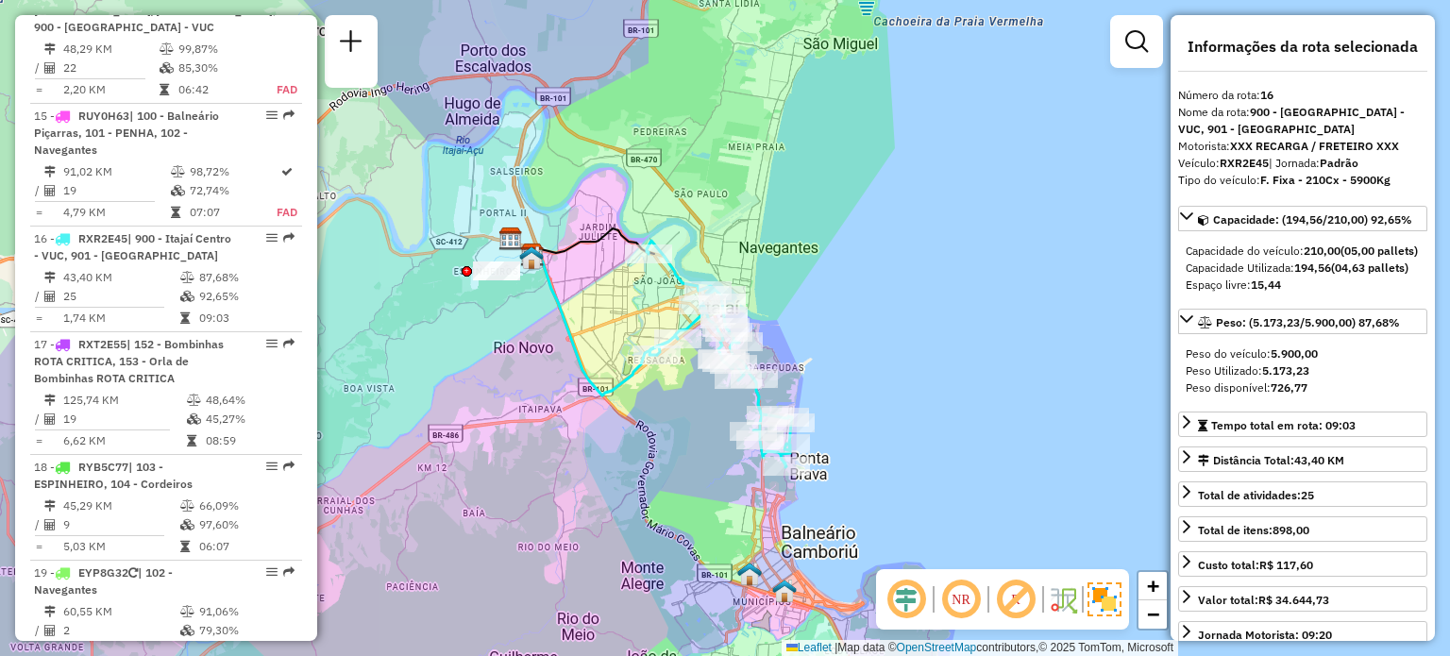
drag, startPoint x: 677, startPoint y: 414, endPoint x: 685, endPoint y: 429, distance: 16.5
click at [685, 429] on div "Janela de atendimento Grade de atendimento Capacidade Transportadoras Veículos …" at bounding box center [725, 328] width 1450 height 656
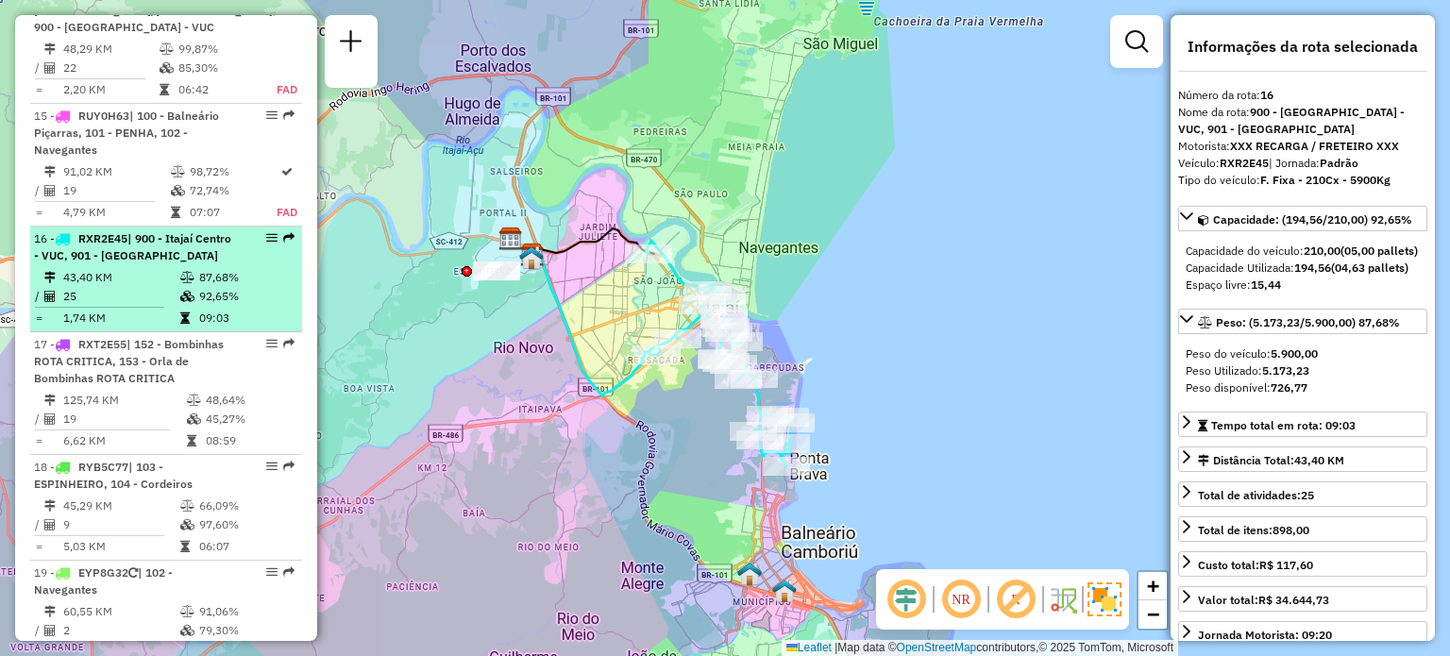
click at [160, 231] on span "| 900 - Itajaí Centro - VUC, 901 - [GEOGRAPHIC_DATA]" at bounding box center [132, 246] width 197 height 31
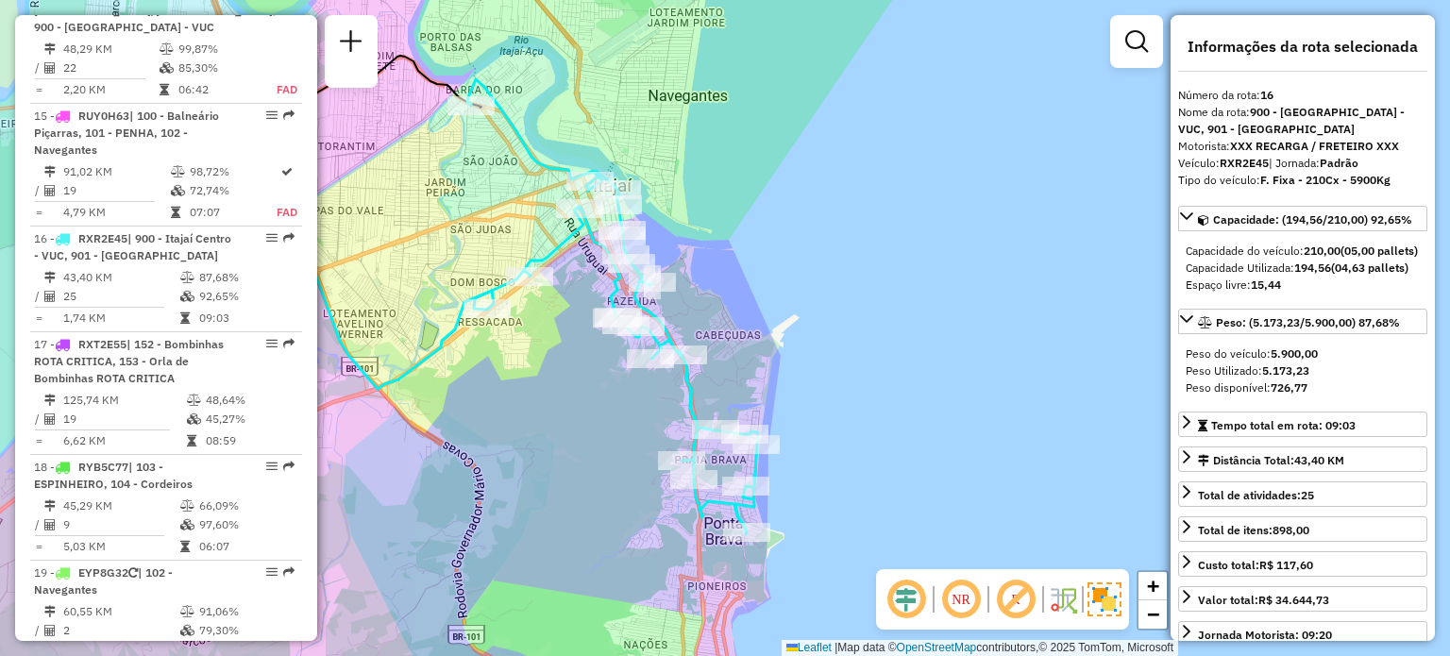
drag, startPoint x: 808, startPoint y: 434, endPoint x: 581, endPoint y: 401, distance: 228.9
click at [581, 401] on div "Janela de atendimento Grade de atendimento Capacidade Transportadoras Veículos …" at bounding box center [725, 328] width 1450 height 656
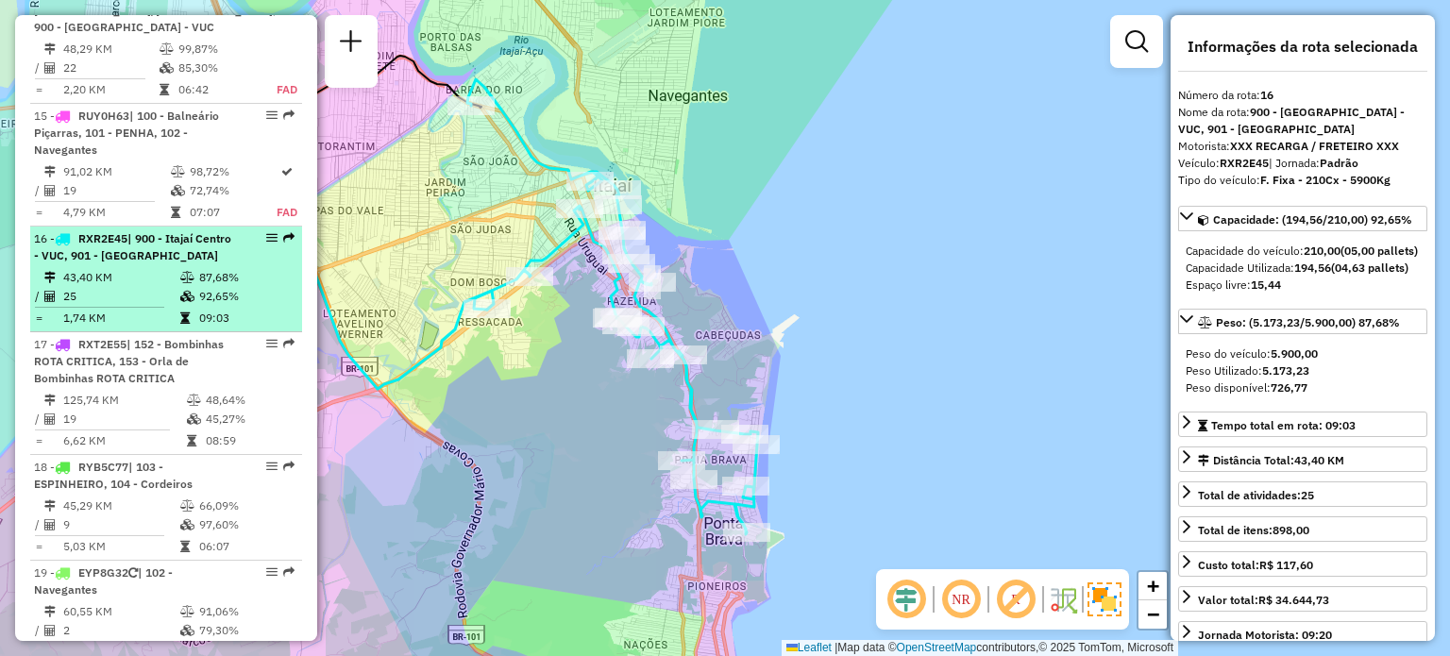
click at [149, 231] on span "| 900 - Itajaí Centro - VUC, 901 - [GEOGRAPHIC_DATA]" at bounding box center [132, 246] width 197 height 31
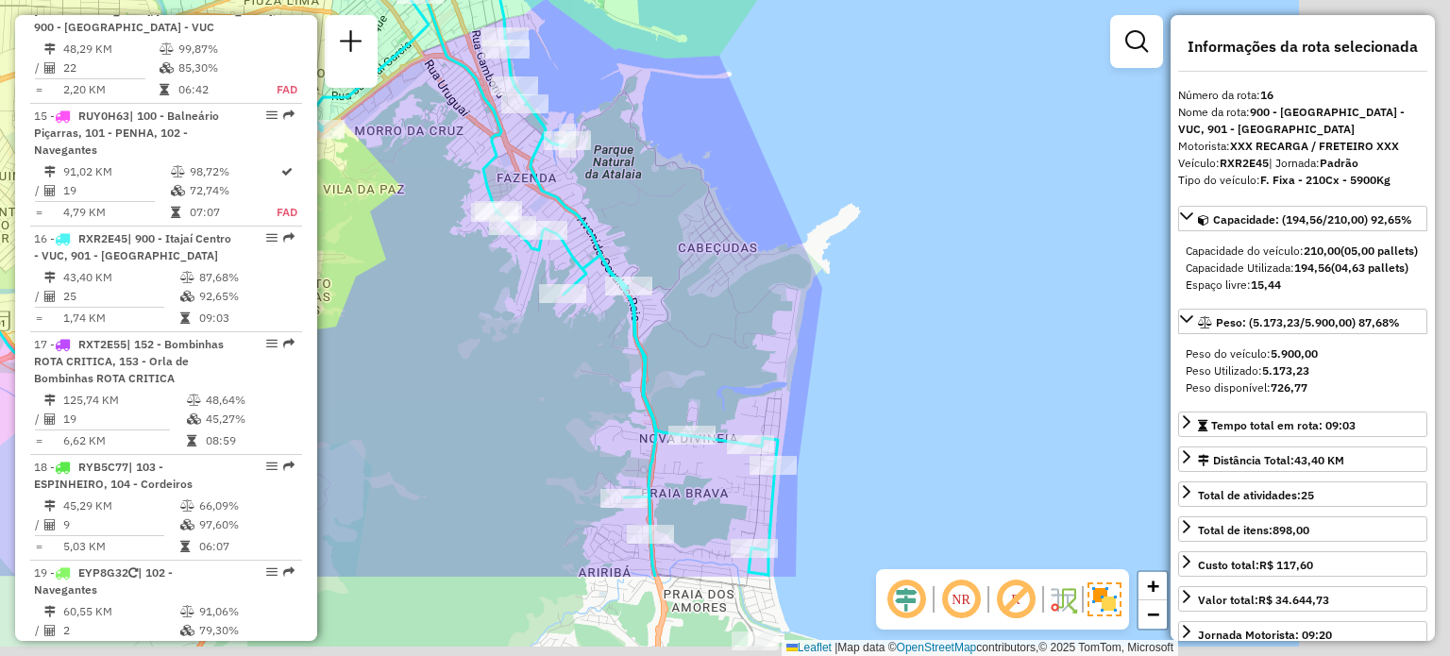
drag, startPoint x: 940, startPoint y: 332, endPoint x: 623, endPoint y: 258, distance: 325.8
click at [636, 181] on div "Janela de atendimento Grade de atendimento Capacidade Transportadoras Veículos …" at bounding box center [725, 328] width 1450 height 656
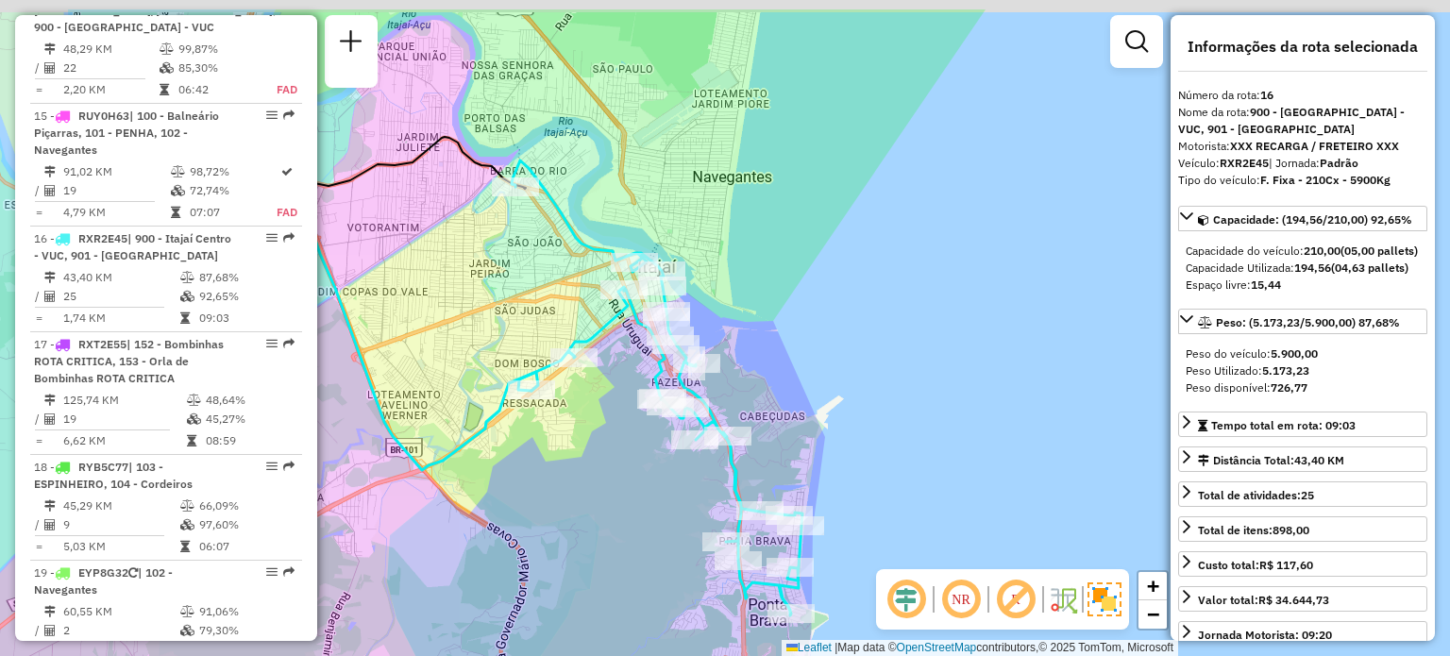
drag, startPoint x: 566, startPoint y: 414, endPoint x: 761, endPoint y: 576, distance: 252.7
click at [761, 584] on div "Janela de atendimento Grade de atendimento Capacidade Transportadoras Veículos …" at bounding box center [725, 328] width 1450 height 656
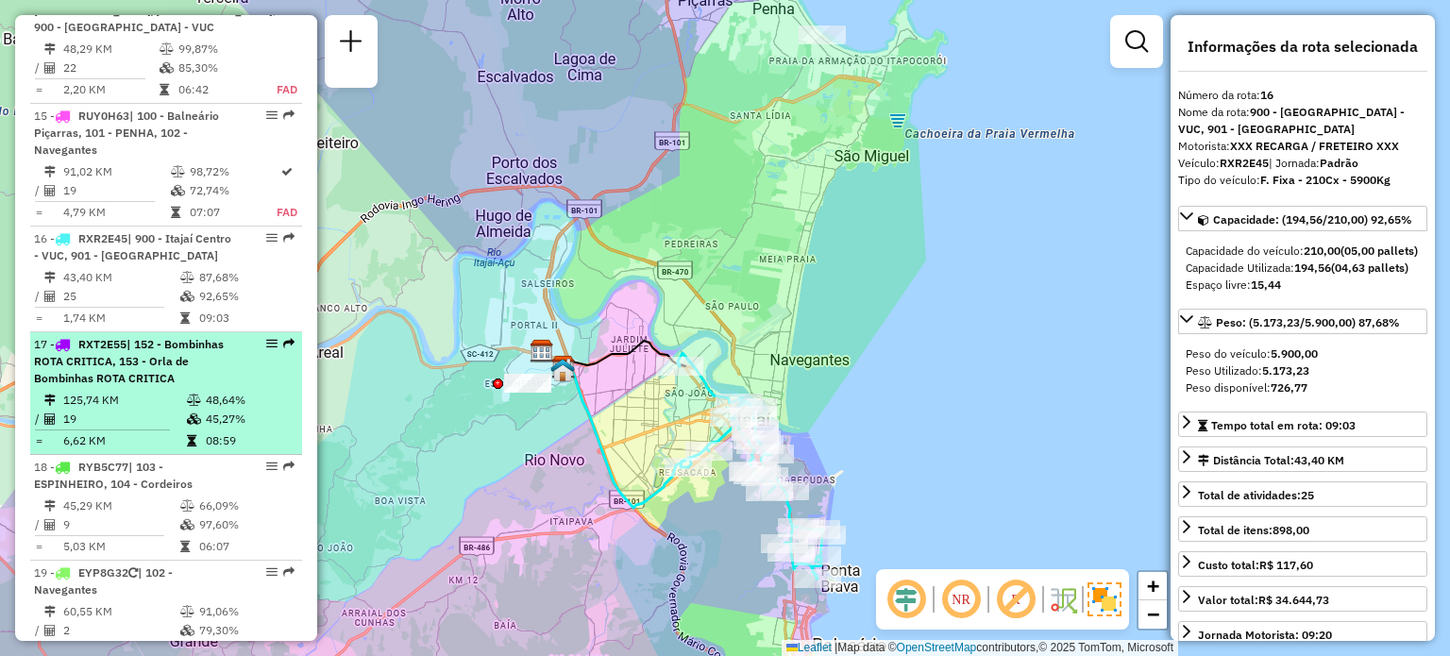
click at [136, 337] on span "| 152 - Bombinhas ROTA CRITICA, 153 - Orla de Bombinhas ROTA CRITICA" at bounding box center [129, 361] width 190 height 48
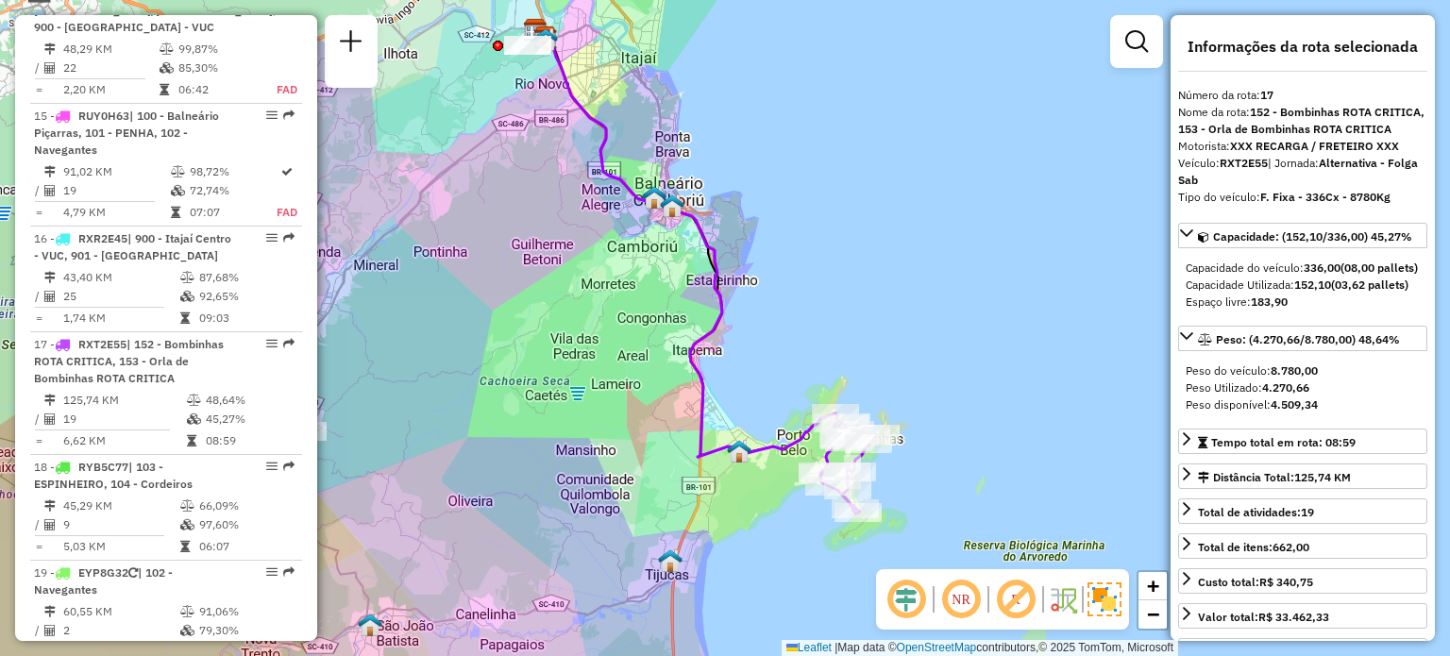
drag, startPoint x: 851, startPoint y: 402, endPoint x: 805, endPoint y: 240, distance: 168.8
click at [805, 240] on div "Rota 17 - Placa RXT2E55 92604680 - [PERSON_NAME] - Rota 17 - Placa RXT2E55 9261…" at bounding box center [725, 328] width 1450 height 656
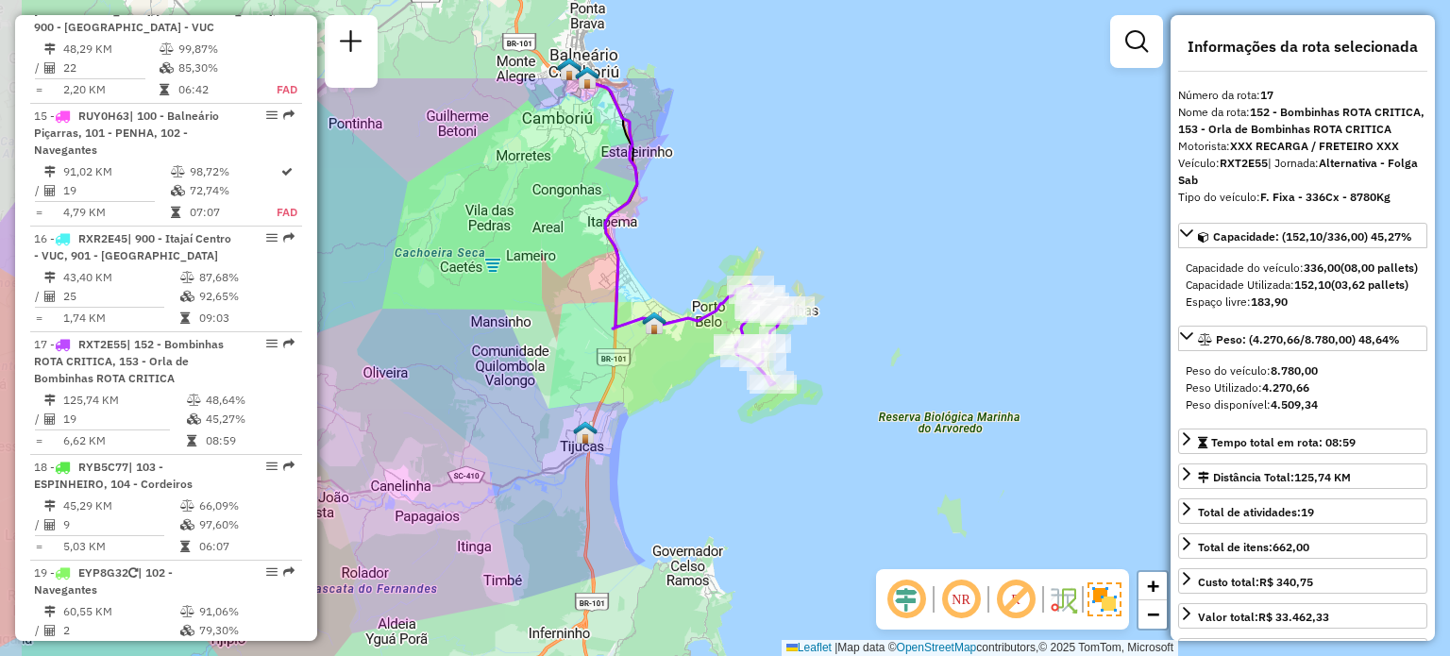
drag, startPoint x: 621, startPoint y: 107, endPoint x: 665, endPoint y: 251, distance: 150.8
click at [665, 251] on div "Janela de atendimento Grade de atendimento Capacidade Transportadoras Veículos …" at bounding box center [725, 328] width 1450 height 656
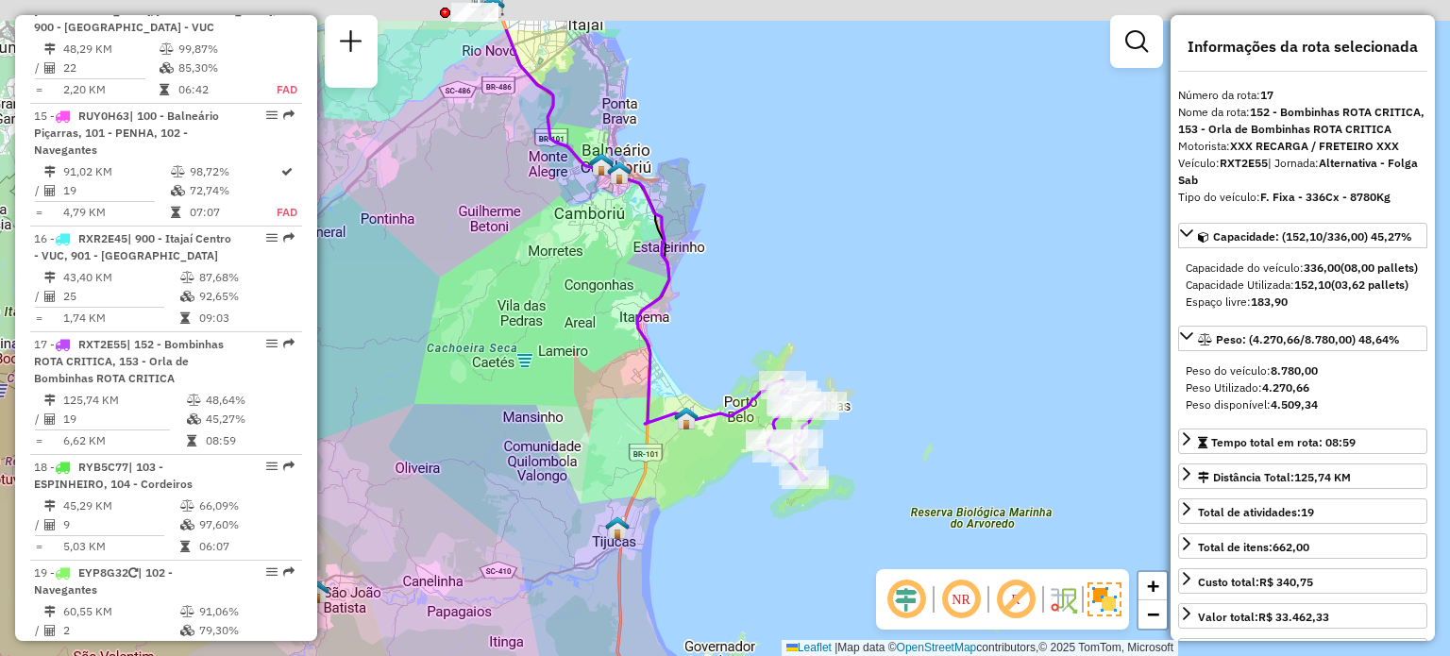
drag, startPoint x: 715, startPoint y: 283, endPoint x: 729, endPoint y: 305, distance: 25.9
click at [729, 305] on div "Janela de atendimento Grade de atendimento Capacidade Transportadoras Veículos …" at bounding box center [725, 328] width 1450 height 656
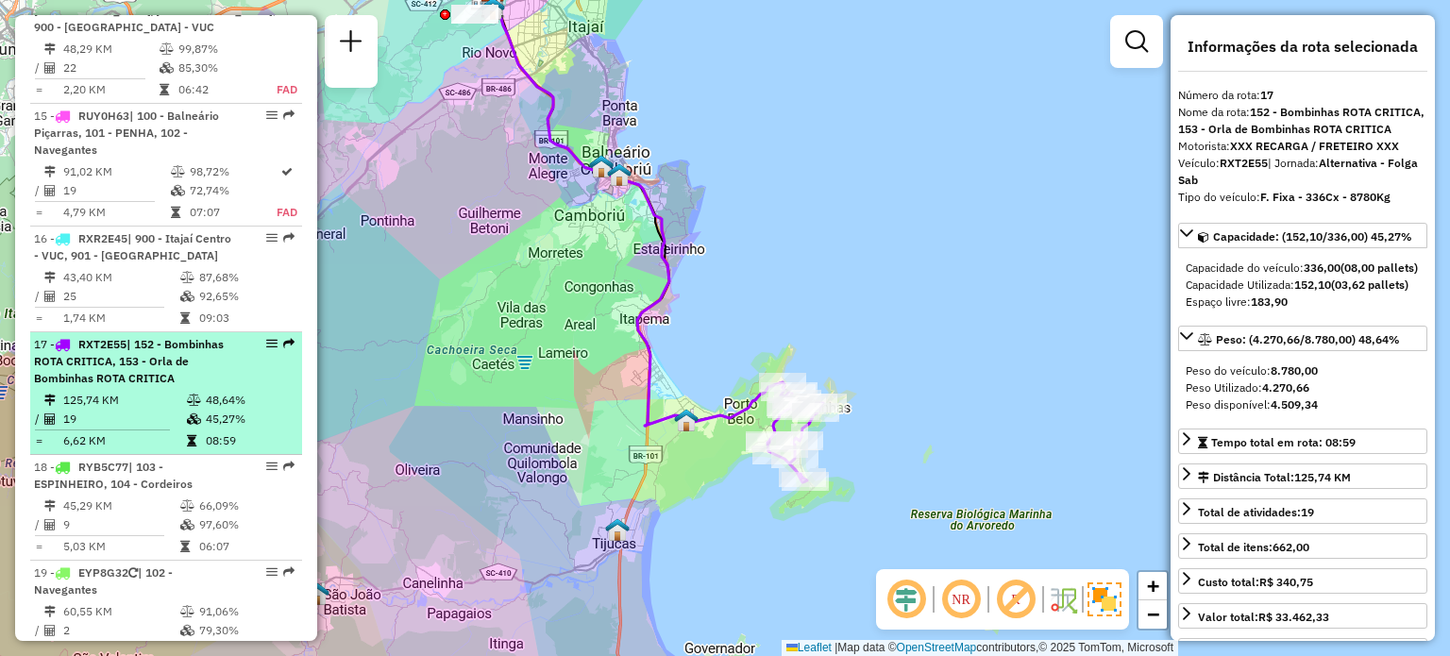
click at [147, 391] on td "125,74 KM" at bounding box center [124, 400] width 124 height 19
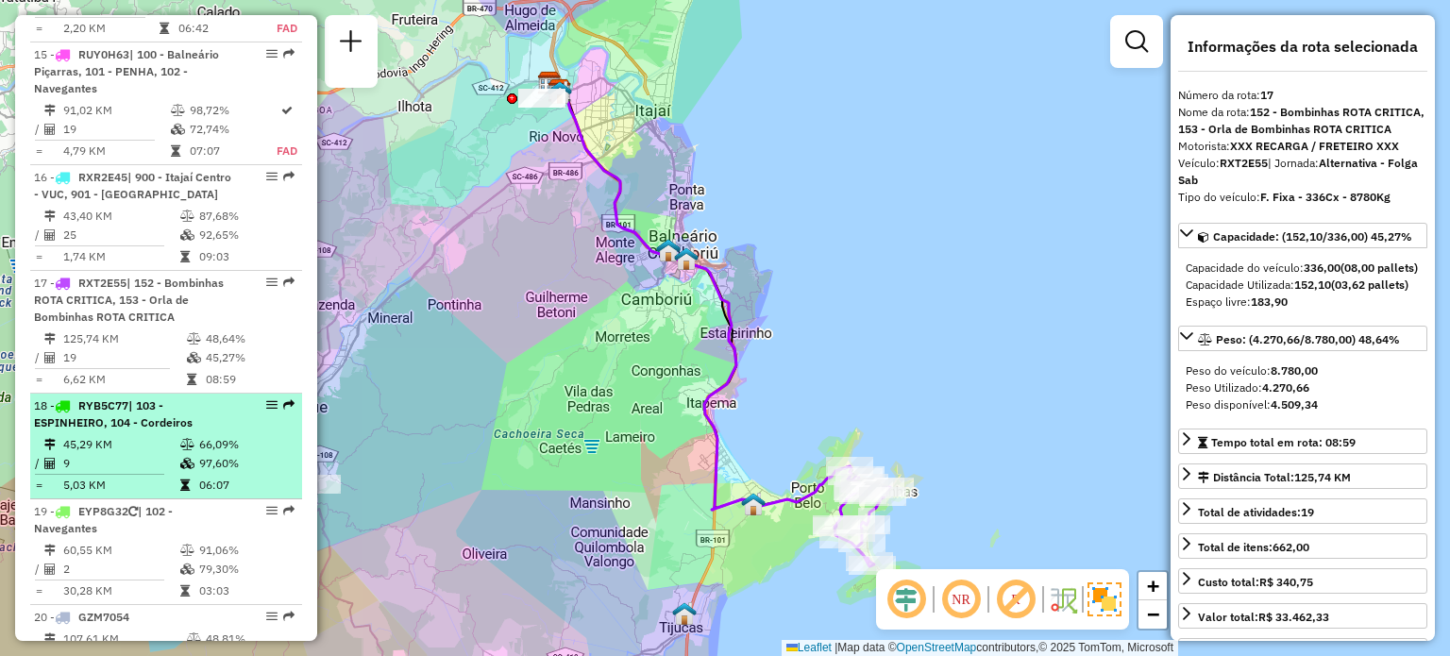
scroll to position [2413, 0]
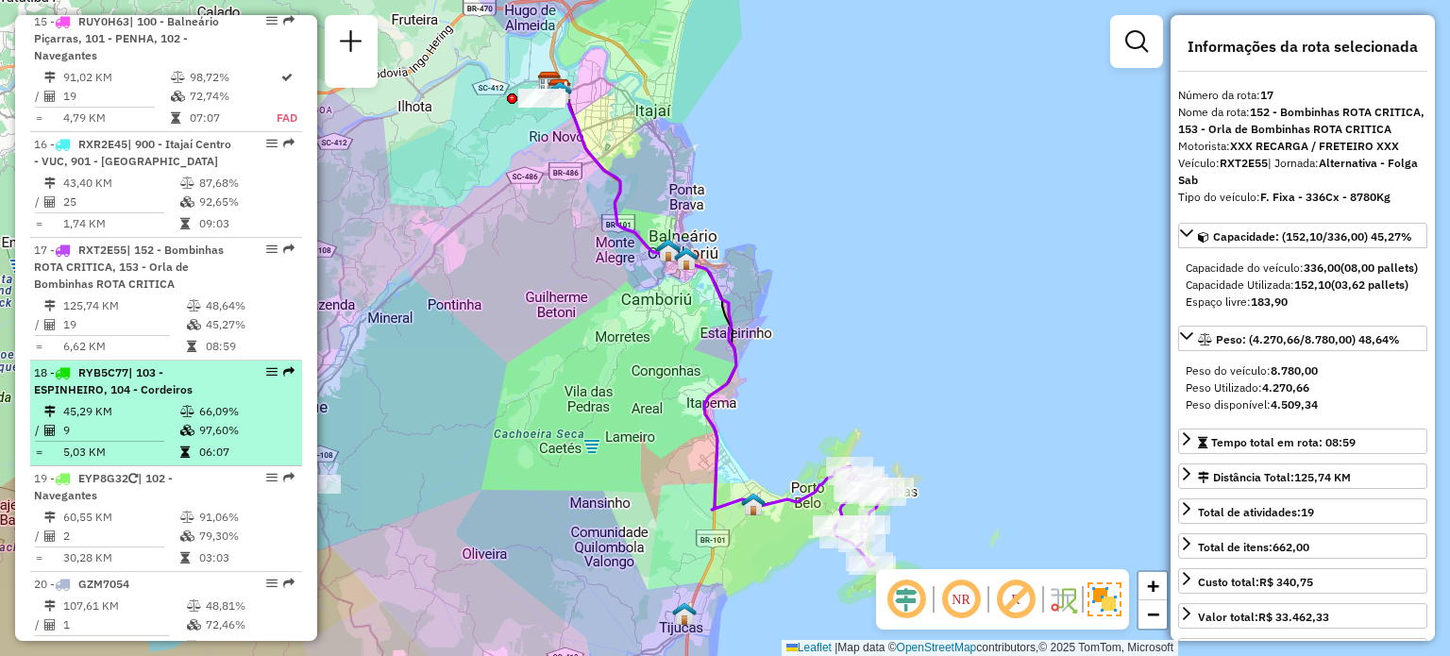
click at [132, 361] on li "18 - RYB5C77 | 103 - ESPINHEIRO, 104 - [GEOGRAPHIC_DATA] 45,29 KM 66,09% / 9 97…" at bounding box center [166, 414] width 272 height 106
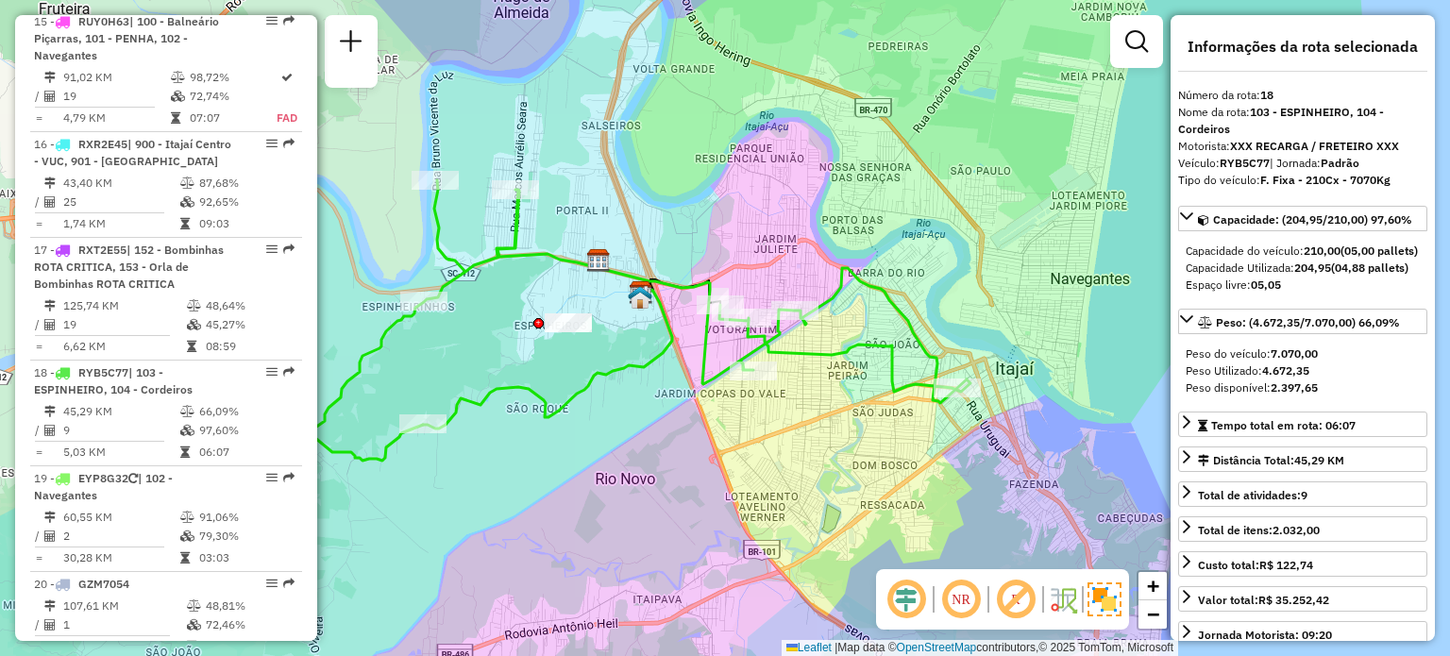
drag, startPoint x: 856, startPoint y: 234, endPoint x: 749, endPoint y: 228, distance: 107.8
click at [749, 228] on div "Janela de atendimento Grade de atendimento Capacidade Transportadoras Veículos …" at bounding box center [725, 328] width 1450 height 656
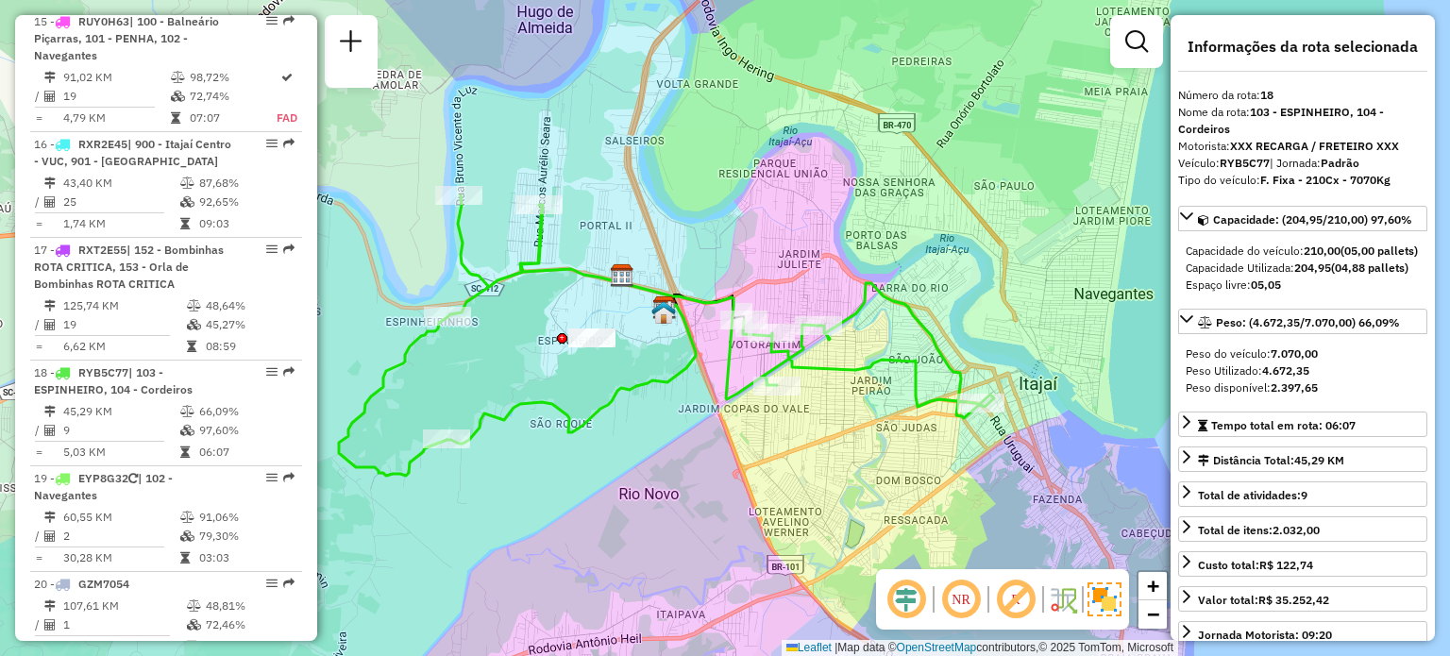
drag, startPoint x: 710, startPoint y: 225, endPoint x: 734, endPoint y: 241, distance: 29.3
click at [734, 241] on div "Janela de atendimento Grade de atendimento Capacidade Transportadoras Veículos …" at bounding box center [725, 328] width 1450 height 656
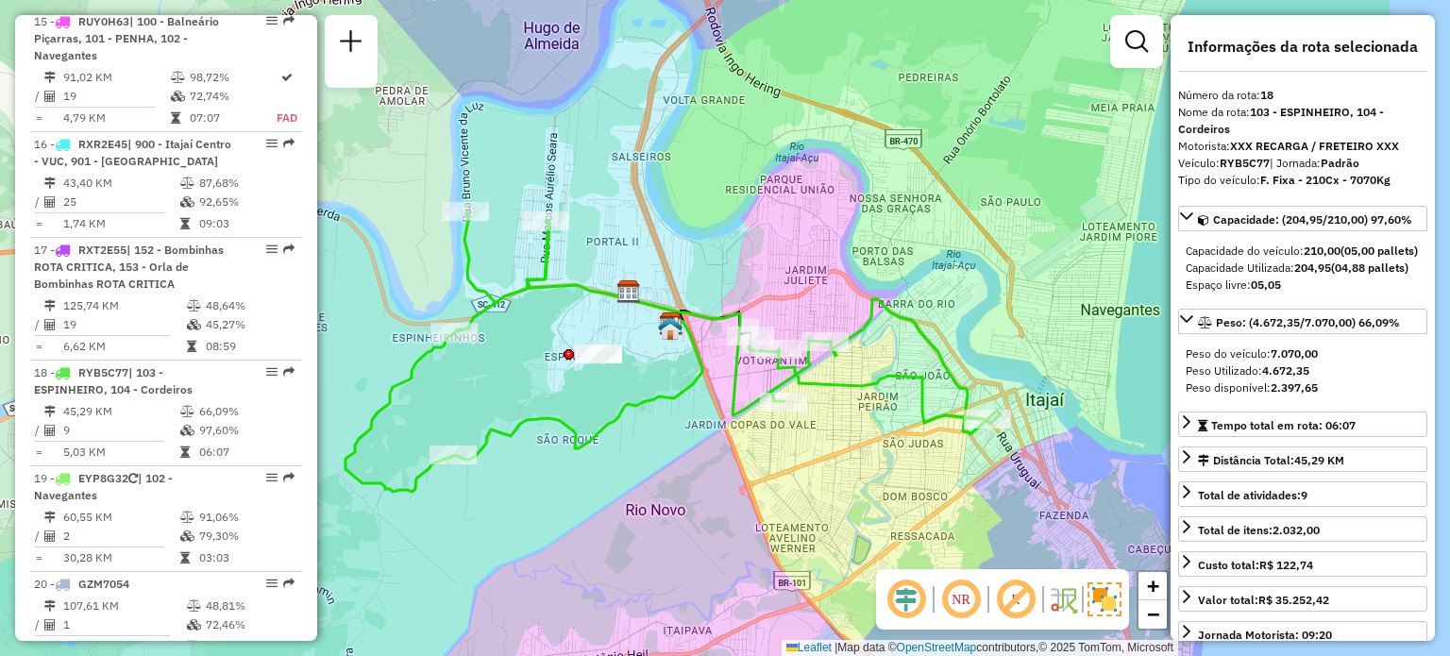
drag, startPoint x: 785, startPoint y: 256, endPoint x: 791, endPoint y: 273, distance: 17.9
click at [791, 273] on div "Janela de atendimento Grade de atendimento Capacidade Transportadoras Veículos …" at bounding box center [725, 328] width 1450 height 656
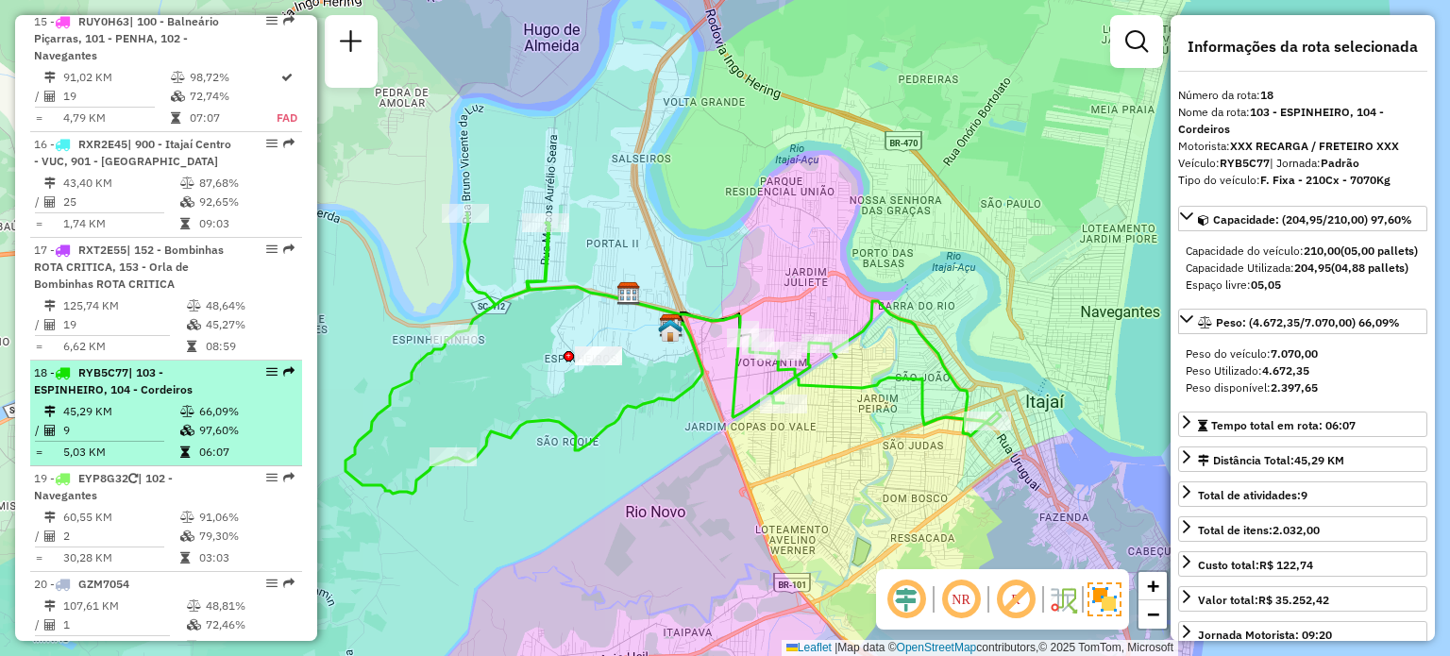
click at [140, 402] on td "45,29 KM" at bounding box center [120, 411] width 117 height 19
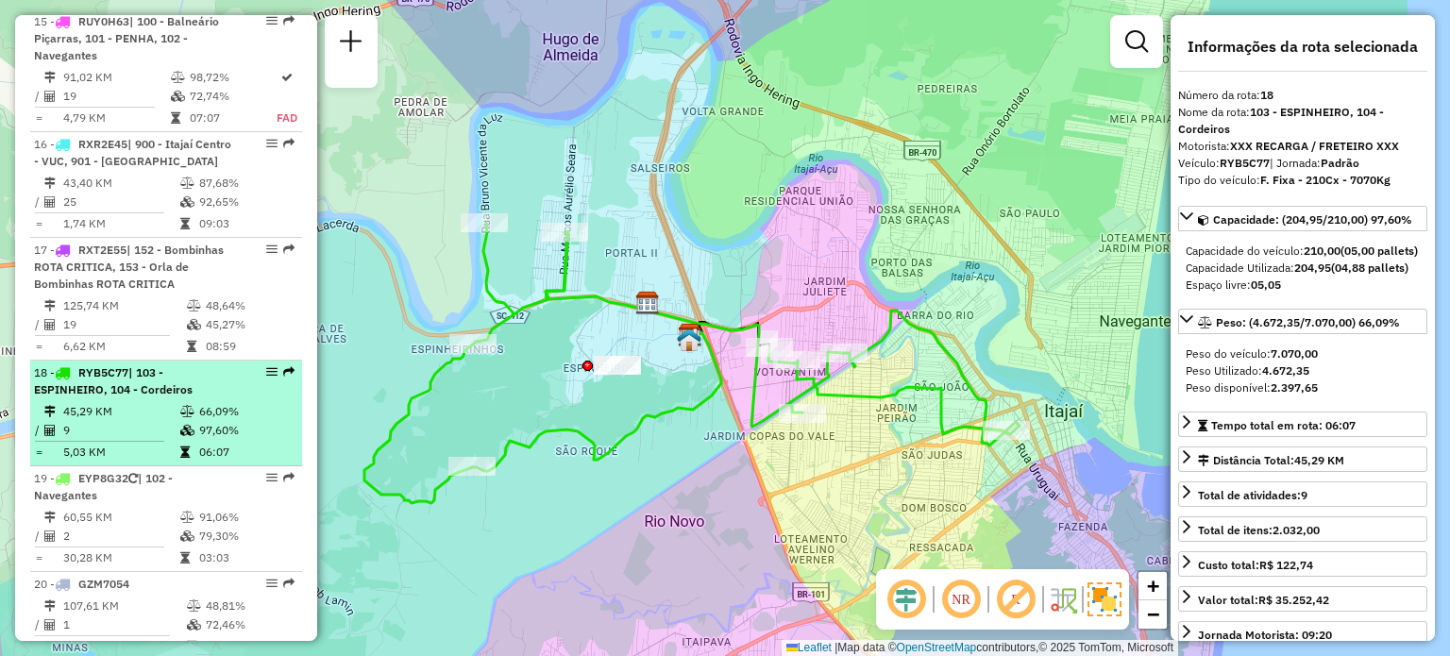
drag, startPoint x: 114, startPoint y: 301, endPoint x: 136, endPoint y: 343, distance: 46.9
click at [114, 365] on span "| 103 - ESPINHEIRO, 104 - Cordeiros" at bounding box center [113, 380] width 159 height 31
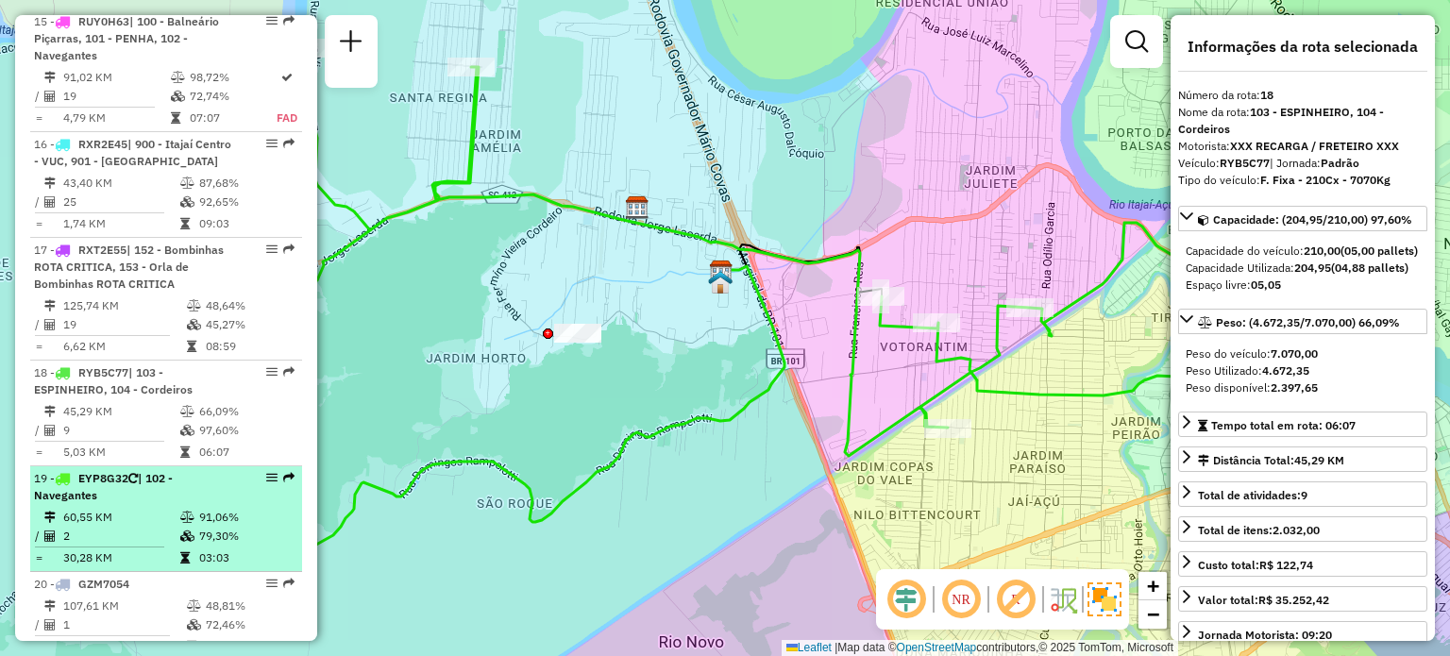
click at [174, 508] on td "60,55 KM" at bounding box center [120, 517] width 117 height 19
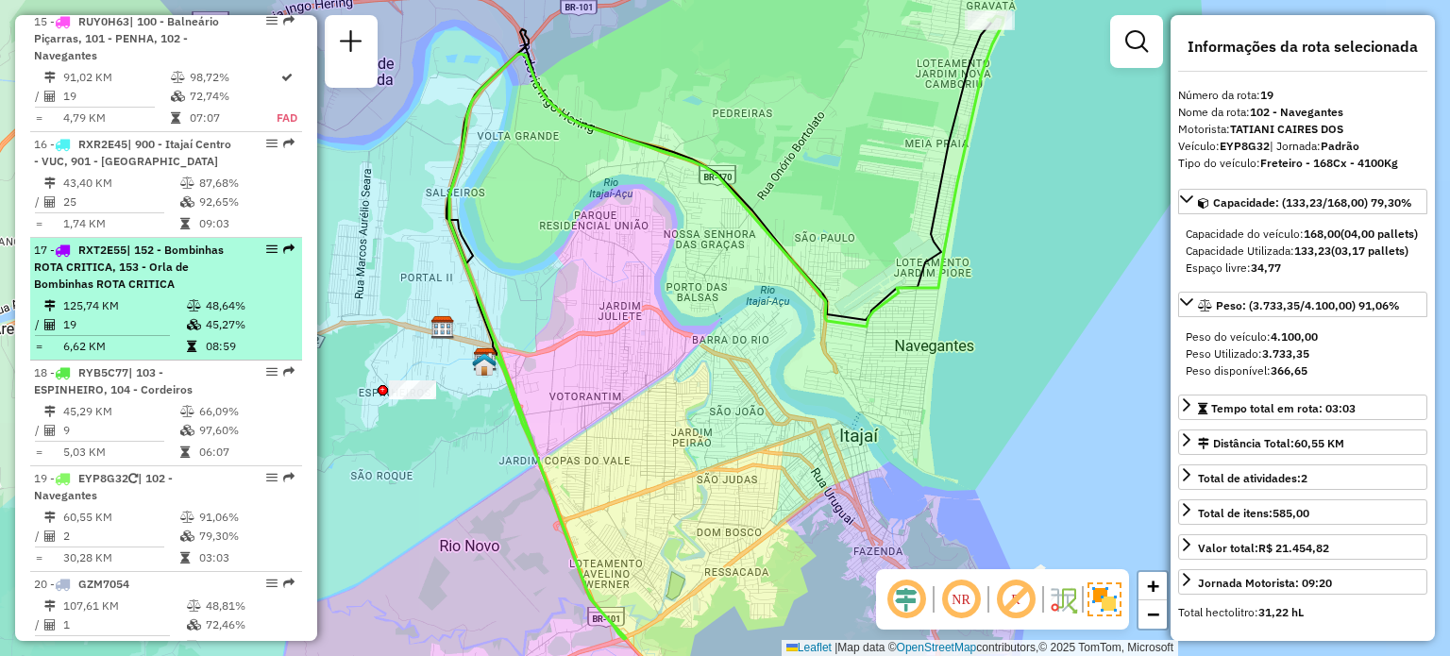
click at [142, 337] on td "6,62 KM" at bounding box center [124, 346] width 124 height 19
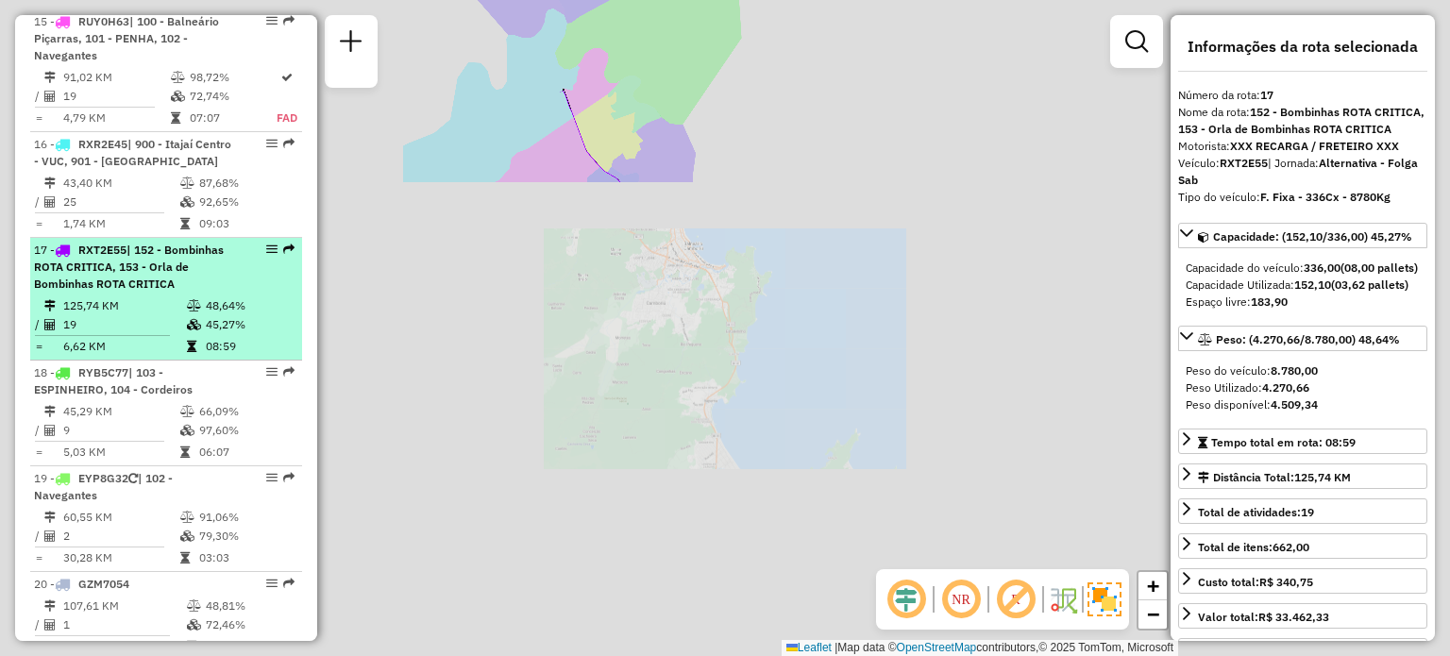
click at [139, 243] on span "| 152 - Bombinhas ROTA CRITICA, 153 - Orla de Bombinhas ROTA CRITICA" at bounding box center [129, 267] width 190 height 48
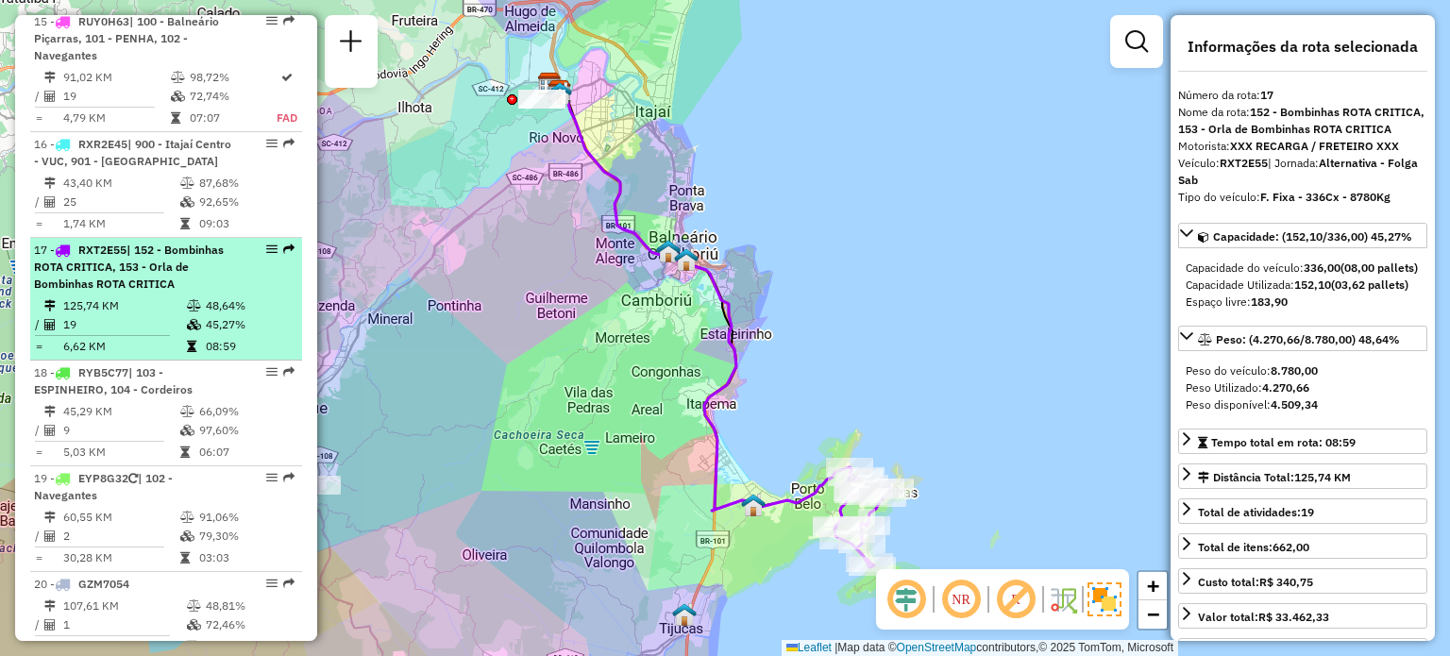
click at [166, 243] on span "| 152 - Bombinhas ROTA CRITICA, 153 - Orla de Bombinhas ROTA CRITICA" at bounding box center [129, 267] width 190 height 48
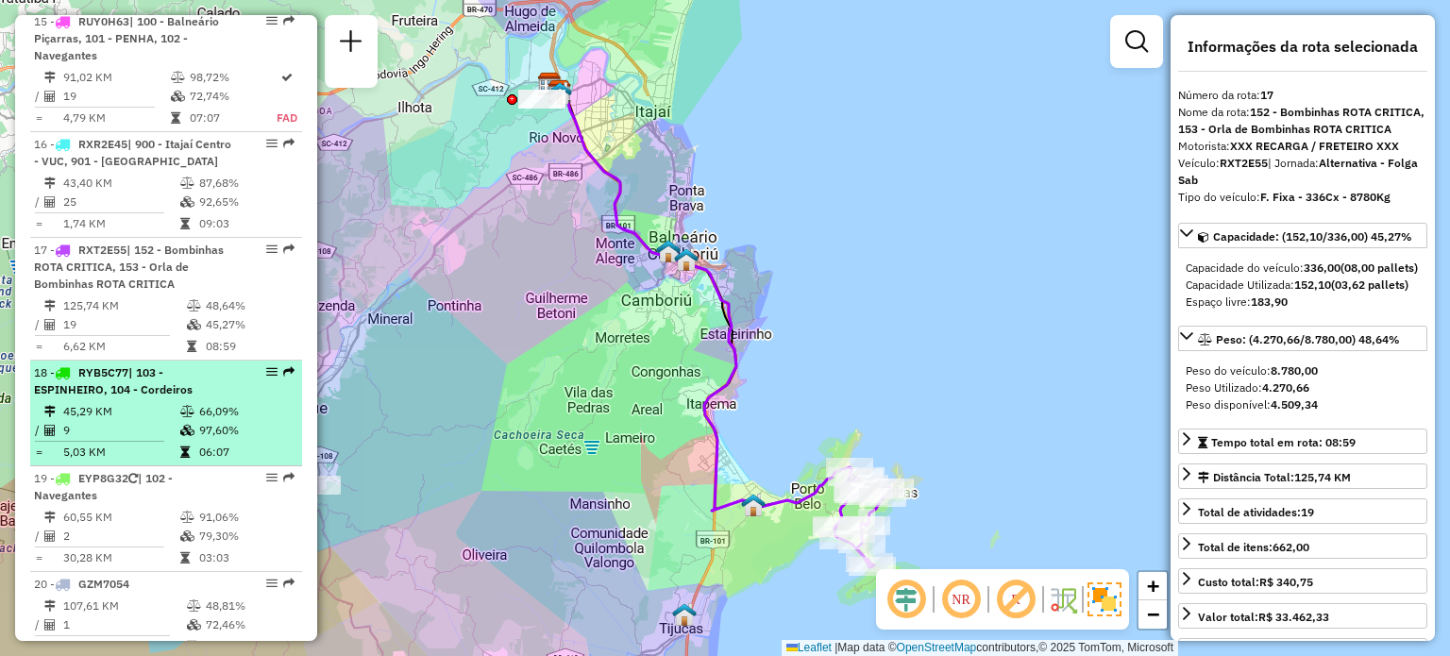
click at [156, 402] on td "45,29 KM" at bounding box center [120, 411] width 117 height 19
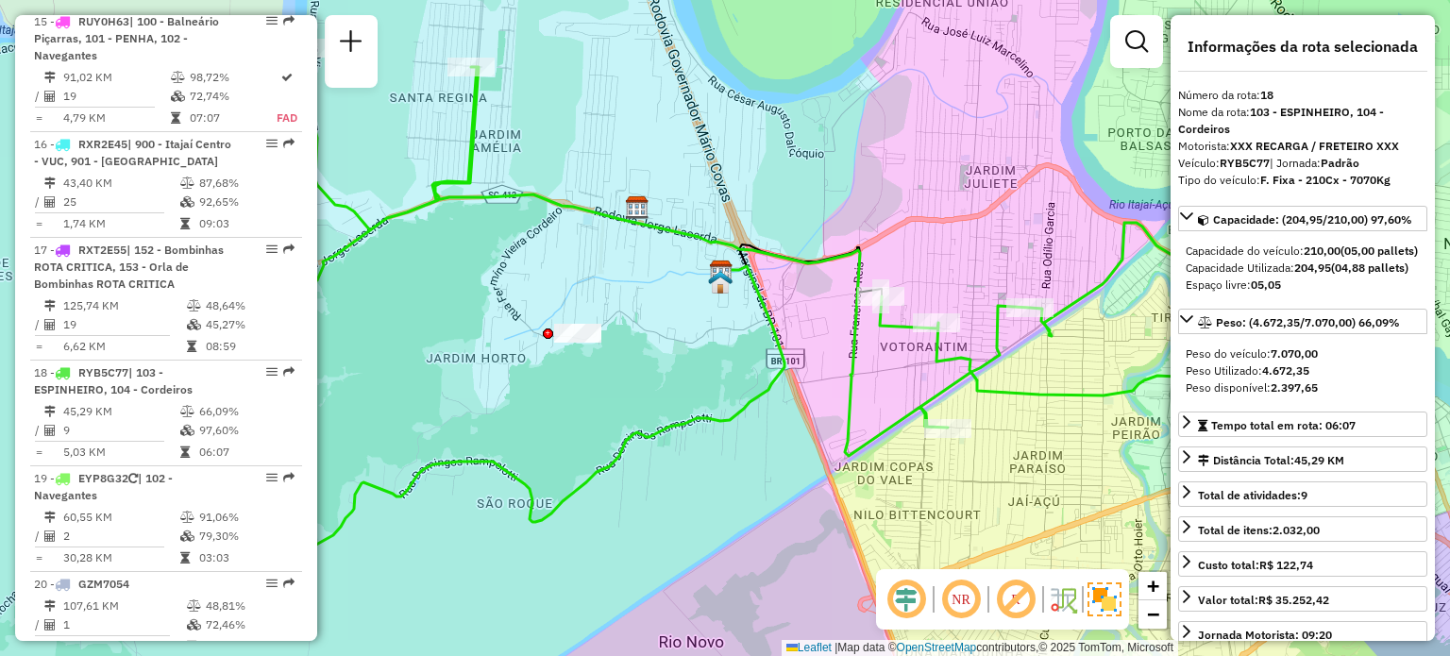
drag, startPoint x: 867, startPoint y: 122, endPoint x: 797, endPoint y: 145, distance: 73.7
click at [797, 145] on div "Janela de atendimento Grade de atendimento Capacidade Transportadoras Veículos …" at bounding box center [725, 328] width 1450 height 656
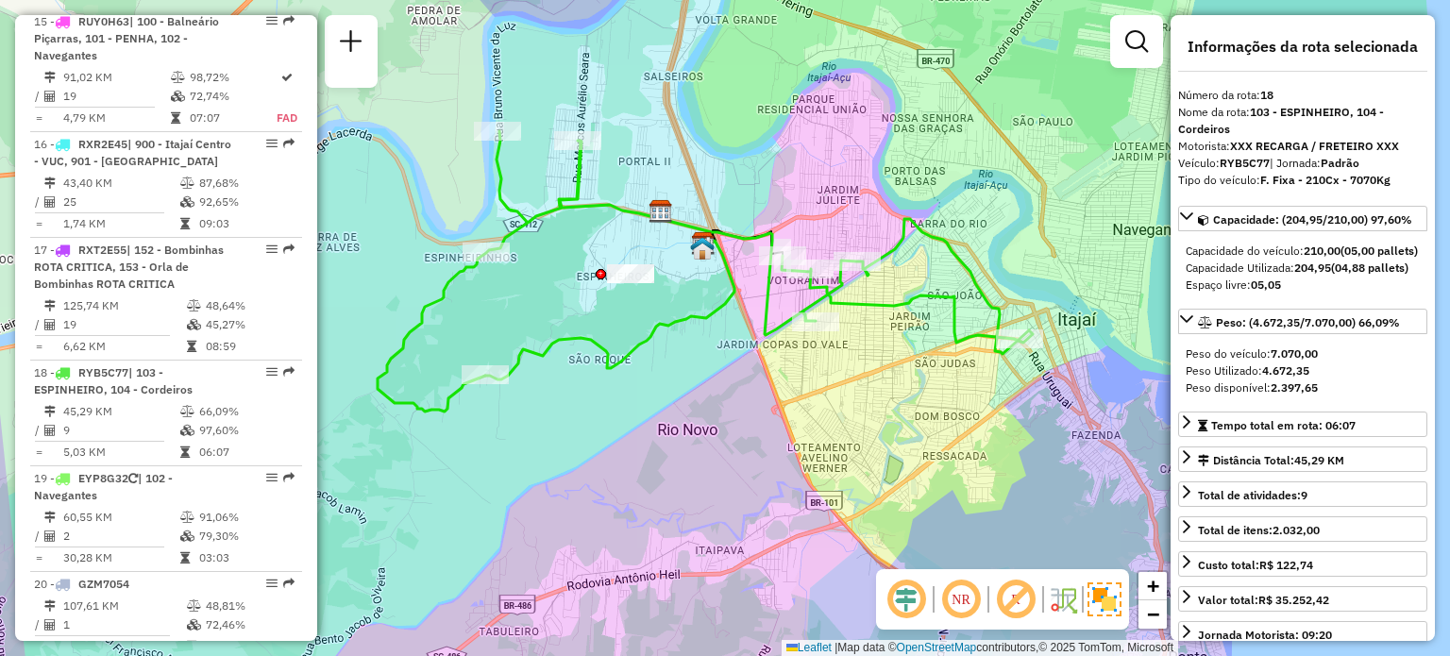
drag, startPoint x: 840, startPoint y: 166, endPoint x: 819, endPoint y: 191, distance: 32.1
click at [819, 191] on div "Janela de atendimento Grade de atendimento Capacidade Transportadoras Veículos …" at bounding box center [725, 328] width 1450 height 656
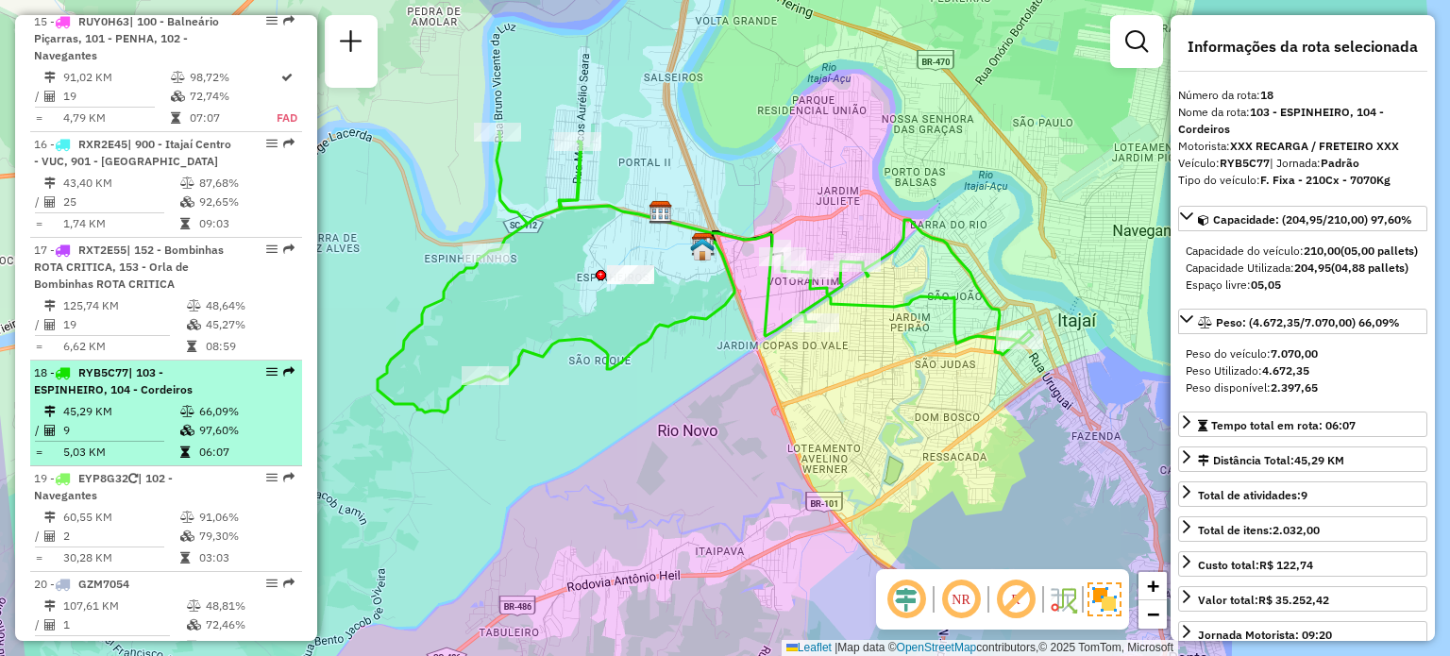
click at [94, 365] on span "RYB5C77" at bounding box center [103, 372] width 50 height 14
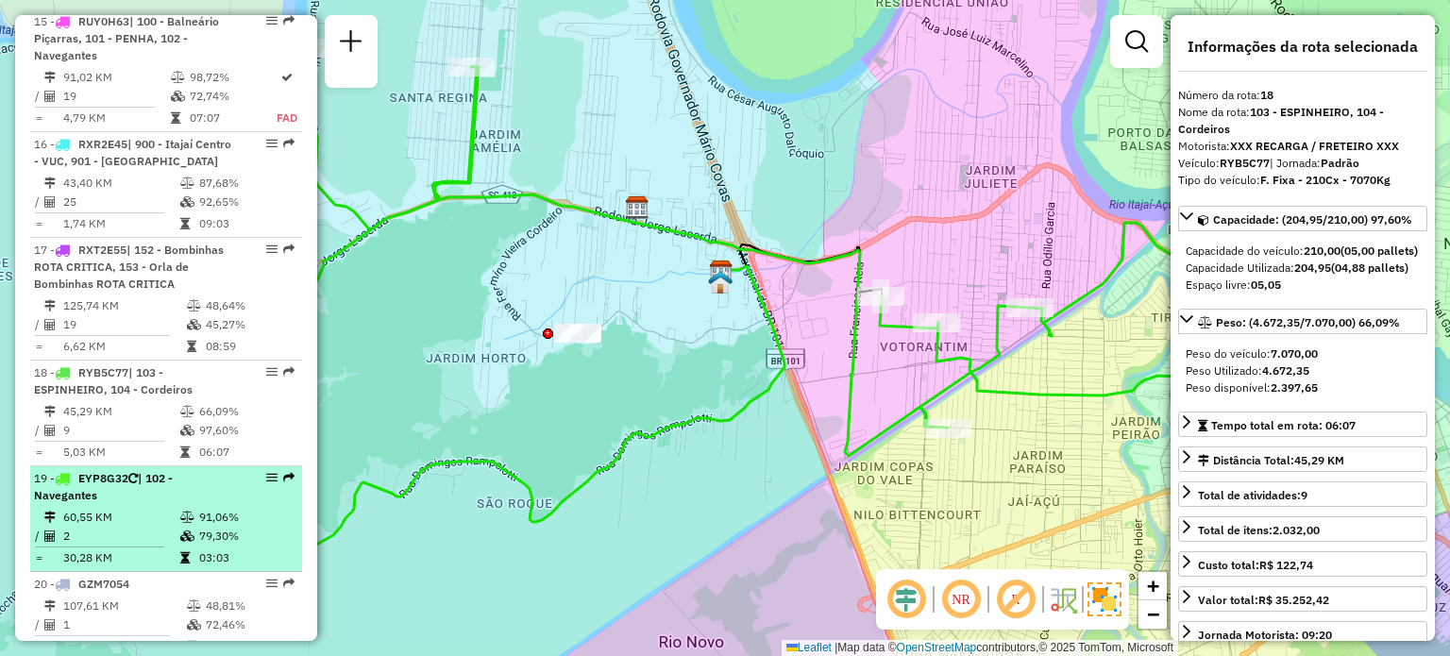
click at [136, 470] on div "19 - EYP8G32 | 102 - Navegantes" at bounding box center [134, 487] width 200 height 34
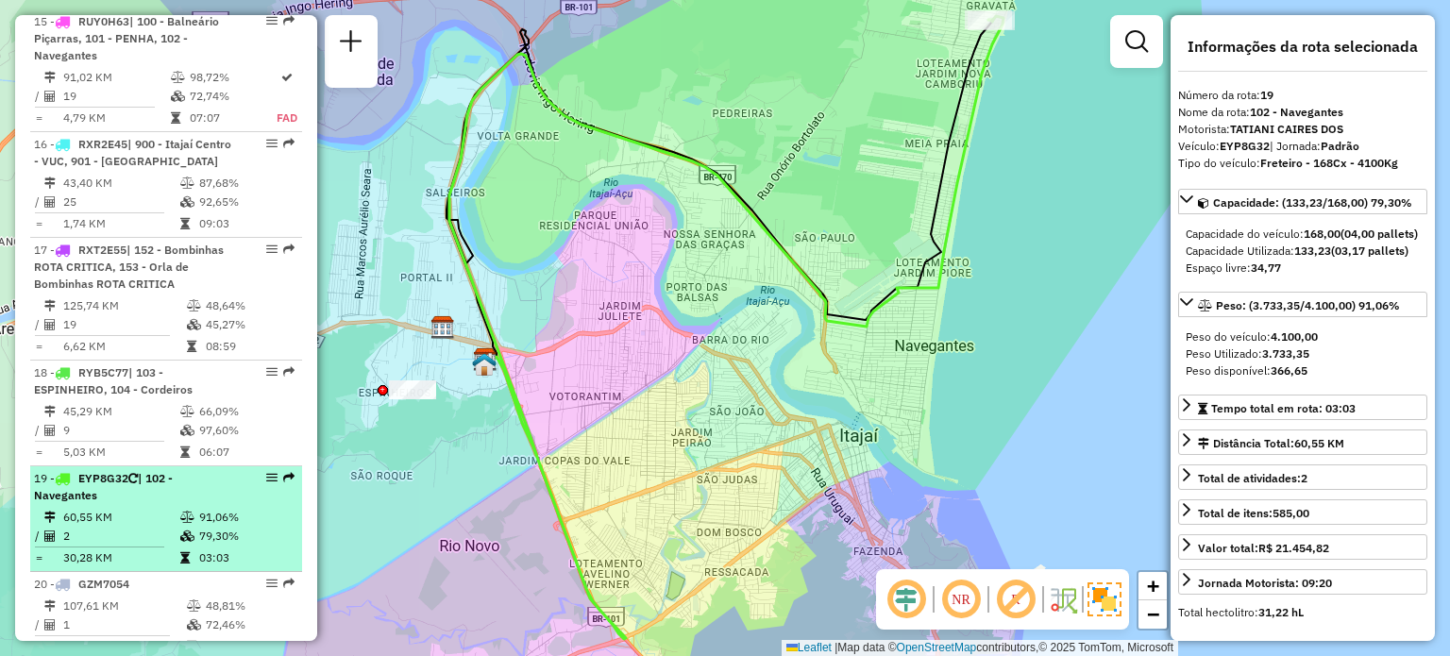
scroll to position [2507, 0]
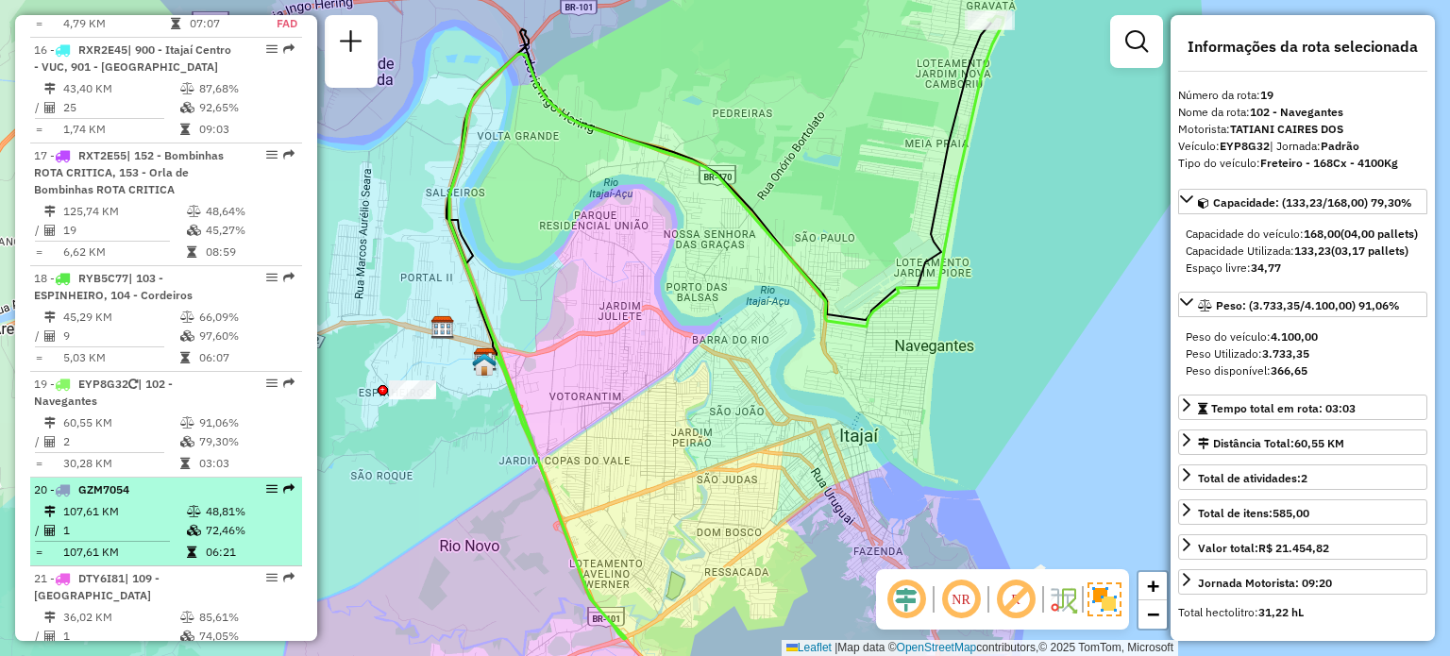
click at [143, 478] on li "20 - GZM7054 107,61 KM 48,81% / 1 72,46% = 107,61 KM 06:21" at bounding box center [166, 522] width 272 height 89
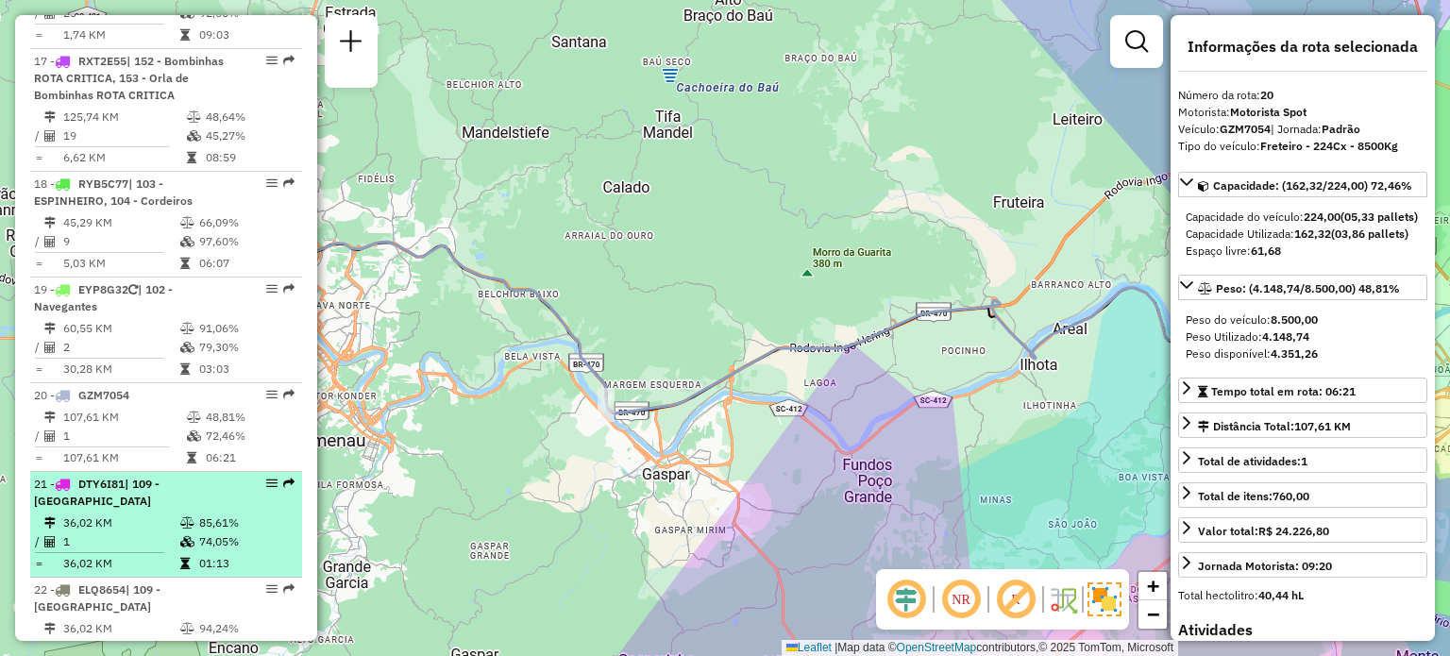
click at [143, 476] on div "21 - DTY6I81 | 109 - [GEOGRAPHIC_DATA]" at bounding box center [134, 493] width 200 height 34
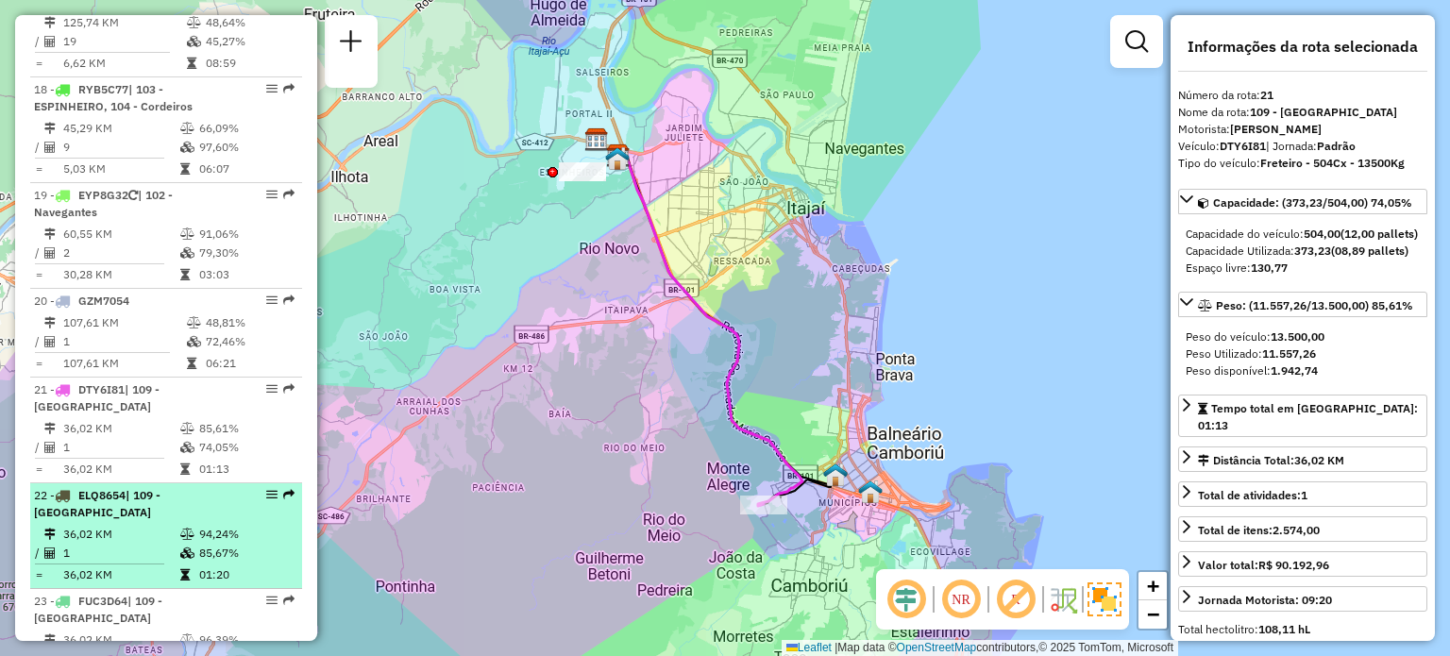
click at [136, 525] on td "36,02 KM" at bounding box center [120, 534] width 117 height 19
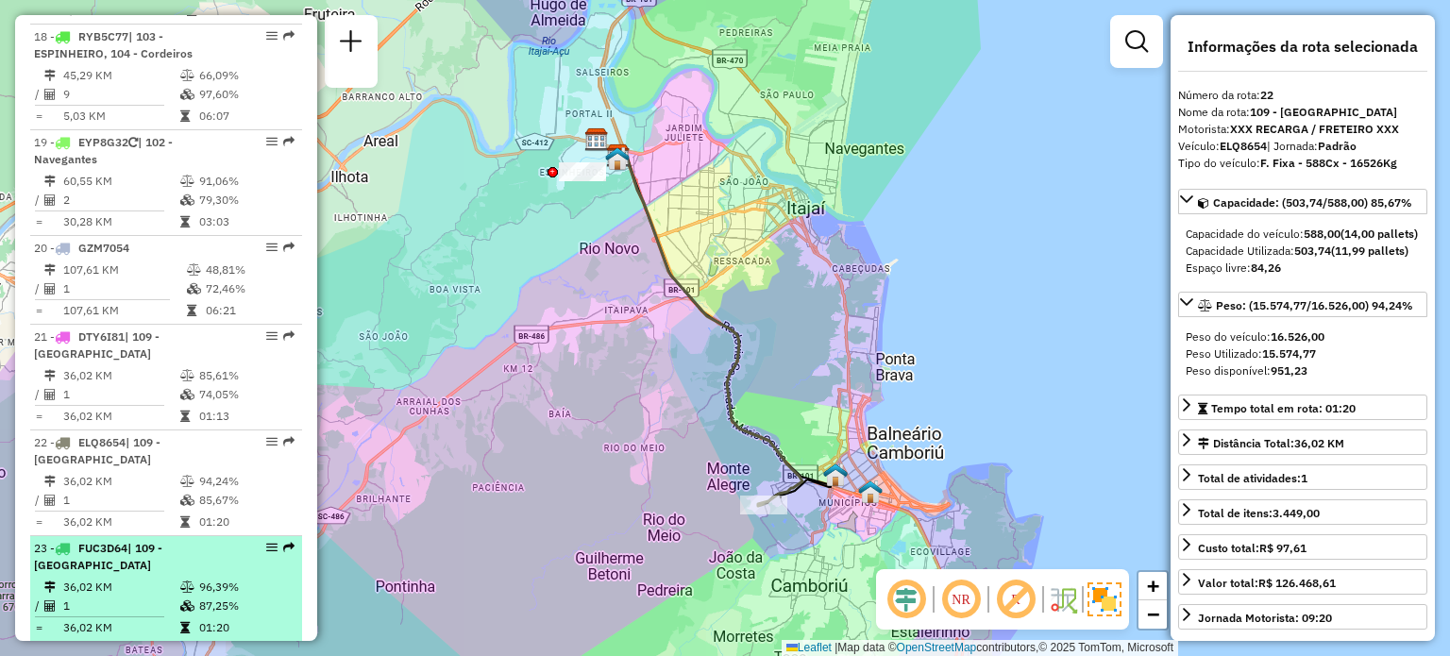
scroll to position [2790, 0]
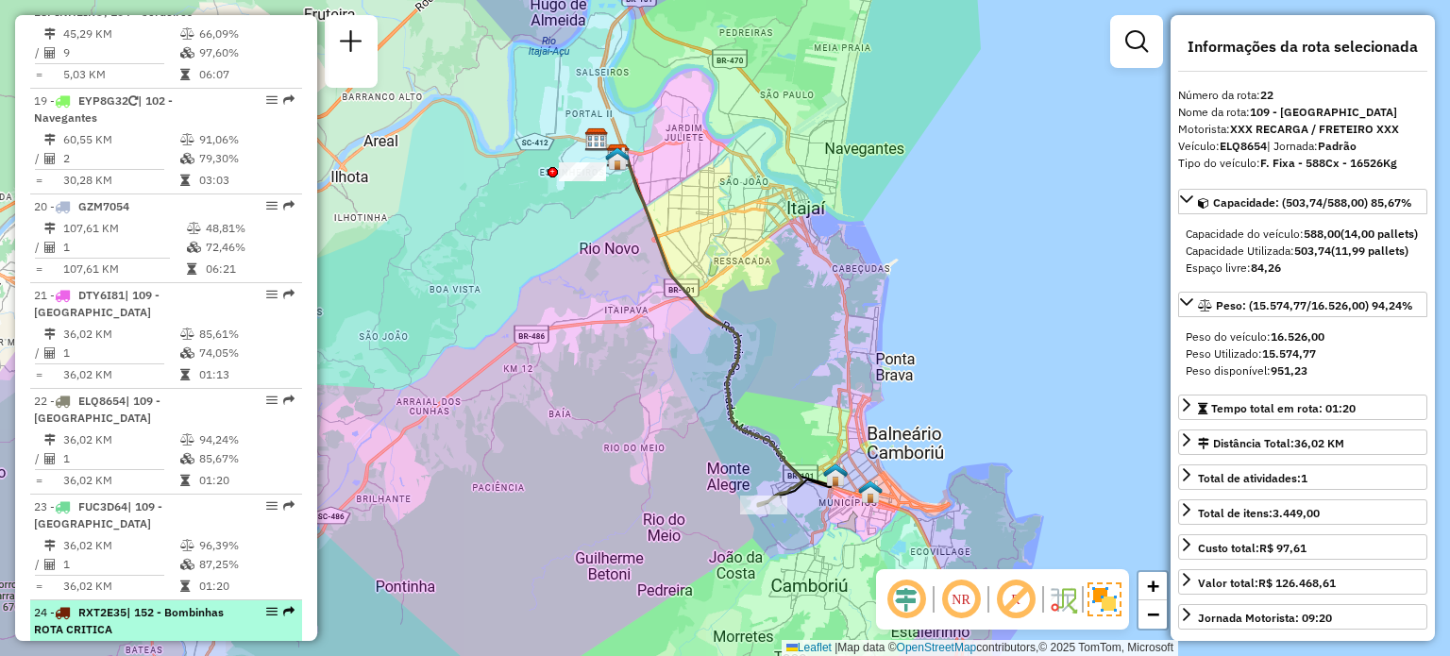
click at [145, 600] on li "24 - RXT2E35 | 152 - Bombinhas ROTA CRITICA 109,26 KM 51,80% / 14 50,60% = 7,80…" at bounding box center [166, 653] width 272 height 106
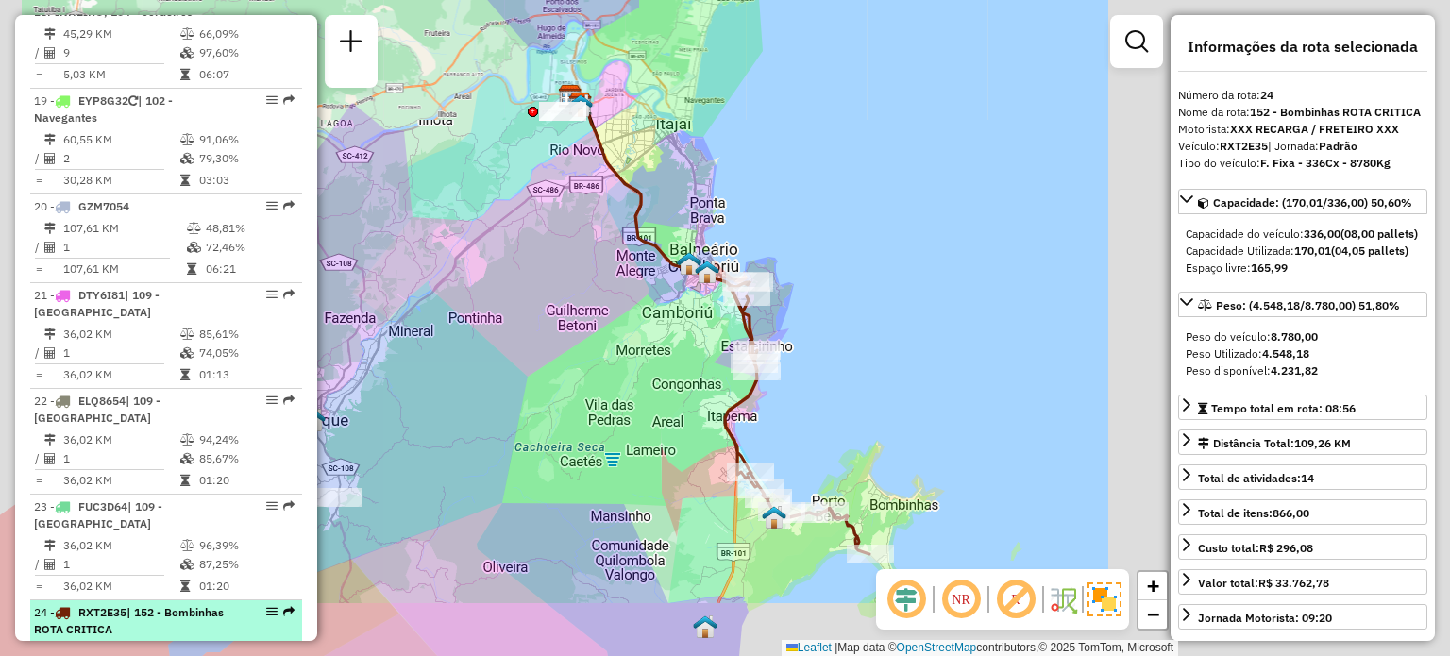
click at [143, 605] on span "| 152 - Bombinhas ROTA CRITICA" at bounding box center [129, 620] width 190 height 31
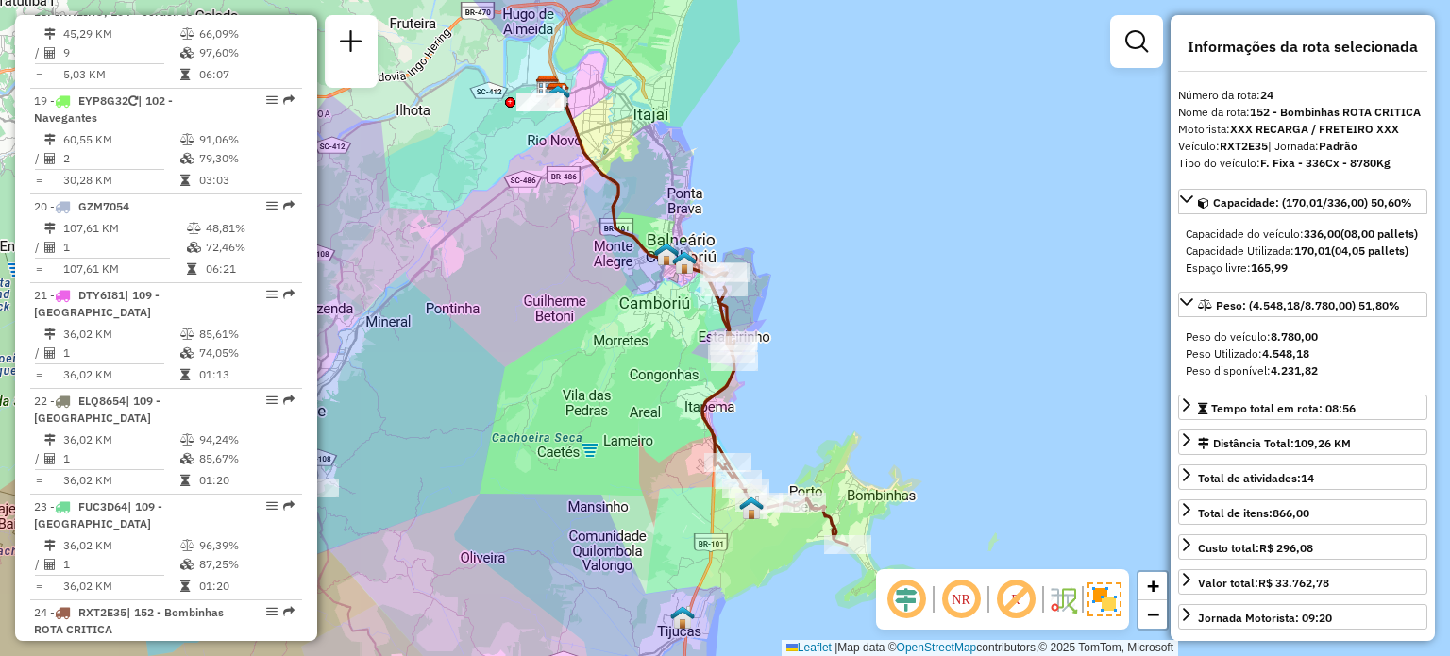
drag, startPoint x: 839, startPoint y: 283, endPoint x: 817, endPoint y: 274, distance: 24.5
click at [817, 274] on div "Janela de atendimento Grade de atendimento Capacidade Transportadoras Veículos …" at bounding box center [725, 328] width 1450 height 656
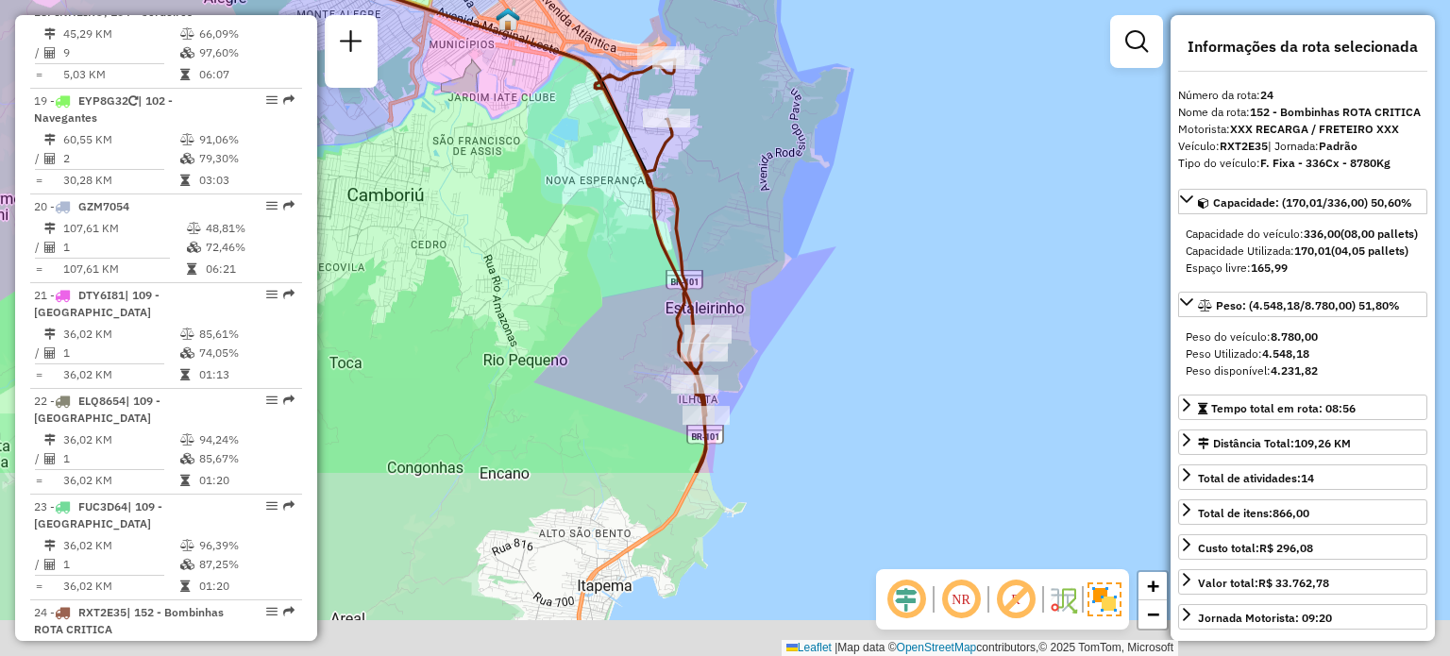
drag, startPoint x: 879, startPoint y: 543, endPoint x: 756, endPoint y: 361, distance: 219.7
click at [823, 290] on div "Janela de atendimento Grade de atendimento Capacidade Transportadoras Veículos …" at bounding box center [725, 328] width 1450 height 656
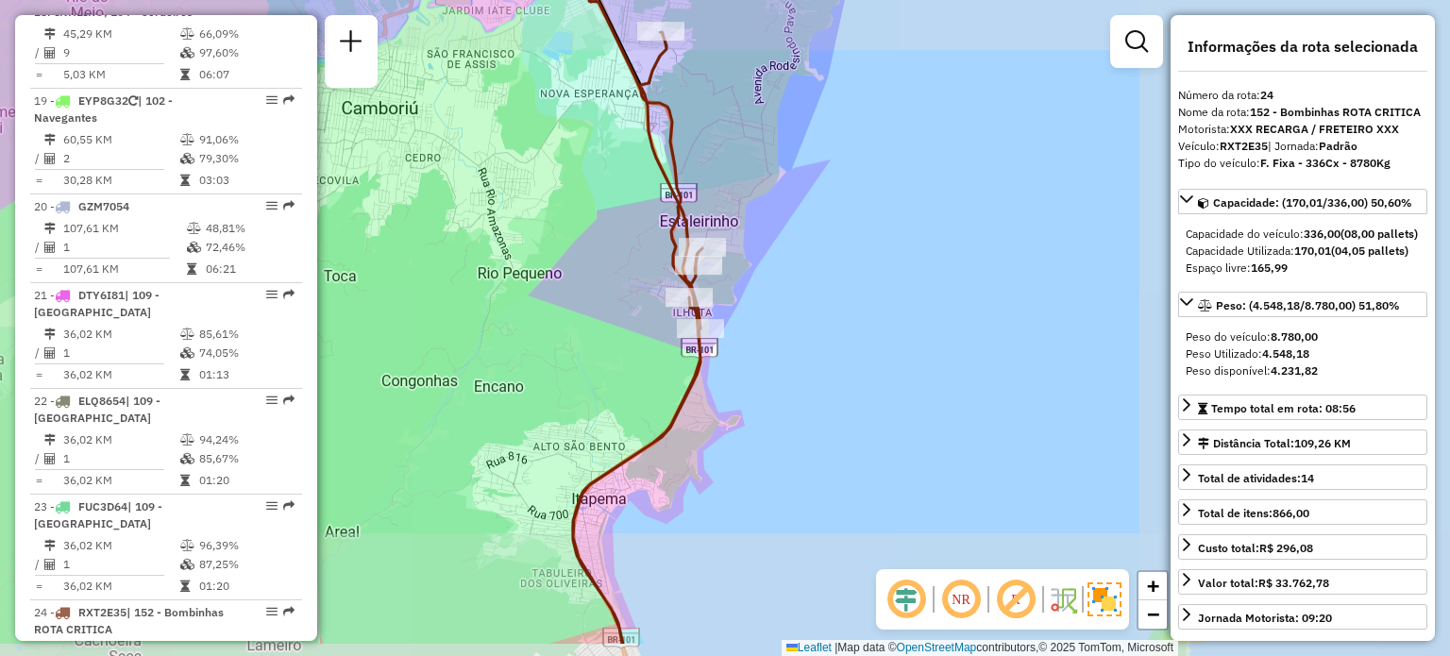
drag, startPoint x: 719, startPoint y: 450, endPoint x: 729, endPoint y: 181, distance: 269.2
click at [729, 181] on div "Janela de atendimento Grade de atendimento Capacidade Transportadoras Veículos …" at bounding box center [725, 328] width 1450 height 656
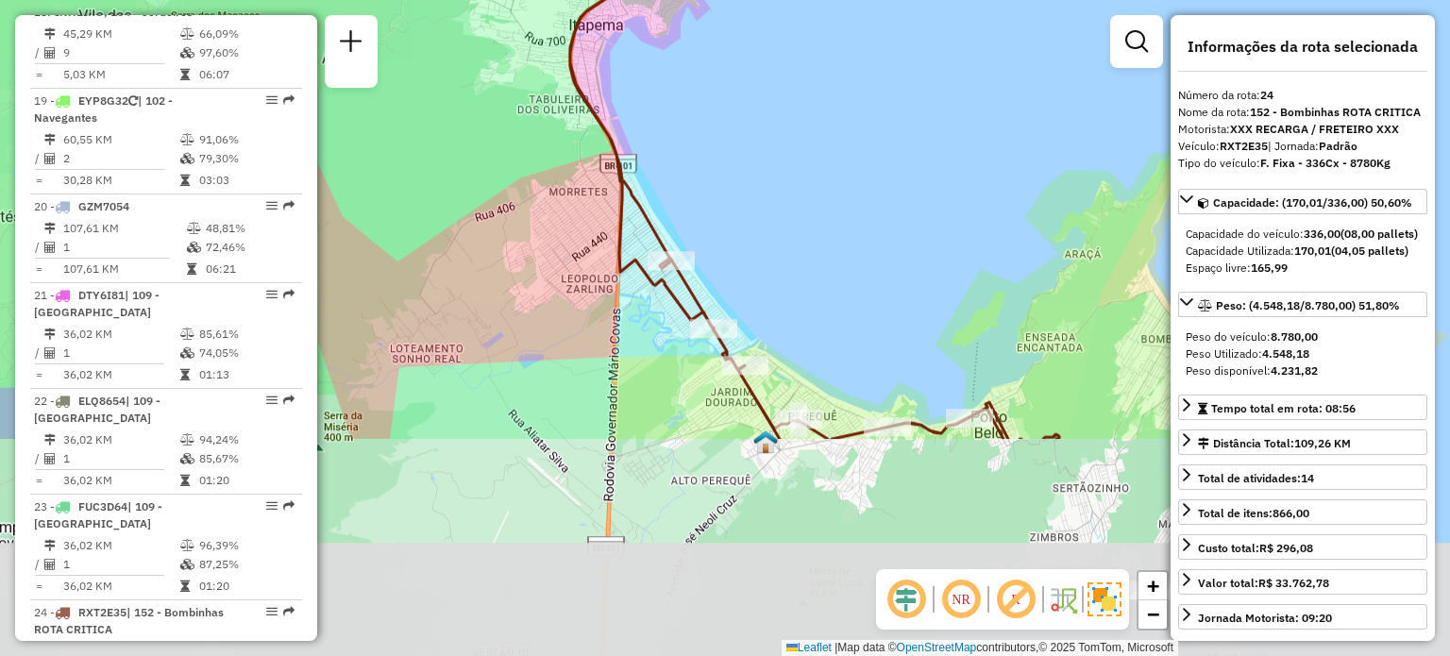
drag, startPoint x: 682, startPoint y: 175, endPoint x: 699, endPoint y: 256, distance: 82.7
click at [682, 142] on div "Janela de atendimento Grade de atendimento Capacidade Transportadoras Veículos …" at bounding box center [725, 328] width 1450 height 656
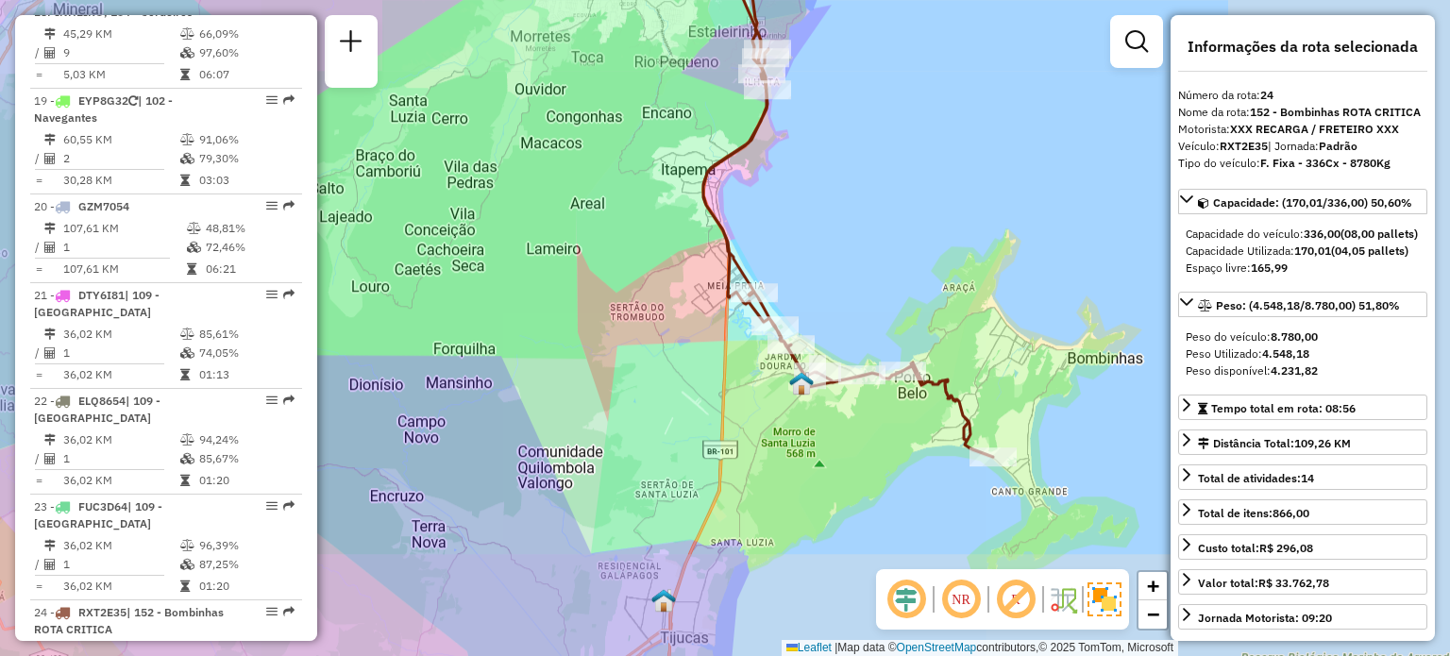
drag, startPoint x: 863, startPoint y: 329, endPoint x: 790, endPoint y: 267, distance: 95.7
click at [790, 267] on div "Janela de atendimento Grade de atendimento Capacidade Transportadoras Veículos …" at bounding box center [725, 328] width 1450 height 656
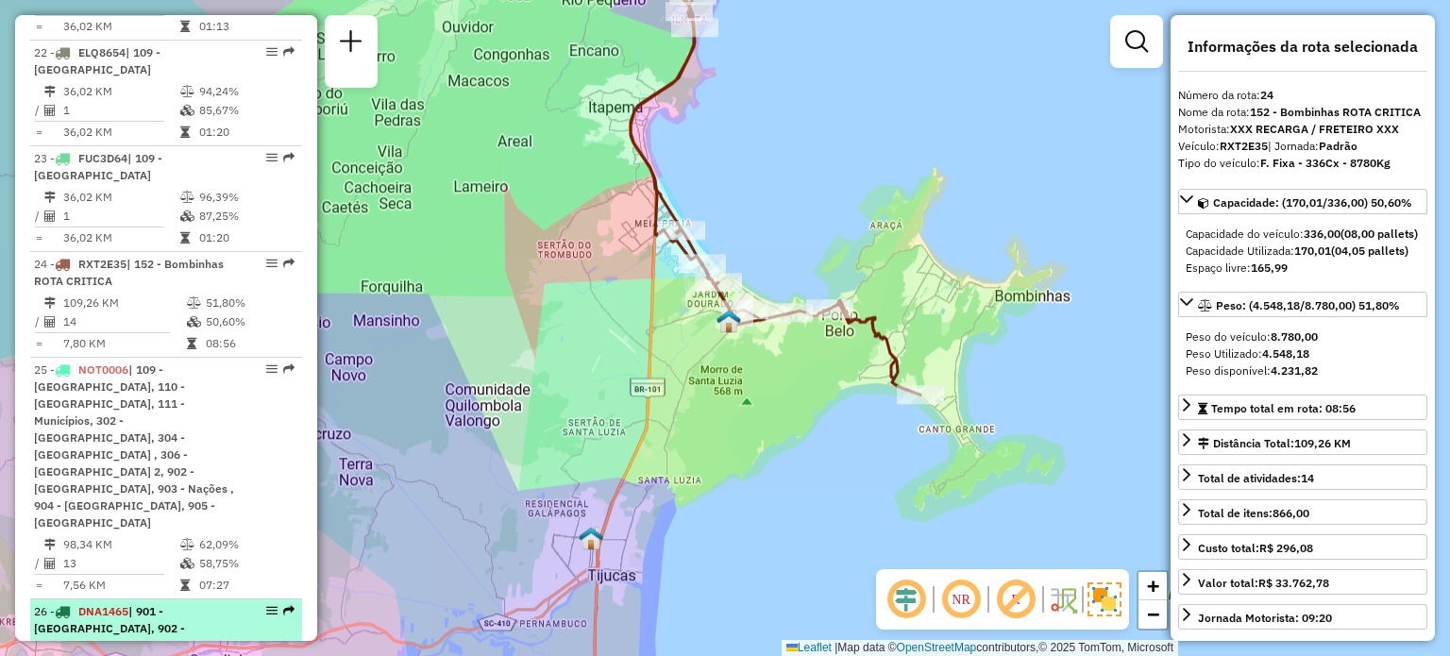
scroll to position [3168, 0]
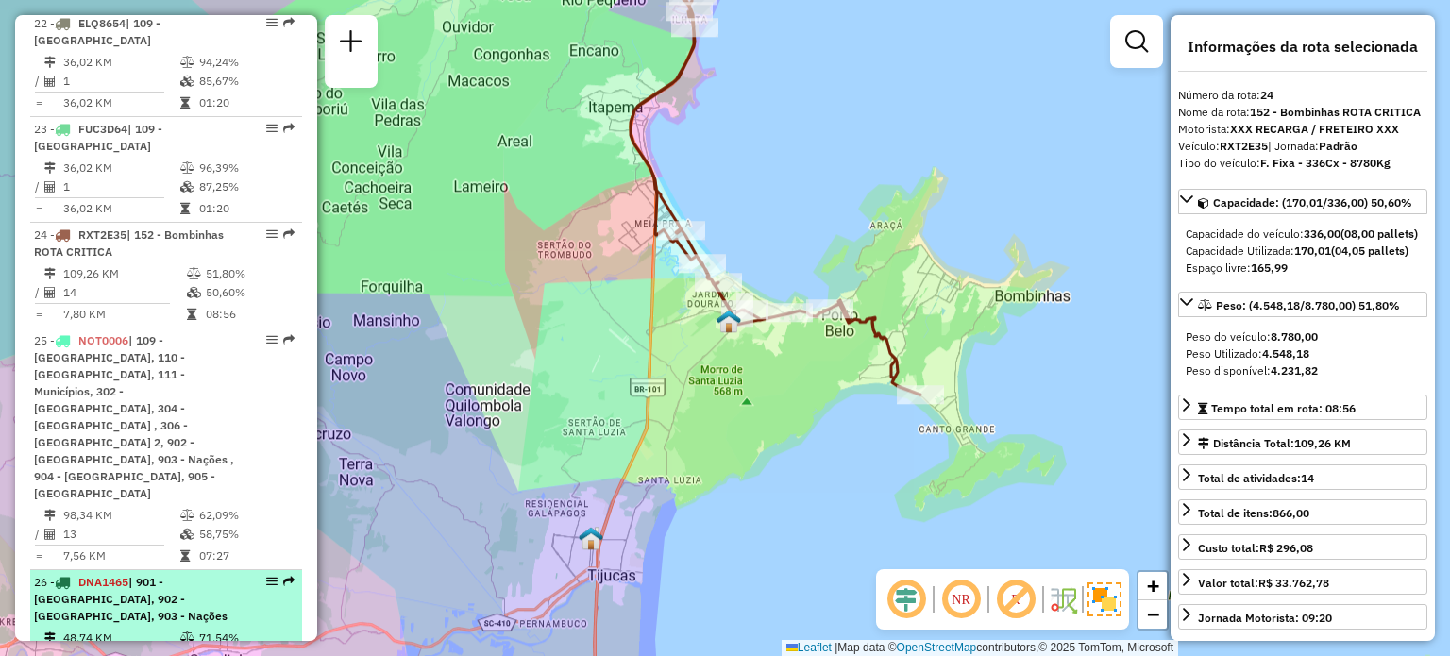
click at [162, 629] on td "48,74 KM" at bounding box center [120, 638] width 117 height 19
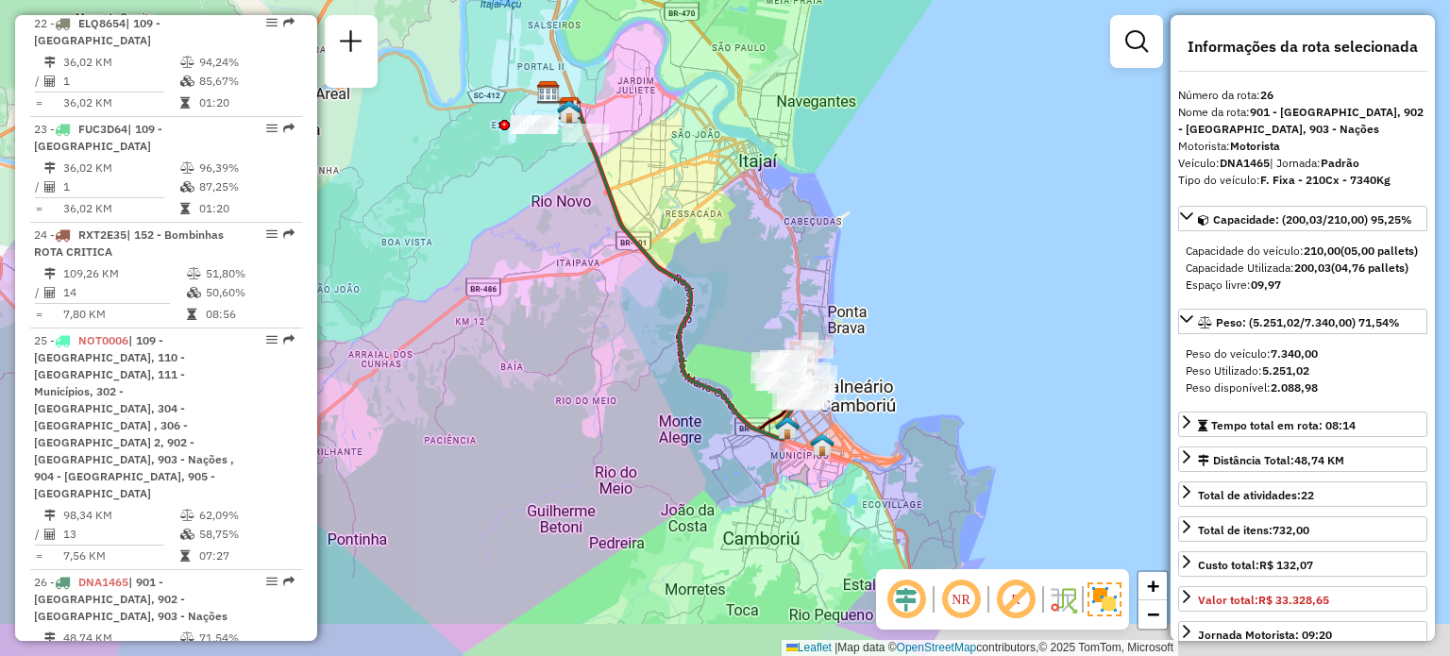
click at [790, 298] on div "Janela de atendimento Grade de atendimento Capacidade Transportadoras Veículos …" at bounding box center [725, 328] width 1450 height 656
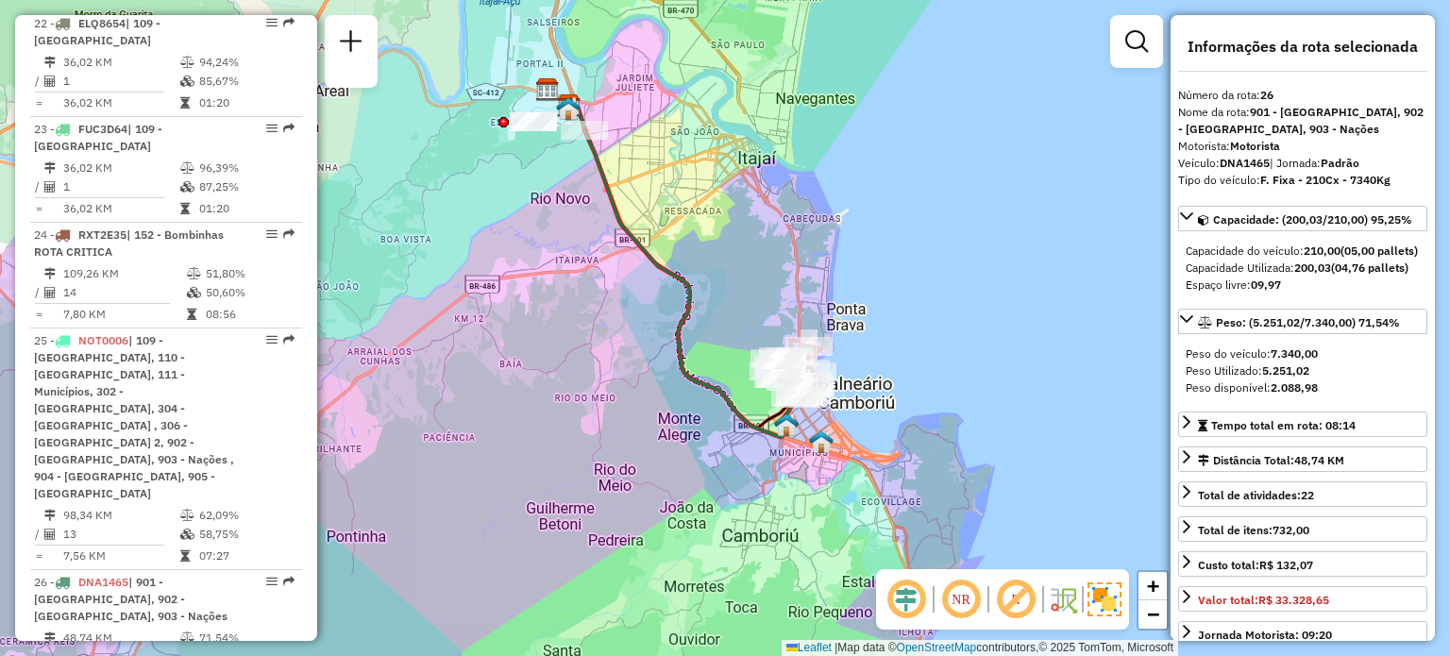
drag, startPoint x: 765, startPoint y: 219, endPoint x: 769, endPoint y: 233, distance: 14.9
click at [769, 233] on div "Janela de atendimento Grade de atendimento Capacidade Transportadoras Veículos …" at bounding box center [725, 328] width 1450 height 656
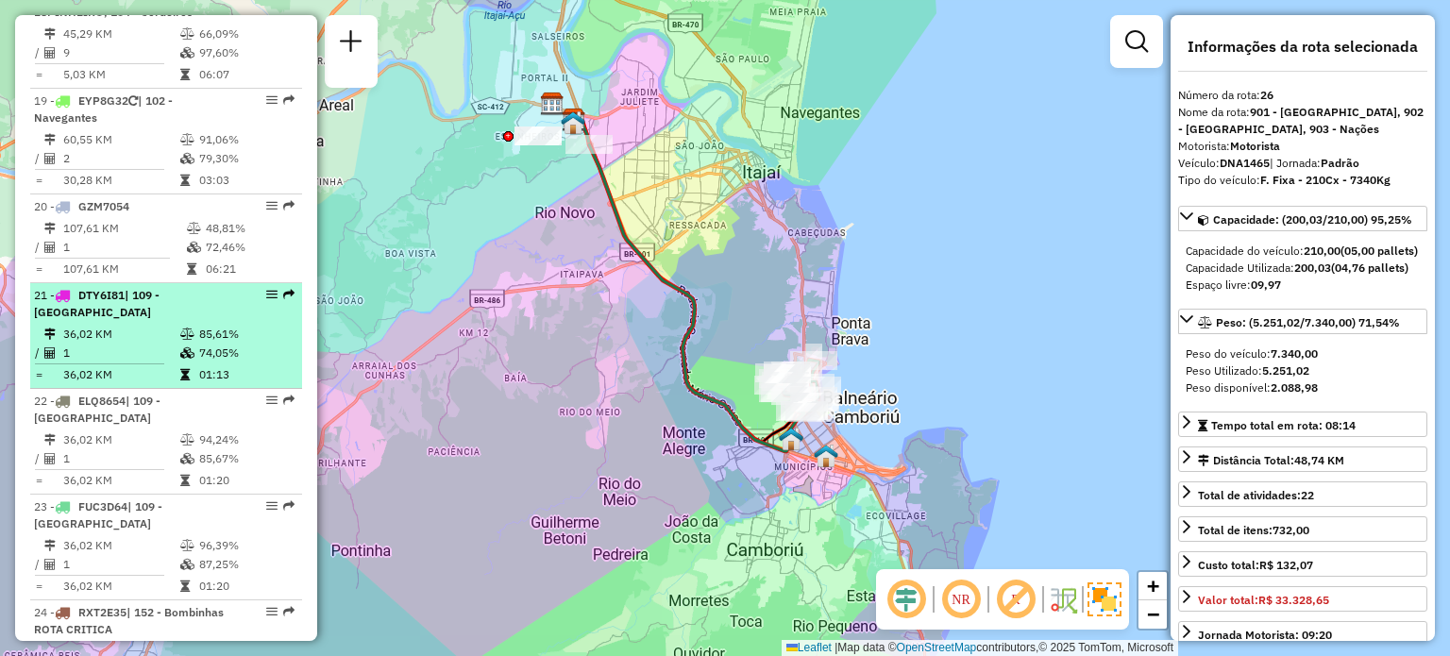
scroll to position [2507, 0]
